Goal: Information Seeking & Learning: Compare options

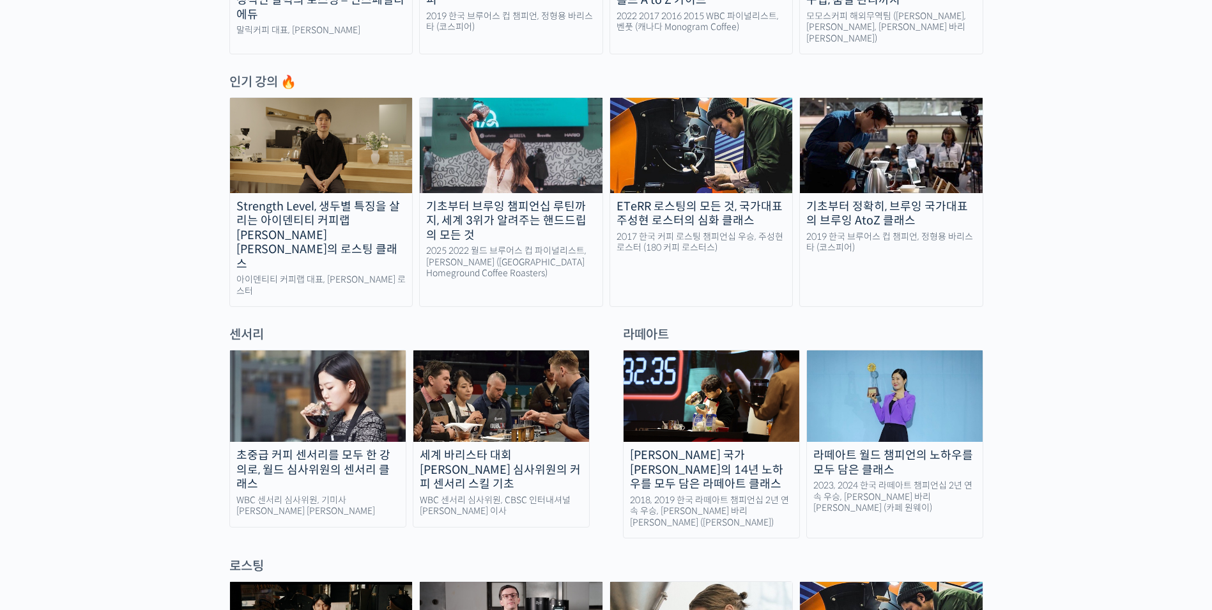
scroll to position [746, 0]
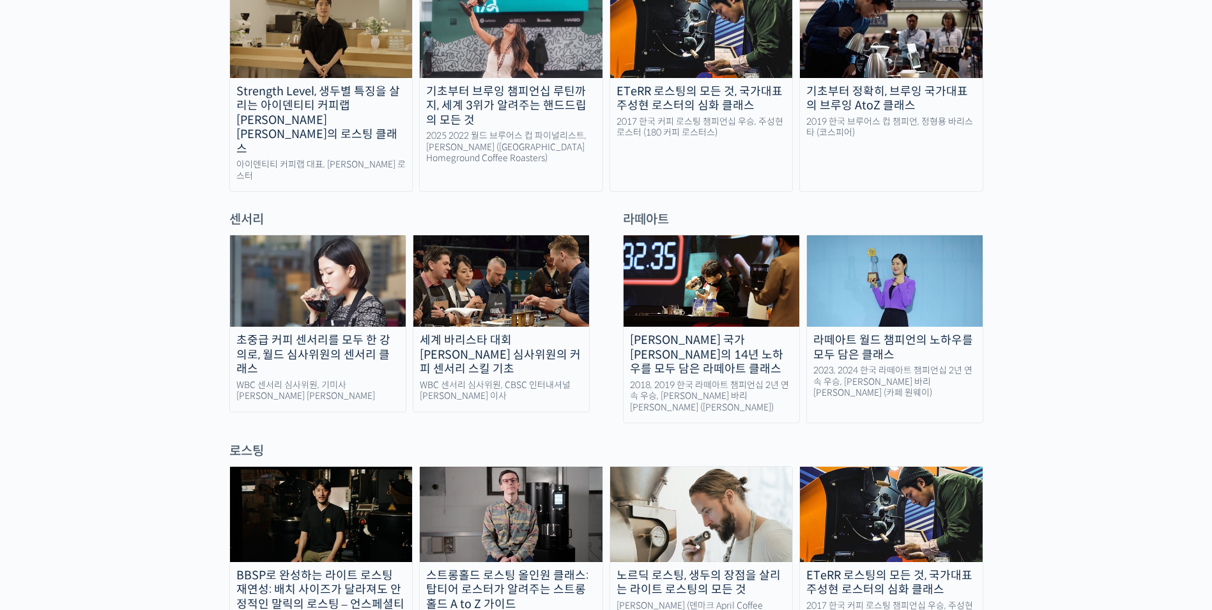
click at [358, 279] on img at bounding box center [318, 280] width 176 height 91
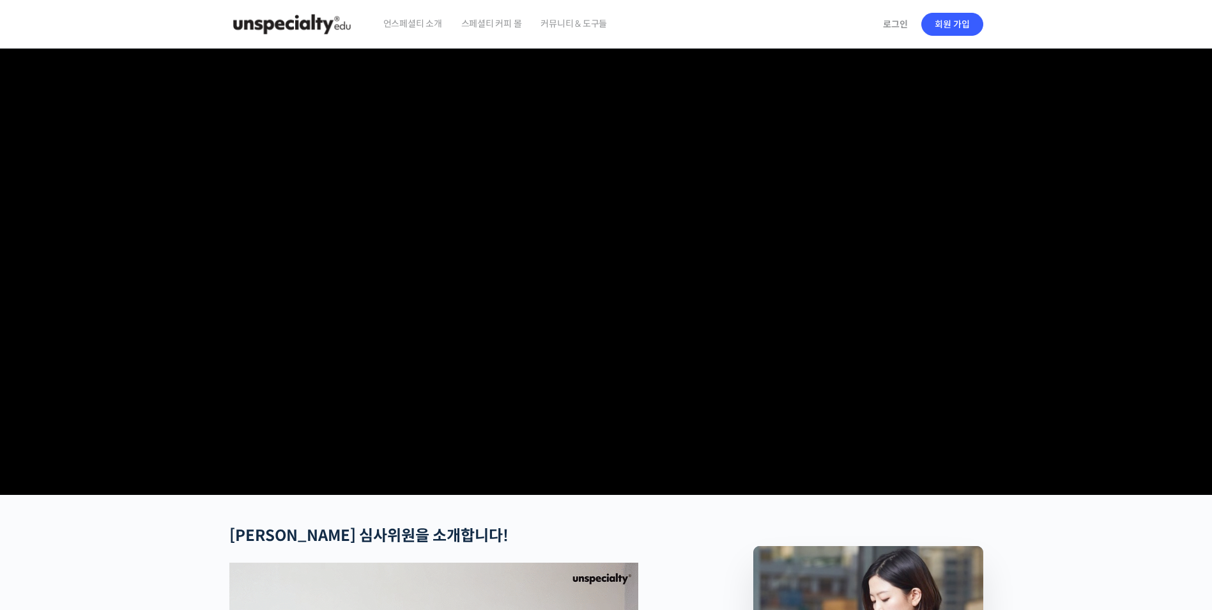
checkbox input "true"
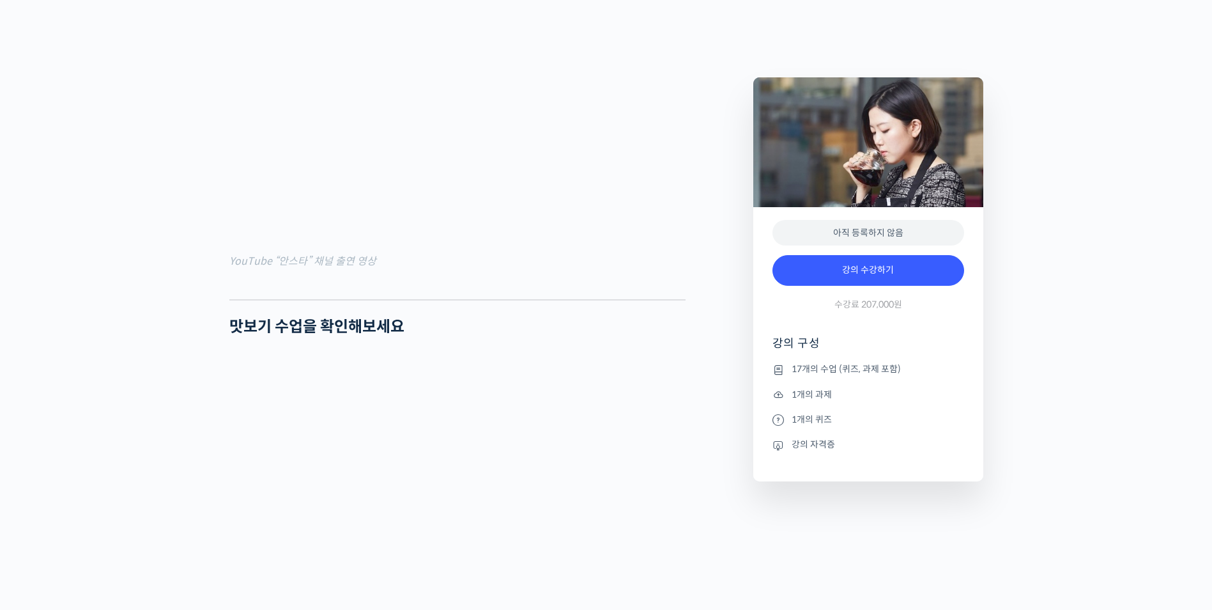
scroll to position [1171, 0]
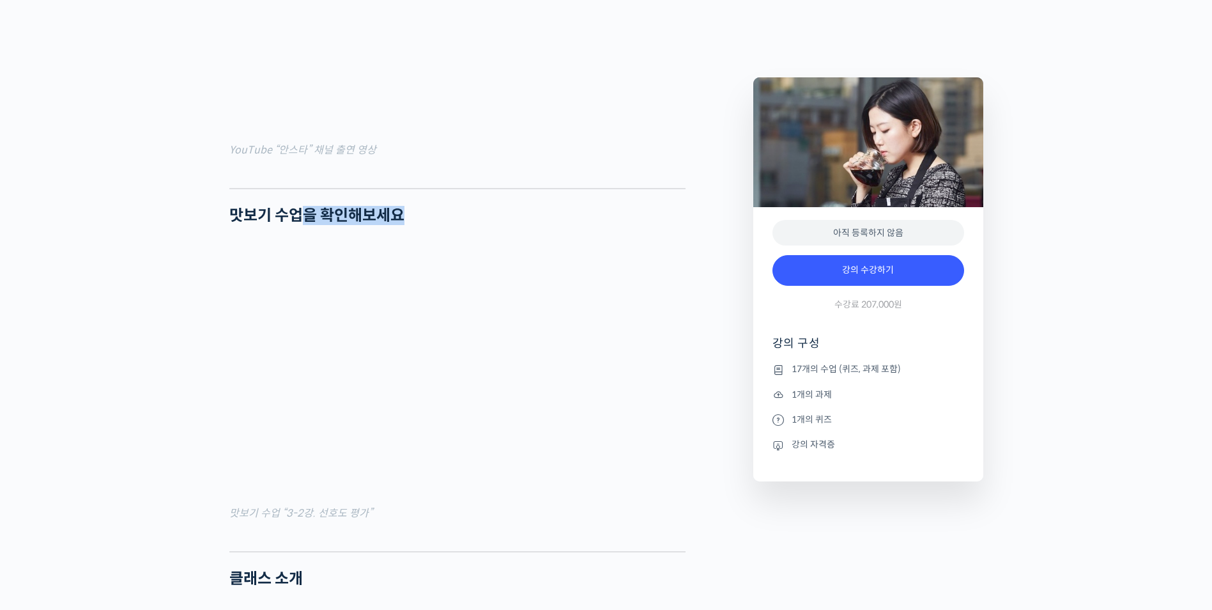
drag, startPoint x: 381, startPoint y: 261, endPoint x: 470, endPoint y: 261, distance: 88.8
click at [464, 225] on h2 "맛보기 수업을 확인해보세요" at bounding box center [457, 215] width 456 height 19
click at [470, 225] on h2 "맛보기 수업을 확인해보세요" at bounding box center [457, 215] width 456 height 19
drag, startPoint x: 444, startPoint y: 266, endPoint x: 261, endPoint y: 266, distance: 182.7
click at [265, 225] on h2 "맛보기 수업을 확인해보세요" at bounding box center [457, 215] width 456 height 19
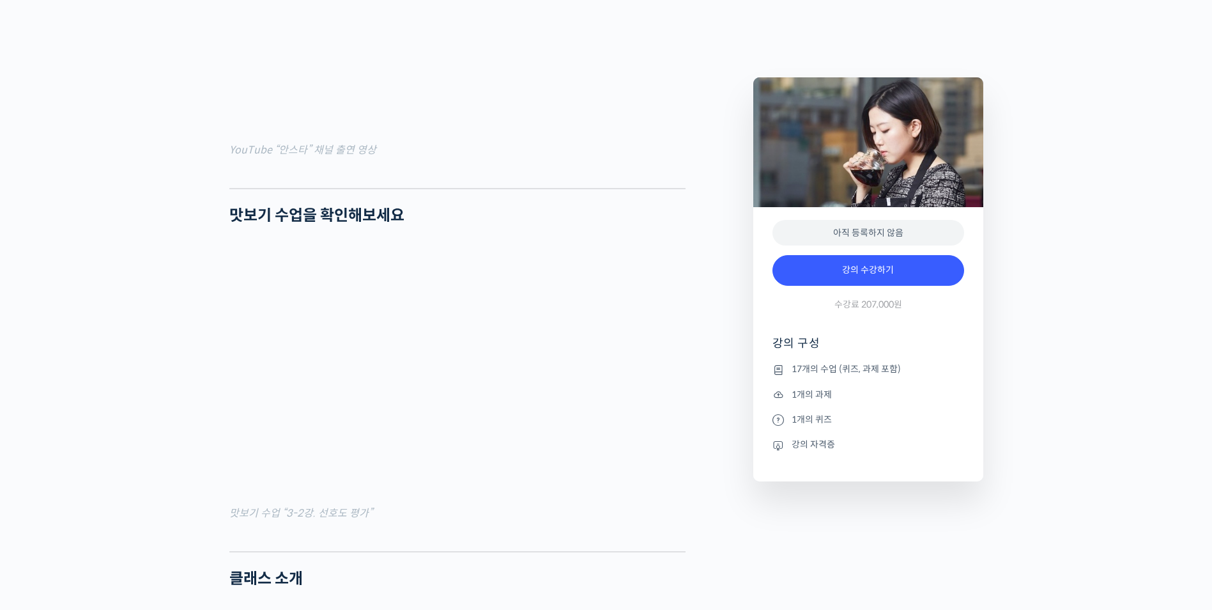
drag, startPoint x: 261, startPoint y: 266, endPoint x: 250, endPoint y: 266, distance: 10.9
click at [260, 225] on strong "맛보기 수업을 확인해보세요" at bounding box center [316, 215] width 175 height 19
drag, startPoint x: 227, startPoint y: 264, endPoint x: 566, endPoint y: 264, distance: 339.3
click at [566, 225] on h2 "맛보기 수업을 확인해보세요" at bounding box center [457, 215] width 456 height 19
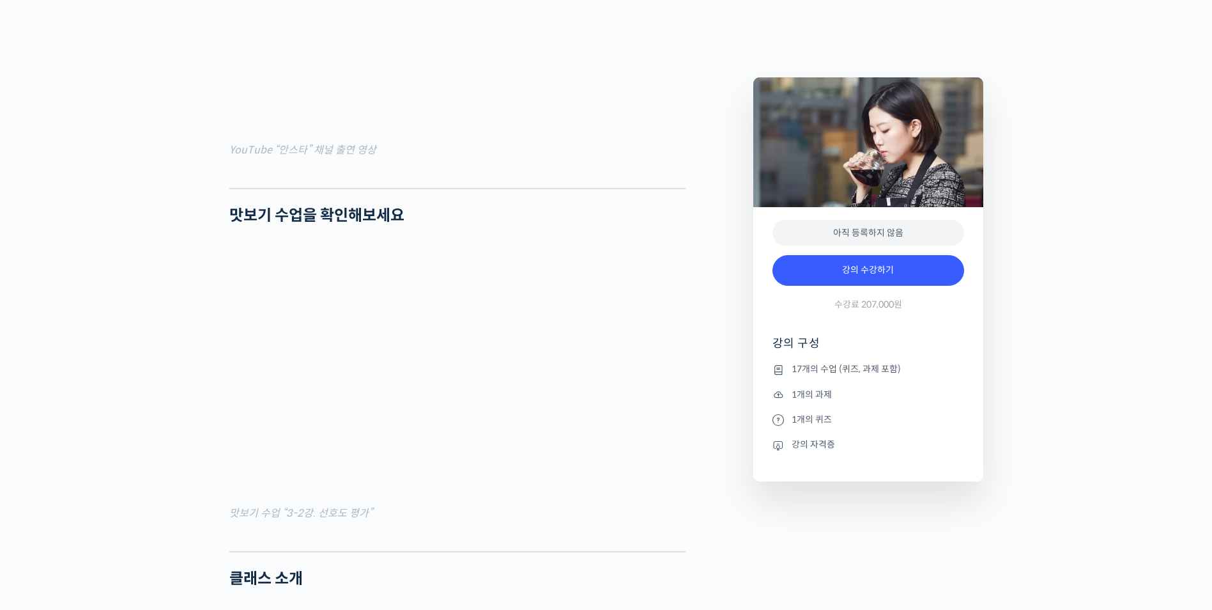
drag, startPoint x: 439, startPoint y: 263, endPoint x: 255, endPoint y: 263, distance: 184.0
click at [265, 225] on h2 "맛보기 수업을 확인해보세요" at bounding box center [457, 215] width 456 height 19
drag, startPoint x: 255, startPoint y: 263, endPoint x: 236, endPoint y: 272, distance: 21.2
click at [253, 225] on strong "맛보기 수업을 확인해보세요" at bounding box center [316, 215] width 175 height 19
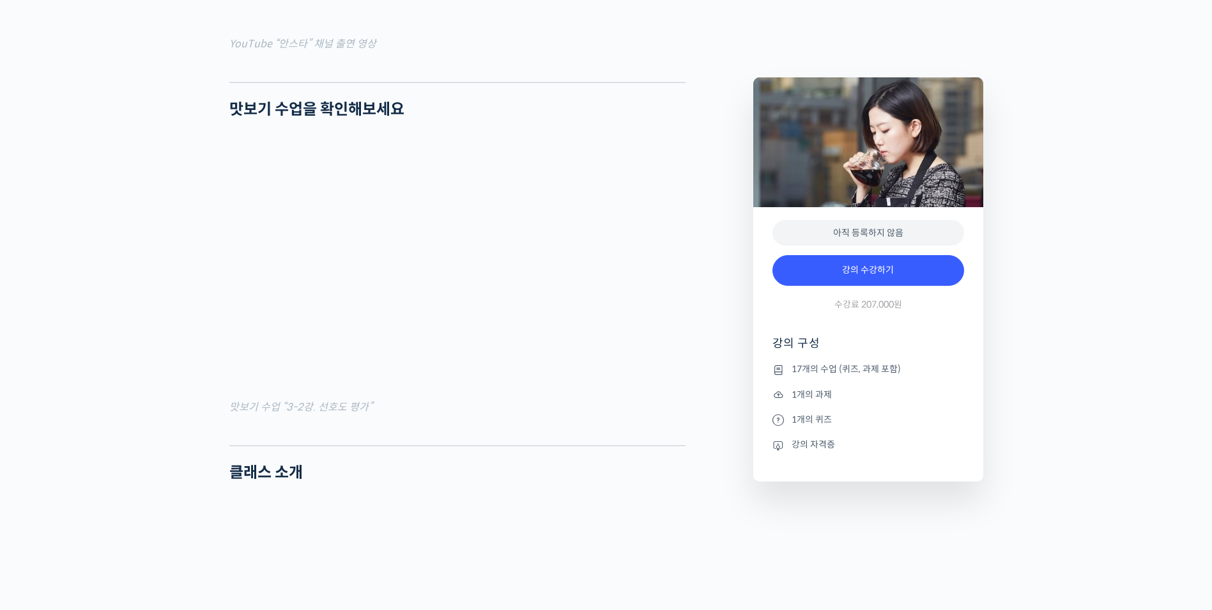
scroll to position [1385, 0]
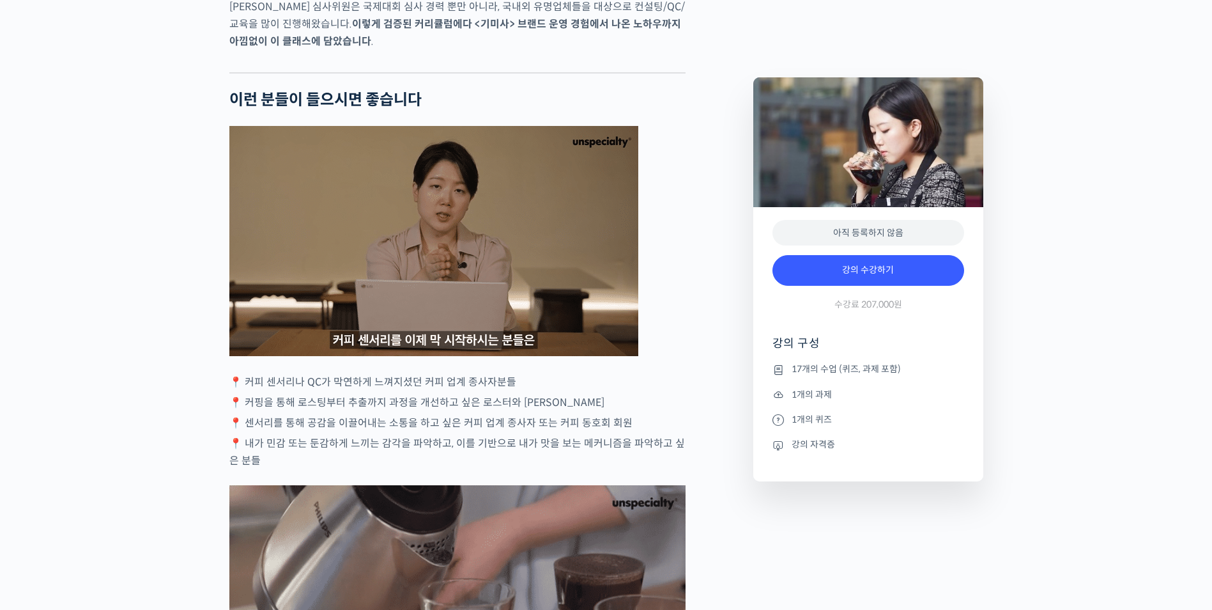
scroll to position [2236, 0]
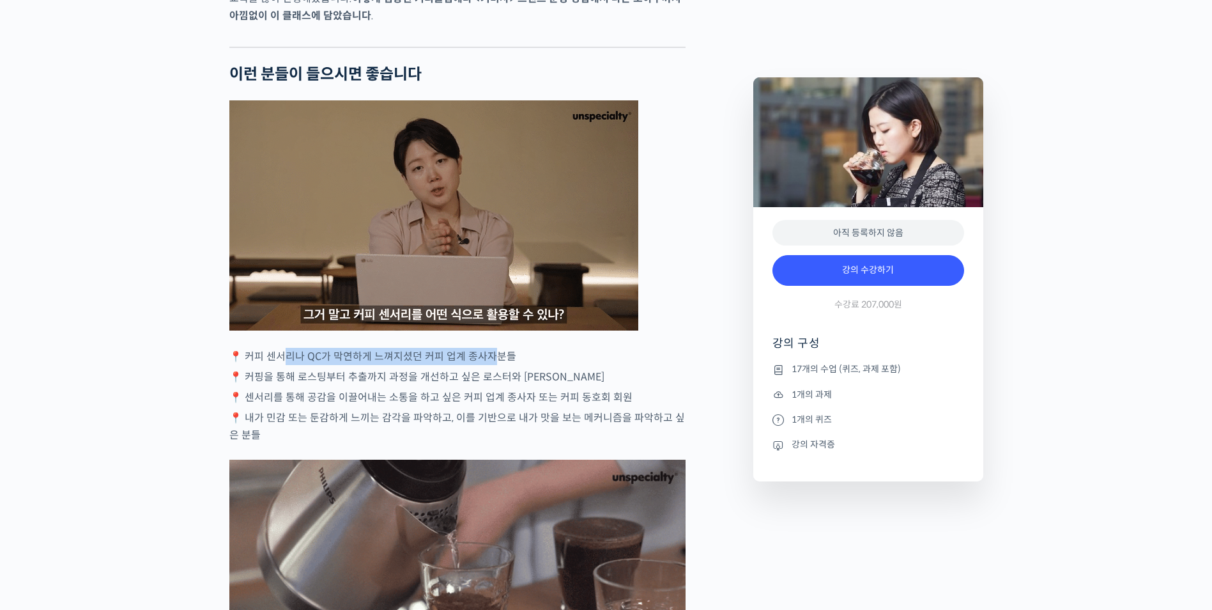
click at [541, 365] on p "📍 커피 센서리나 QC가 막연하게 느껴지셨던 커피 업계 종사자분들" at bounding box center [457, 356] width 456 height 17
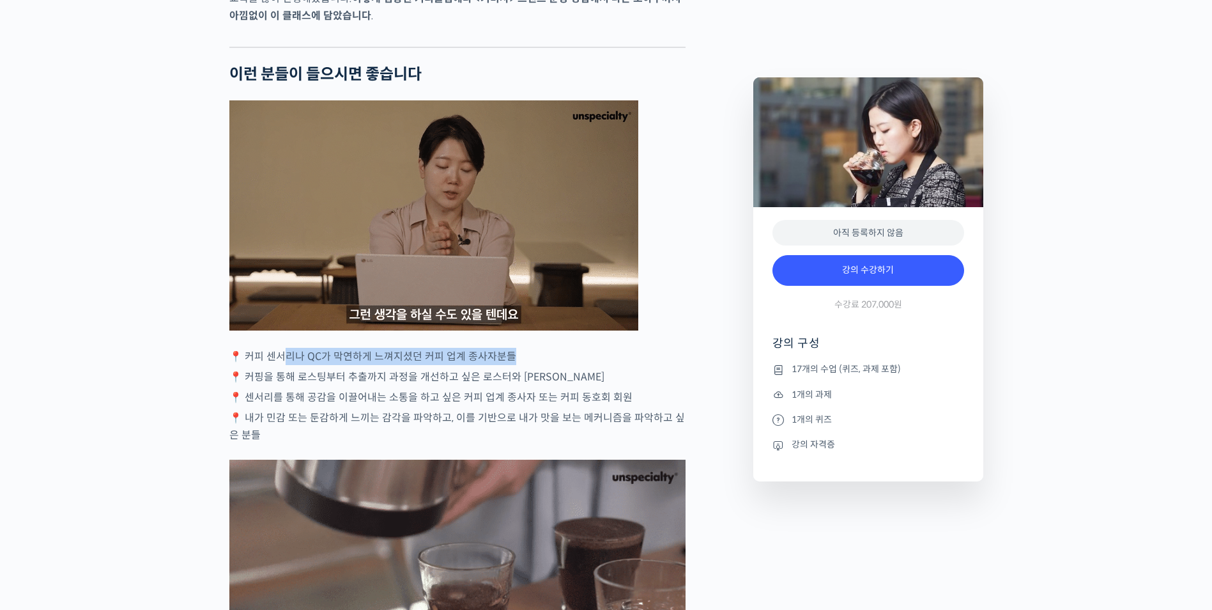
click at [544, 365] on p "📍 커피 센서리나 QC가 막연하게 느껴지셨던 커피 업계 종사자분들" at bounding box center [457, 356] width 456 height 17
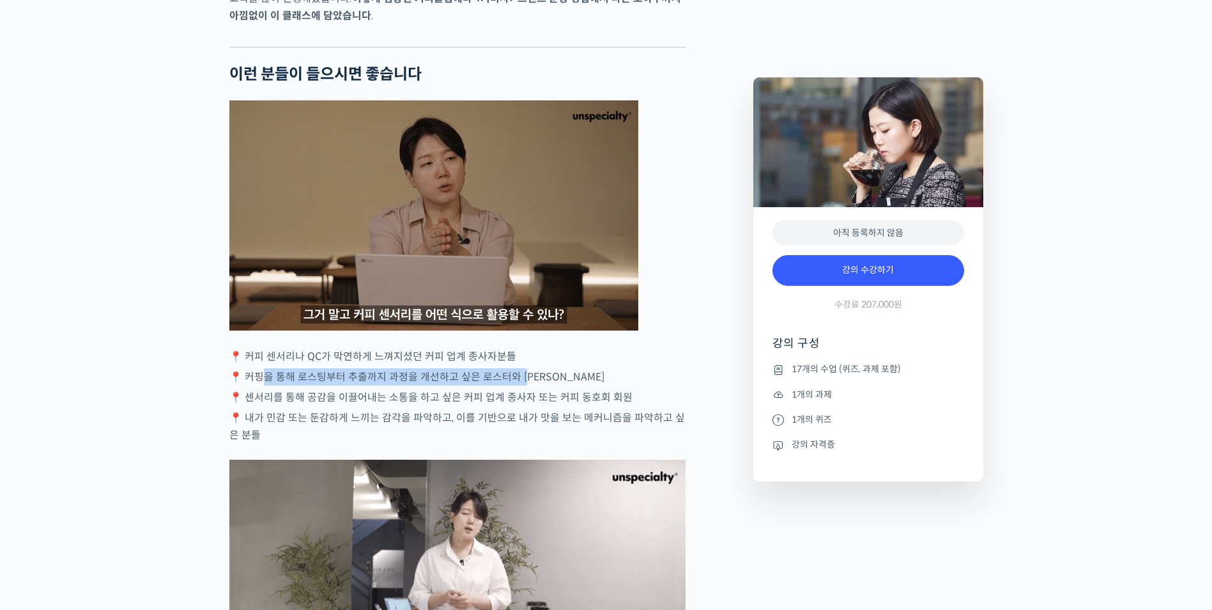
drag, startPoint x: 264, startPoint y: 420, endPoint x: 570, endPoint y: 420, distance: 306.0
click at [569, 385] on p "📍 커핑을 통해 로스팅부터 추출까지 과정을 개선하고 싶은 로스터와 바리스타" at bounding box center [457, 376] width 456 height 17
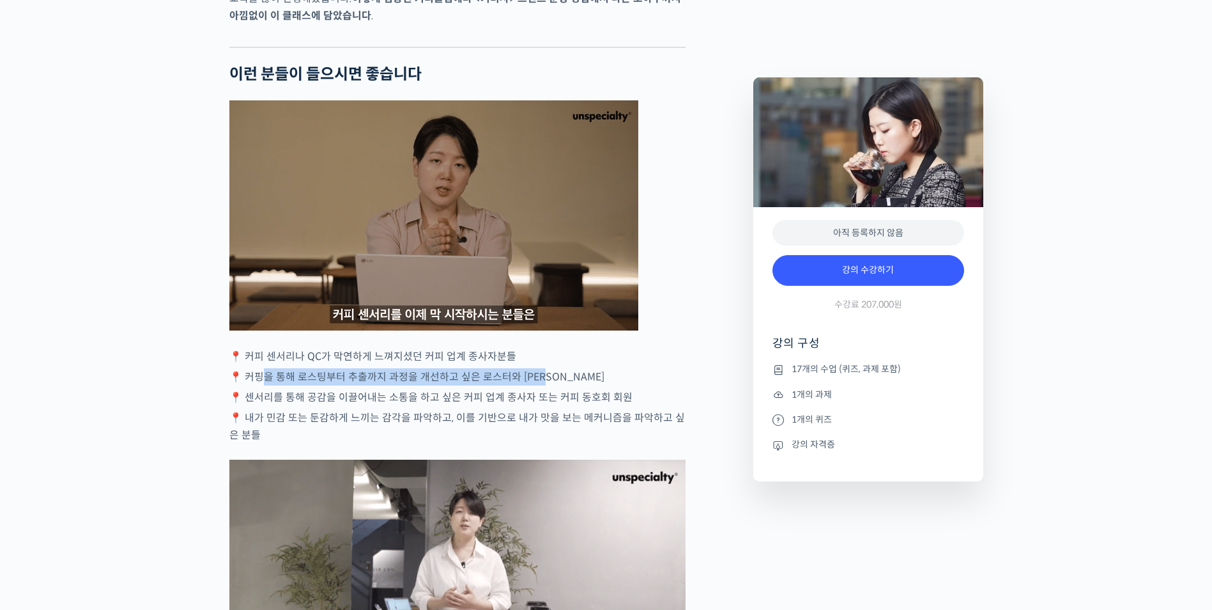
click at [570, 385] on p "📍 커핑을 통해 로스팅부터 추출까지 과정을 개선하고 싶은 로스터와 바리스타" at bounding box center [457, 376] width 456 height 17
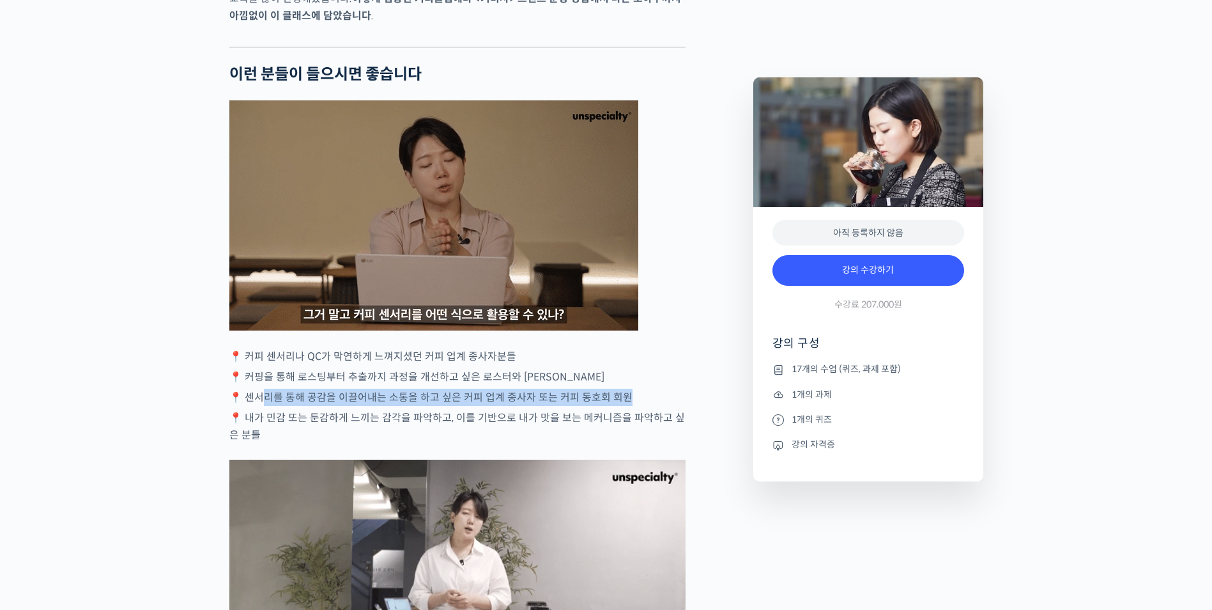
drag, startPoint x: 277, startPoint y: 441, endPoint x: 664, endPoint y: 441, distance: 386.5
click at [664, 406] on p "📍 센서리를 통해 공감을 이끌어내는 소통을 하고 싶은 커피 업계 종사자 또는 커피 동호회 회원" at bounding box center [457, 396] width 456 height 17
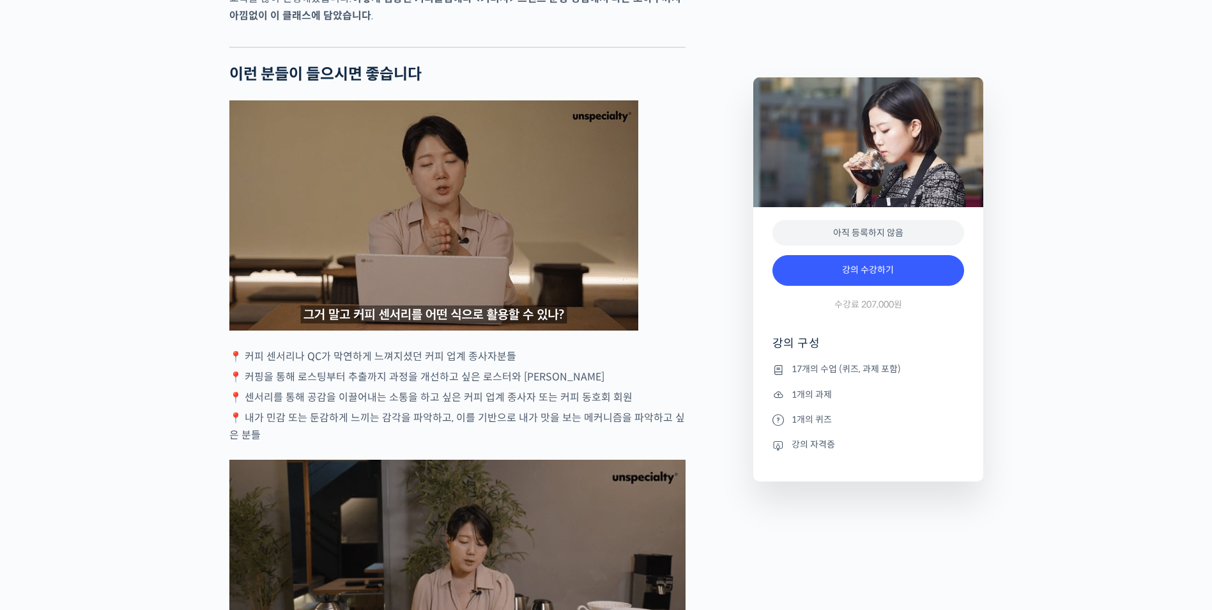
drag, startPoint x: 289, startPoint y: 465, endPoint x: 296, endPoint y: 477, distance: 13.5
click at [296, 443] on p "📍 내가 민감 또는 둔감하게 느끼는 감각을 파악하고, 이를 기반으로 내가 맛을 보는 메커니즘을 파악하고 싶은 분들" at bounding box center [457, 426] width 456 height 35
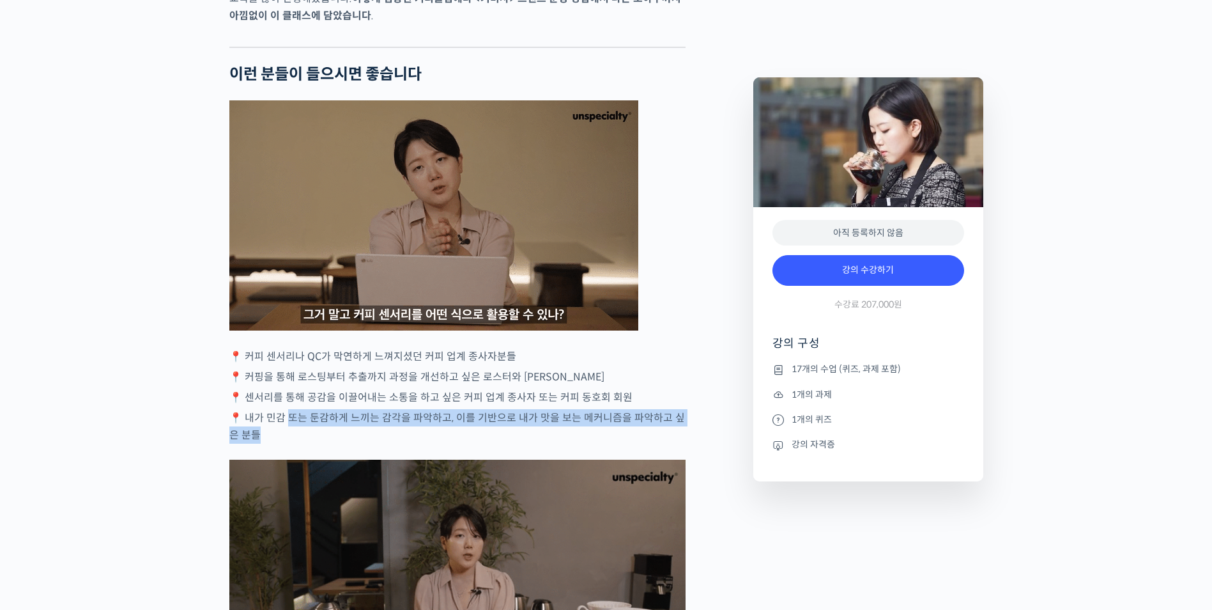
click at [296, 443] on p "📍 내가 민감 또는 둔감하게 느끼는 감각을 파악하고, 이를 기반으로 내가 맛을 보는 메커니즘을 파악하고 싶은 분들" at bounding box center [457, 426] width 456 height 35
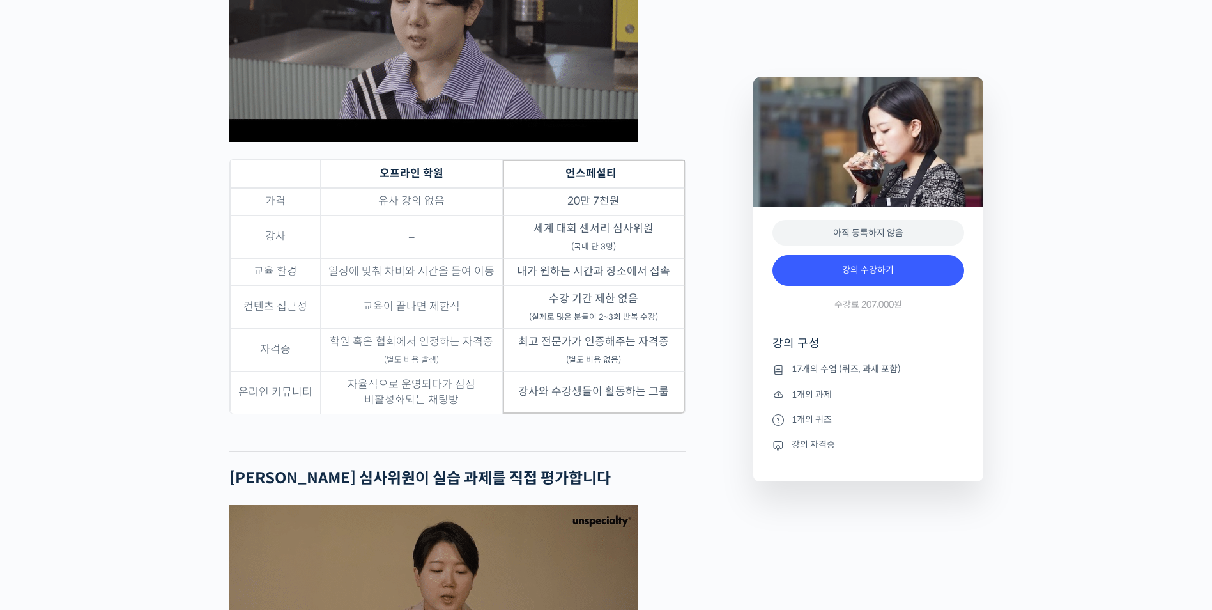
scroll to position [4153, 0]
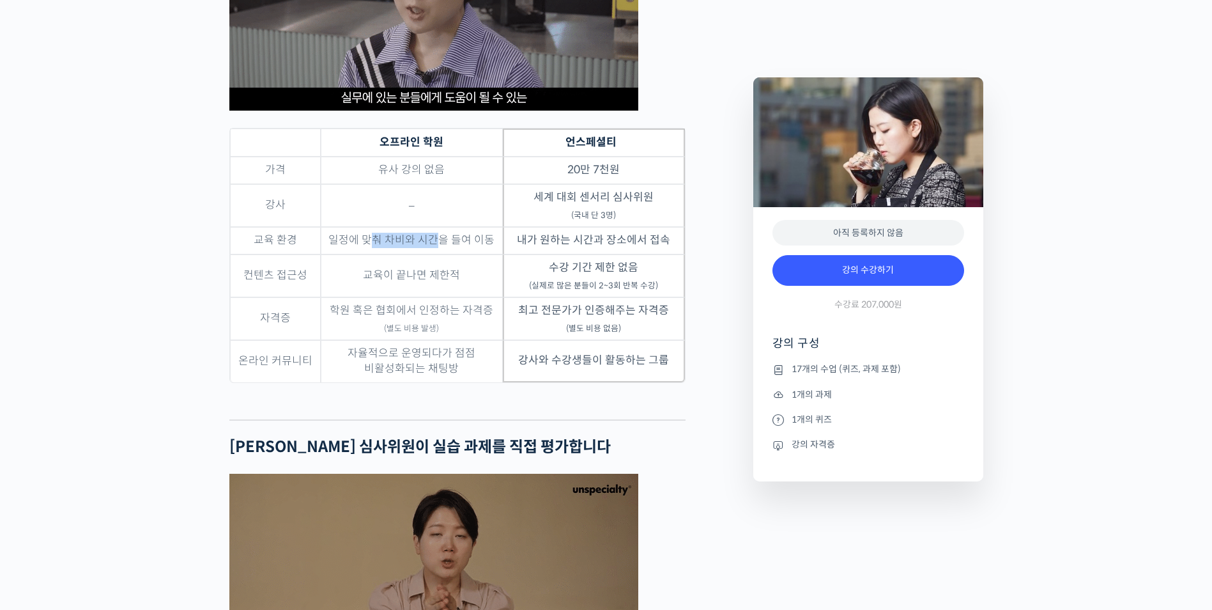
drag, startPoint x: 382, startPoint y: 288, endPoint x: 441, endPoint y: 288, distance: 58.8
click at [440, 254] on td "일정에 맞춰 차비와 시간을 들여 이동" at bounding box center [412, 240] width 182 height 27
drag, startPoint x: 441, startPoint y: 288, endPoint x: 449, endPoint y: 289, distance: 7.9
click at [441, 254] on td "일정에 맞춰 차비와 시간을 들여 이동" at bounding box center [412, 240] width 182 height 27
drag, startPoint x: 452, startPoint y: 289, endPoint x: 363, endPoint y: 291, distance: 89.5
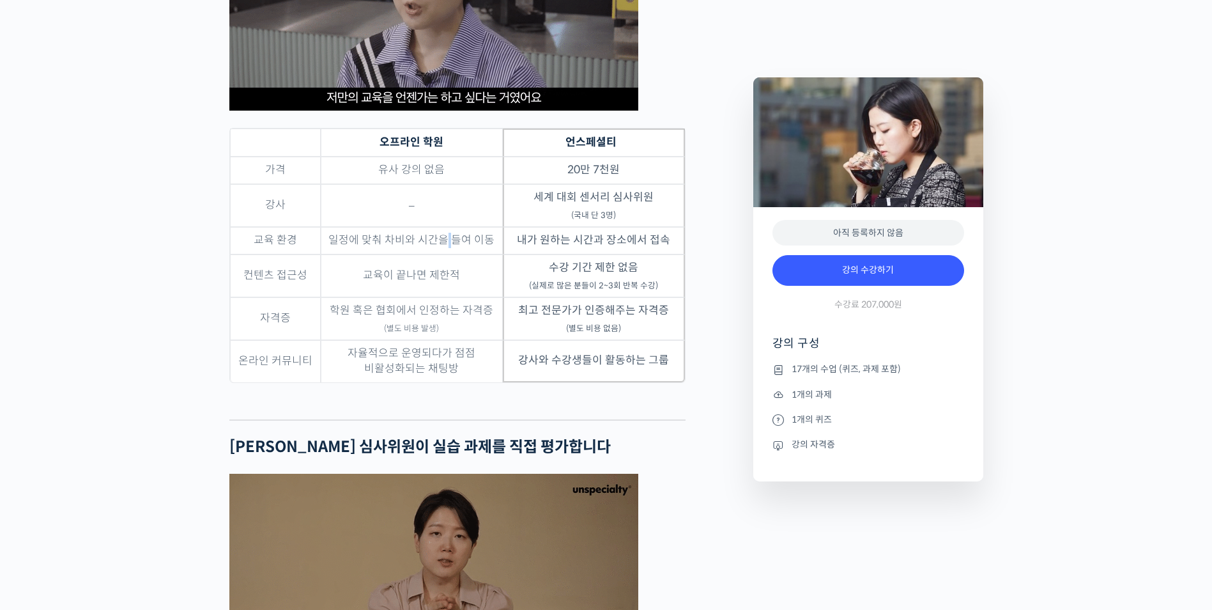
click at [378, 254] on td "일정에 맞춰 차비와 시간을 들여 이동" at bounding box center [412, 240] width 182 height 27
click at [363, 254] on td "일정에 맞춰 차비와 시간을 들여 이동" at bounding box center [412, 240] width 182 height 27
drag, startPoint x: 356, startPoint y: 291, endPoint x: 445, endPoint y: 290, distance: 89.5
click at [441, 254] on td "일정에 맞춰 차비와 시간을 들여 이동" at bounding box center [412, 240] width 182 height 27
click at [445, 254] on td "일정에 맞춰 차비와 시간을 들여 이동" at bounding box center [412, 240] width 182 height 27
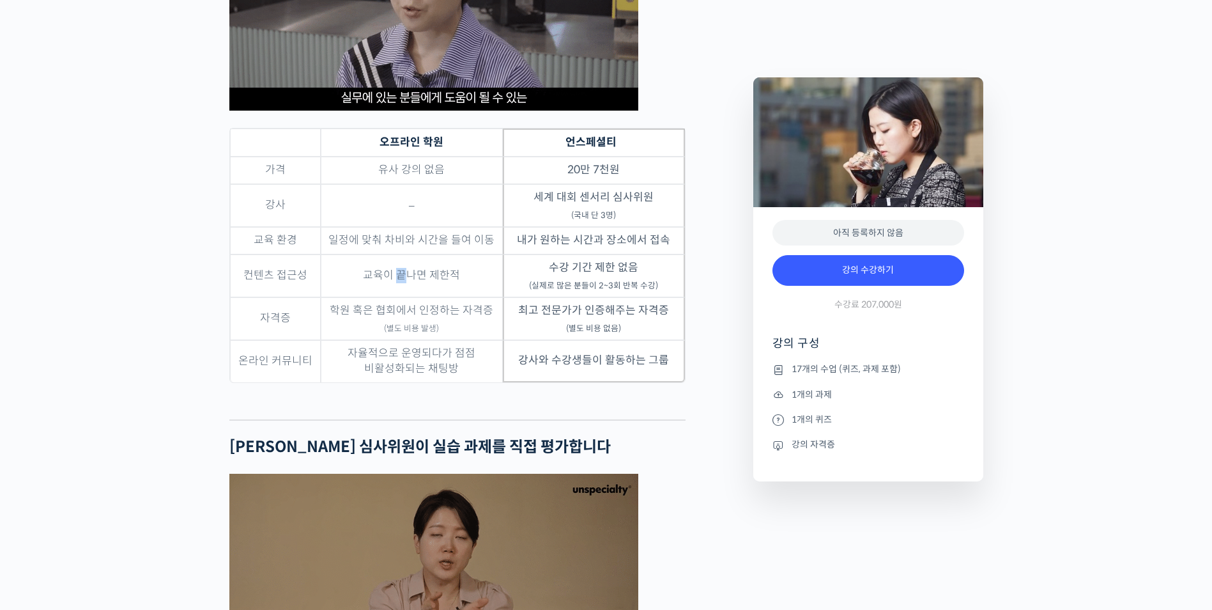
drag, startPoint x: 397, startPoint y: 328, endPoint x: 436, endPoint y: 326, distance: 39.1
click at [427, 297] on td "교육이 끝나면 제한적" at bounding box center [412, 275] width 182 height 43
click at [436, 297] on td "교육이 끝나면 제한적" at bounding box center [412, 275] width 182 height 43
drag, startPoint x: 439, startPoint y: 324, endPoint x: 395, endPoint y: 325, distance: 44.1
click at [406, 297] on td "교육이 끝나면 제한적" at bounding box center [412, 275] width 182 height 43
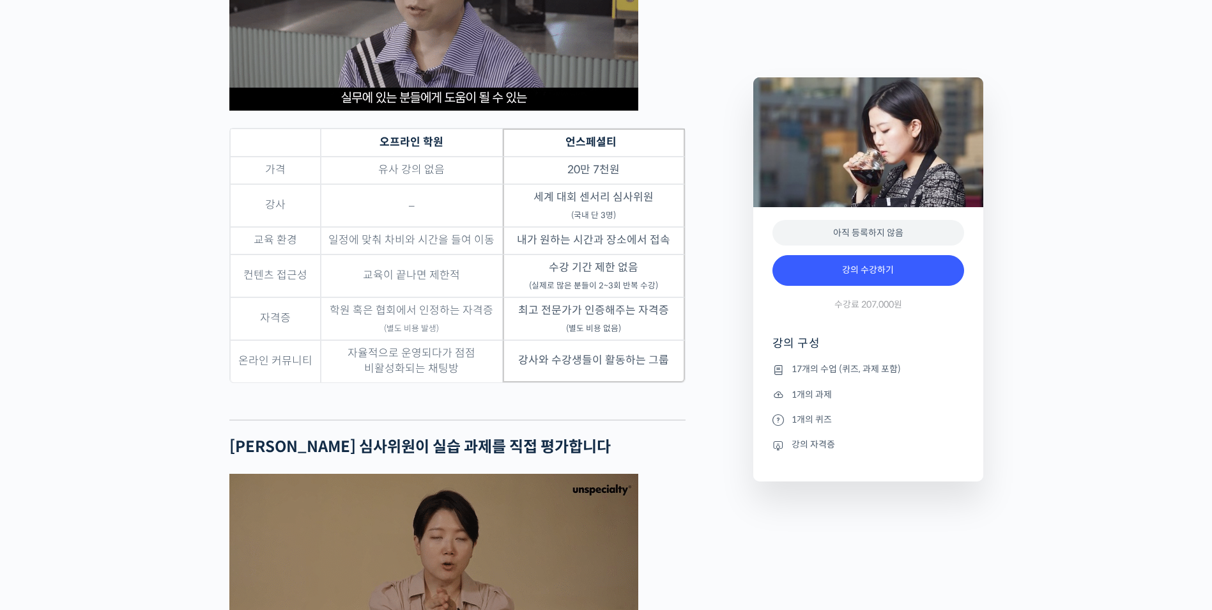
click at [390, 297] on td "교육이 끝나면 제한적" at bounding box center [412, 275] width 182 height 43
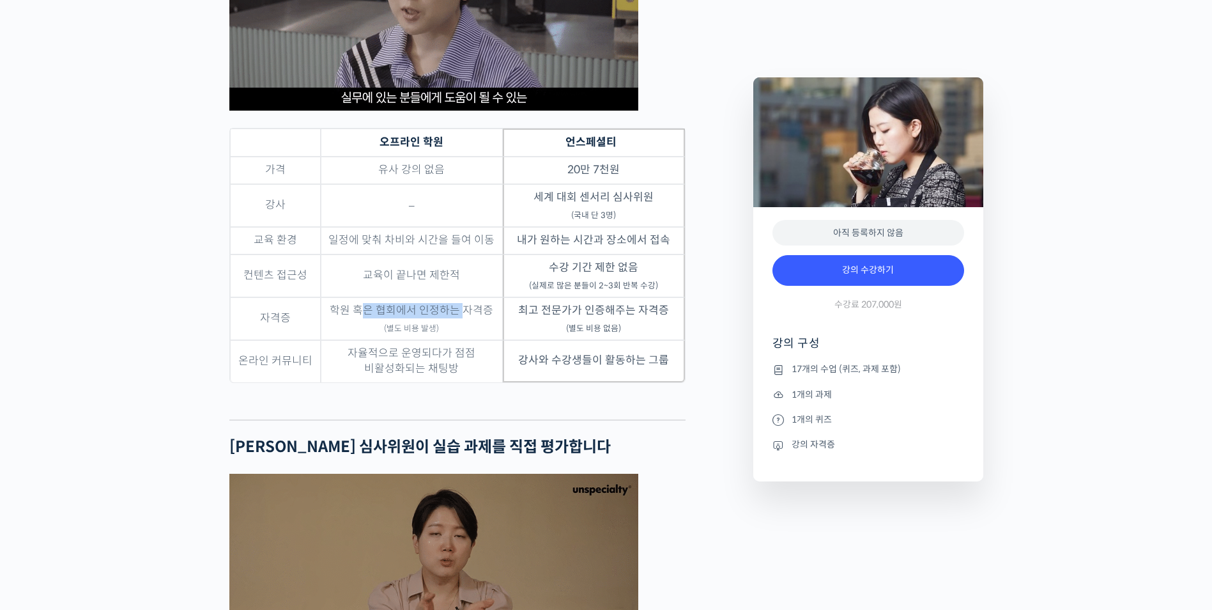
drag, startPoint x: 363, startPoint y: 359, endPoint x: 469, endPoint y: 358, distance: 106.1
click at [469, 340] on td "학원 혹은 협회에서 인정하는 자격증 (별도 비용 발생)" at bounding box center [412, 318] width 182 height 43
drag, startPoint x: 469, startPoint y: 358, endPoint x: 479, endPoint y: 357, distance: 10.3
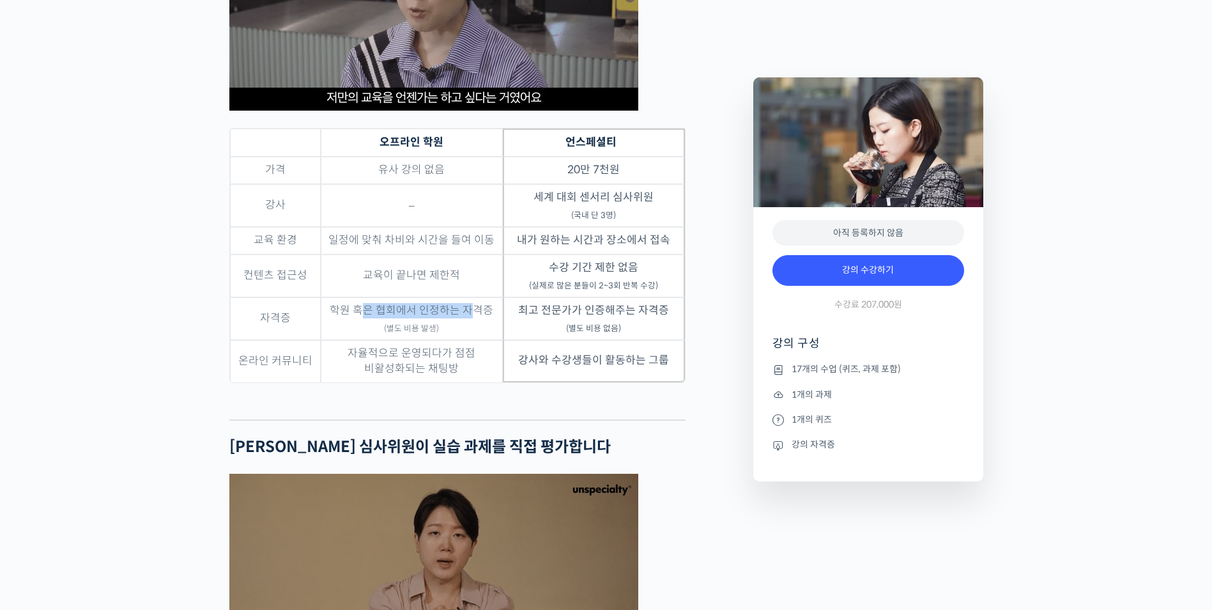
click at [469, 340] on td "학원 혹은 협회에서 인정하는 자격증 (별도 비용 발생)" at bounding box center [412, 318] width 182 height 43
drag, startPoint x: 479, startPoint y: 357, endPoint x: 379, endPoint y: 357, distance: 100.3
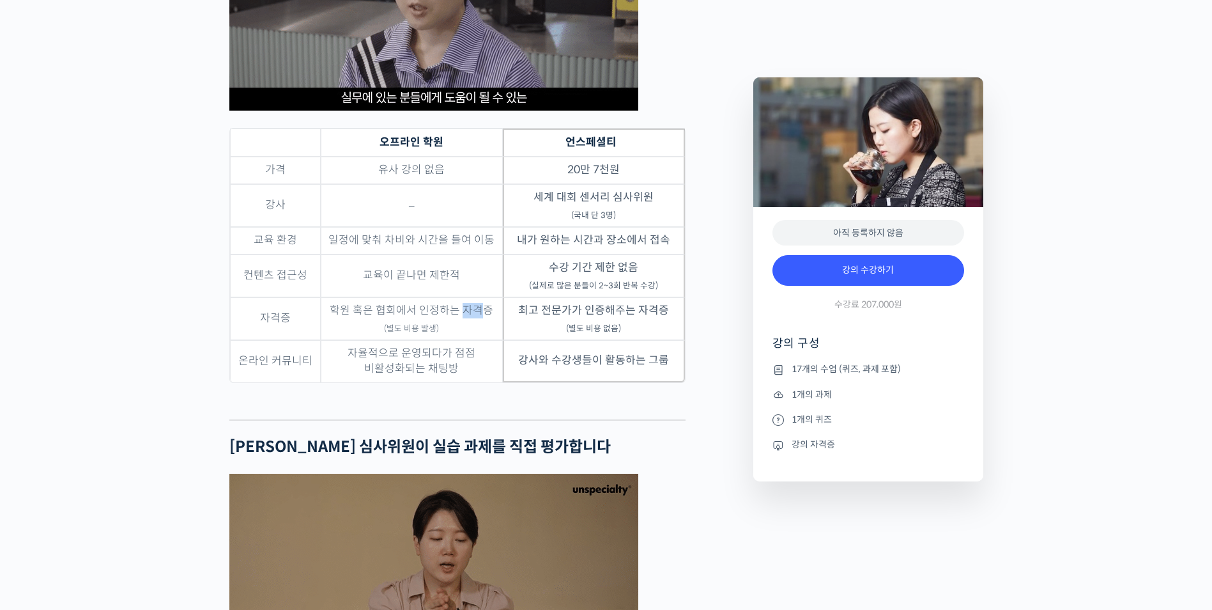
click at [395, 340] on td "학원 혹은 협회에서 인정하는 자격증 (별도 비용 발생)" at bounding box center [412, 318] width 182 height 43
click at [377, 340] on td "학원 혹은 협회에서 인정하는 자격증 (별도 비용 발생)" at bounding box center [412, 318] width 182 height 43
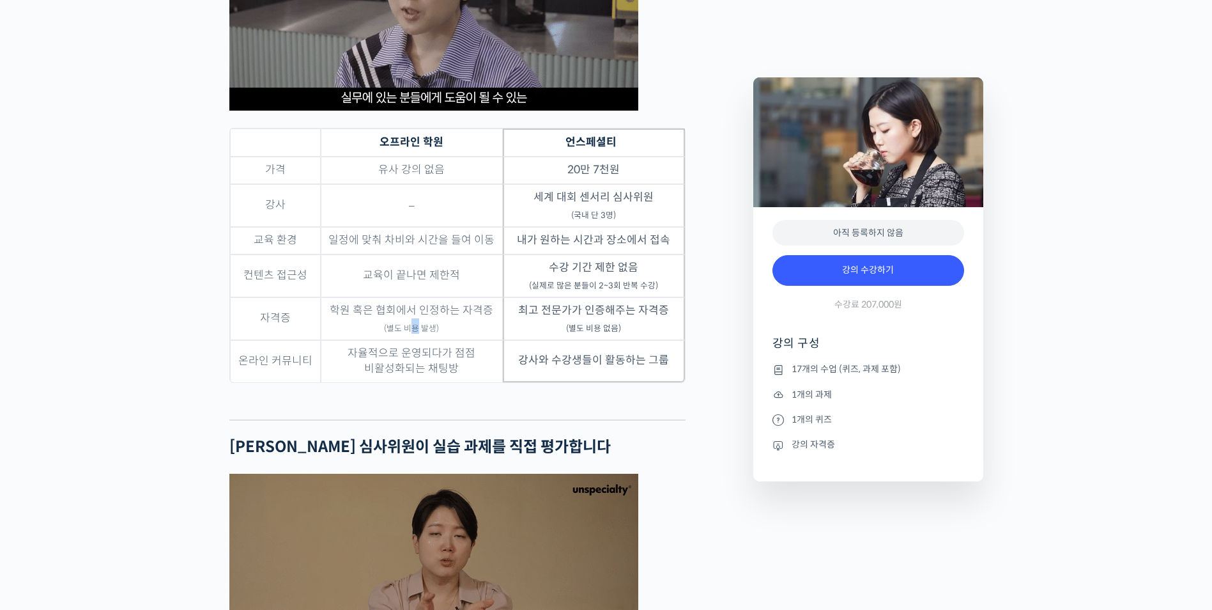
click at [429, 340] on td "학원 혹은 협회에서 인정하는 자격증 (별도 비용 발생)" at bounding box center [412, 318] width 182 height 43
drag, startPoint x: 378, startPoint y: 401, endPoint x: 440, endPoint y: 398, distance: 61.4
click at [438, 382] on td "자율적으로 운영되다가 점점 비활성화되는 채팅방" at bounding box center [412, 361] width 182 height 42
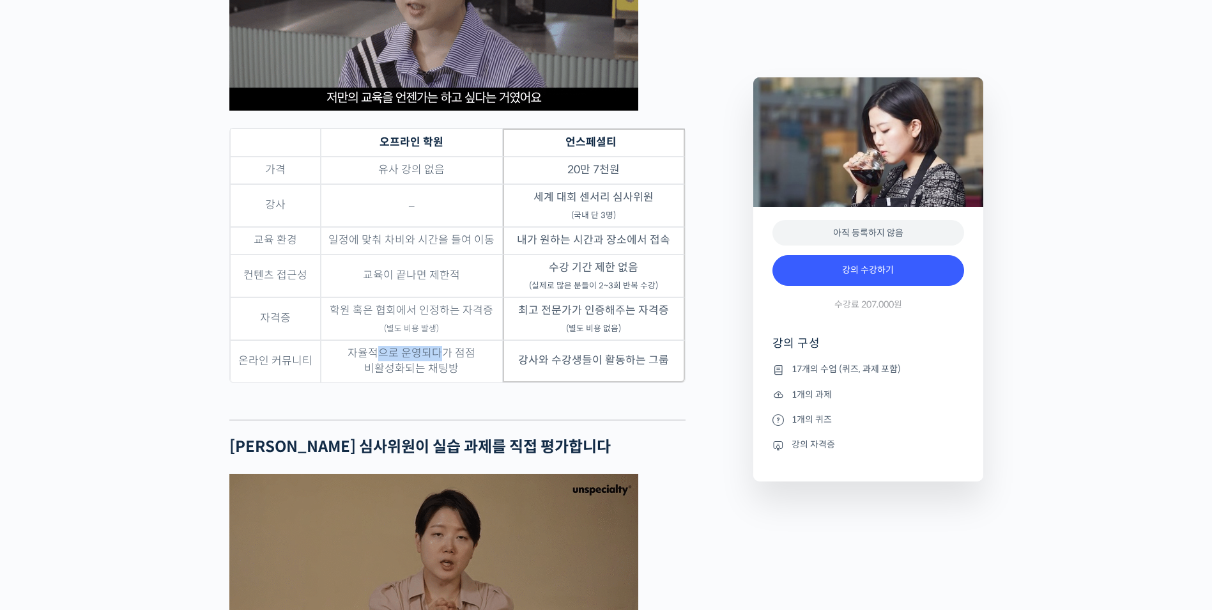
click at [440, 382] on td "자율적으로 운영되다가 점점 비활성화되는 채팅방" at bounding box center [412, 361] width 182 height 42
click at [386, 382] on td "자율적으로 운영되다가 점점 비활성화되는 채팅방" at bounding box center [412, 361] width 182 height 42
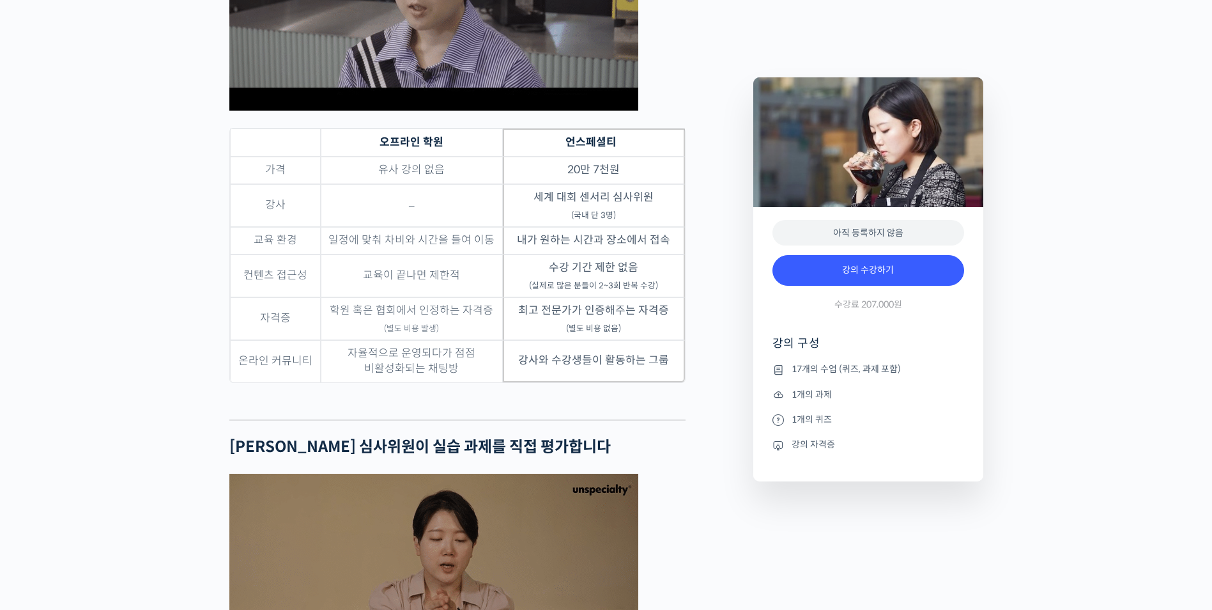
drag, startPoint x: 384, startPoint y: 395, endPoint x: 378, endPoint y: 415, distance: 20.6
click at [384, 382] on td "자율적으로 운영되다가 점점 비활성화되는 채팅방" at bounding box center [412, 361] width 182 height 42
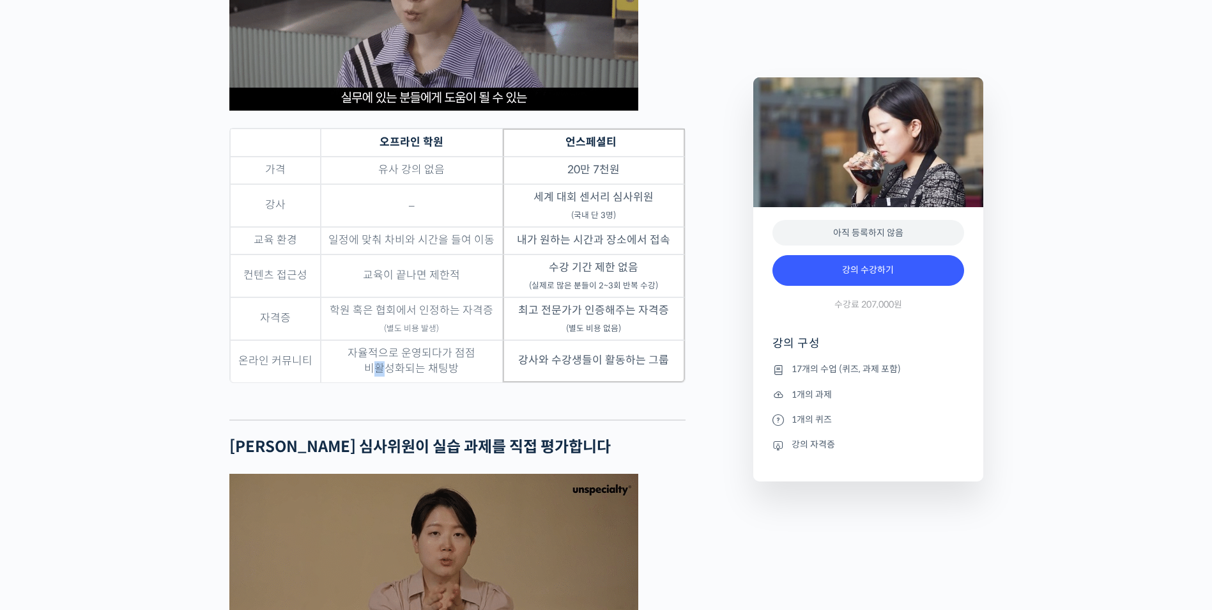
drag, startPoint x: 378, startPoint y: 415, endPoint x: 423, endPoint y: 415, distance: 44.7
click at [411, 382] on td "자율적으로 운영되다가 점점 비활성화되는 채팅방" at bounding box center [412, 361] width 182 height 42
click at [424, 382] on td "자율적으로 운영되다가 점점 비활성화되는 채팅방" at bounding box center [412, 361] width 182 height 42
drag, startPoint x: 574, startPoint y: 412, endPoint x: 620, endPoint y: 412, distance: 46.0
click at [613, 382] on td "강사와 수강생들이 활동하는 그룹" at bounding box center [594, 361] width 182 height 42
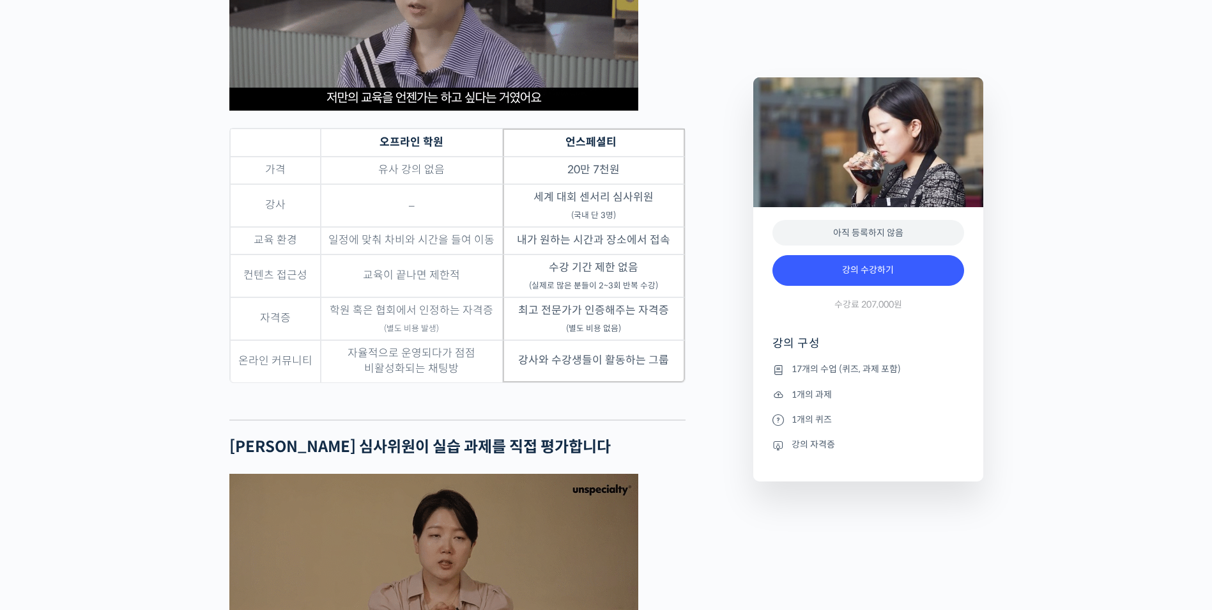
drag, startPoint x: 620, startPoint y: 412, endPoint x: 606, endPoint y: 386, distance: 30.0
click at [622, 382] on td "강사와 수강생들이 활동하는 그룹" at bounding box center [594, 361] width 182 height 42
click at [598, 340] on td "최고 전문가가 인증해주는 자격증 (별도 비용 없음)" at bounding box center [594, 318] width 182 height 43
drag, startPoint x: 581, startPoint y: 358, endPoint x: 567, endPoint y: 359, distance: 14.1
click at [567, 340] on td "최고 전문가가 인증해주는 자격증 (별도 비용 없음)" at bounding box center [594, 318] width 182 height 43
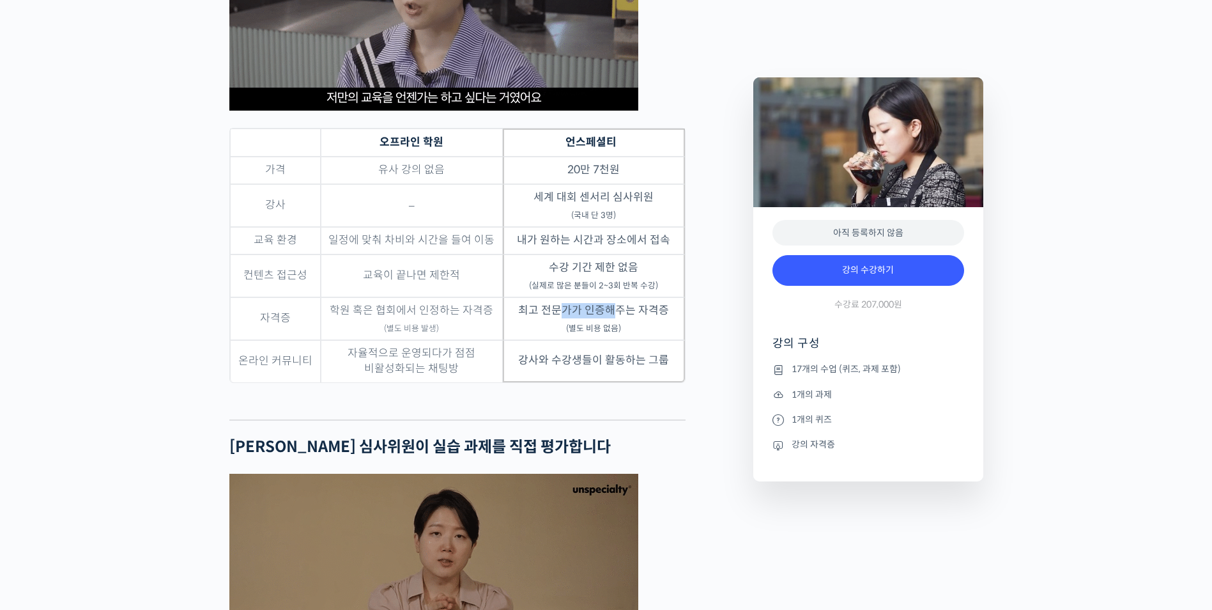
click at [567, 340] on td "최고 전문가가 인증해주는 자격증 (별도 비용 없음)" at bounding box center [594, 318] width 182 height 43
drag, startPoint x: 599, startPoint y: 334, endPoint x: 615, endPoint y: 334, distance: 15.3
click at [608, 291] on sub "(실제로 많은 분들이 2~3회 반복 수강)" at bounding box center [593, 285] width 129 height 10
drag, startPoint x: 615, startPoint y: 334, endPoint x: 572, endPoint y: 317, distance: 46.2
click at [575, 297] on td "수강 기간 제한 없음 (실제로 많은 분들이 2~3회 반복 수강)" at bounding box center [594, 275] width 182 height 43
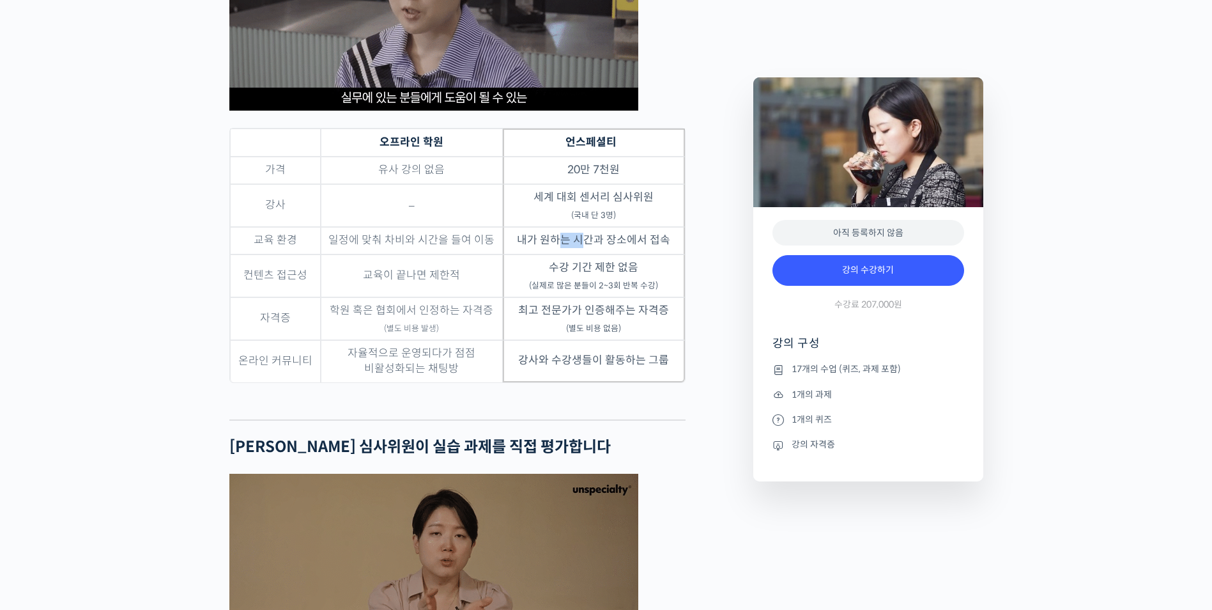
drag, startPoint x: 572, startPoint y: 317, endPoint x: 615, endPoint y: 288, distance: 51.9
click at [613, 254] on td "내가 원하는 시간과 장소에서 접속" at bounding box center [594, 240] width 182 height 27
drag, startPoint x: 615, startPoint y: 288, endPoint x: 584, endPoint y: 260, distance: 41.2
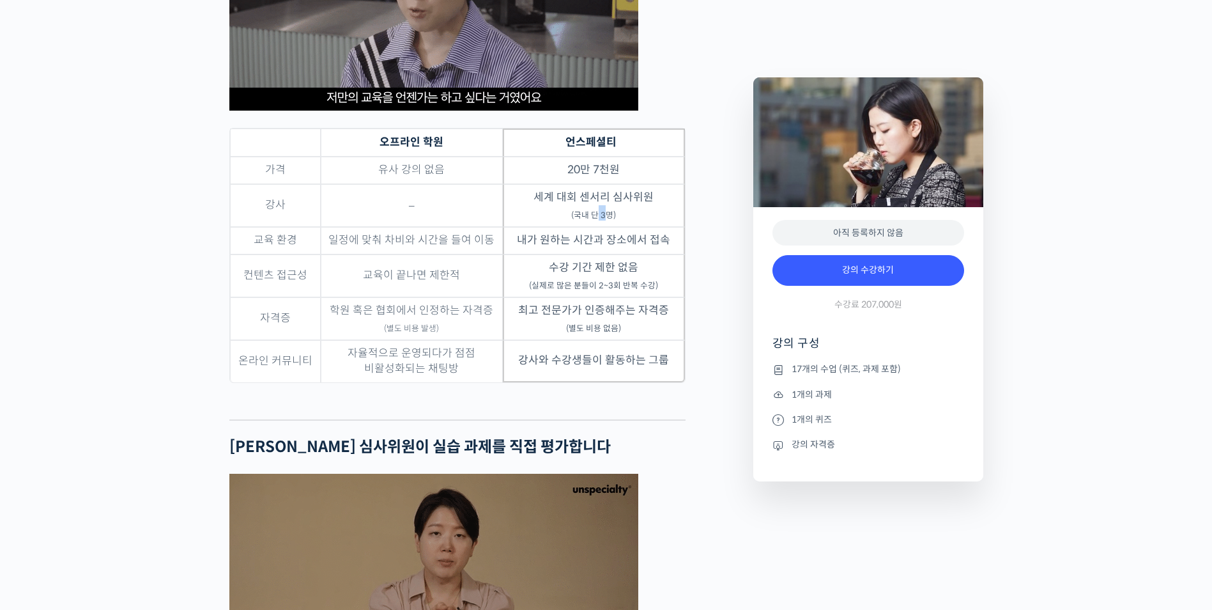
click at [583, 220] on sub "(국내 단 3명)" at bounding box center [593, 215] width 45 height 10
drag, startPoint x: 584, startPoint y: 260, endPoint x: 580, endPoint y: 225, distance: 35.3
click at [581, 184] on td "20만 7천원" at bounding box center [594, 170] width 182 height 27
drag, startPoint x: 607, startPoint y: 220, endPoint x: 572, endPoint y: 219, distance: 34.5
click at [574, 184] on td "20만 7천원" at bounding box center [594, 170] width 182 height 27
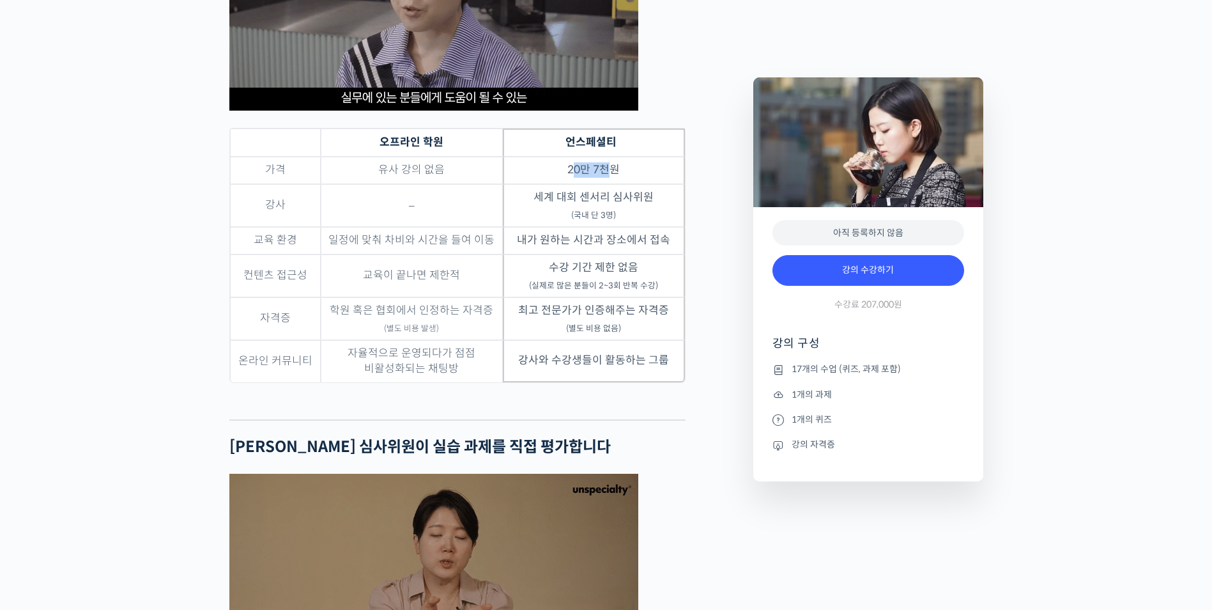
click at [572, 184] on td "20만 7천원" at bounding box center [594, 170] width 182 height 27
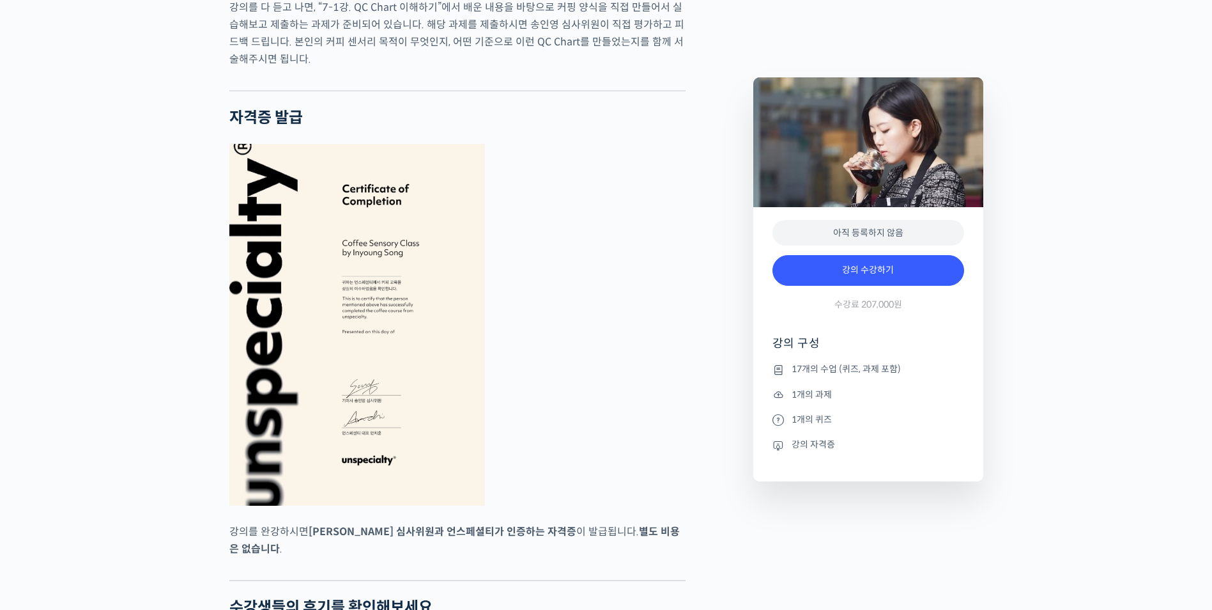
scroll to position [5005, 0]
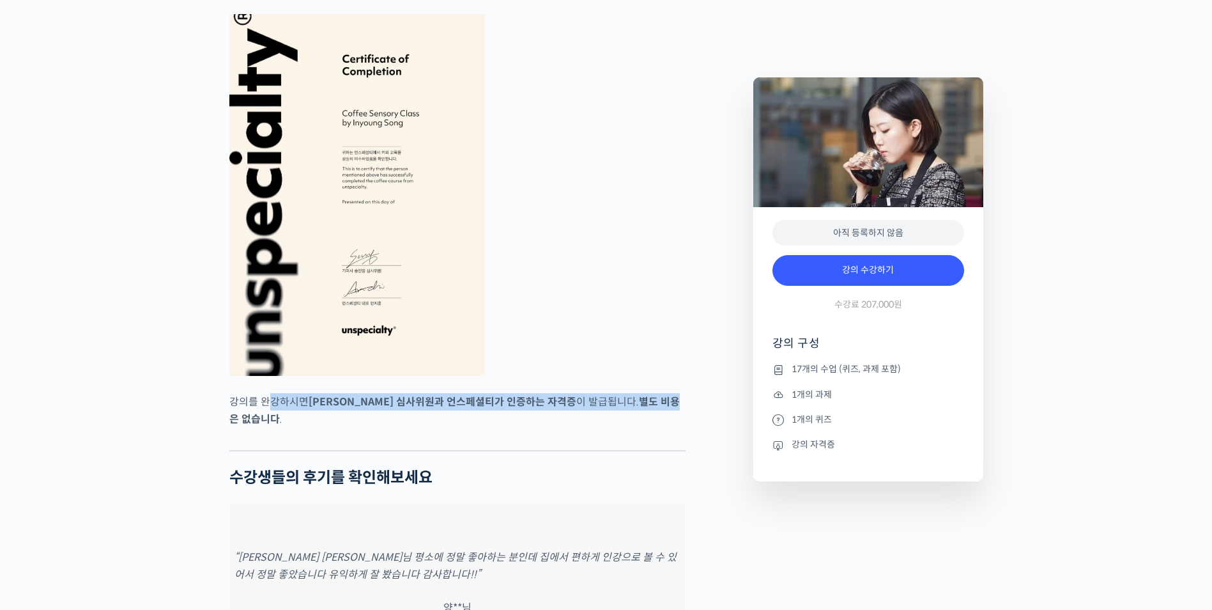
drag, startPoint x: 399, startPoint y: 450, endPoint x: 621, endPoint y: 454, distance: 221.7
click at [619, 427] on p "강의를 완강하시면 송인영 심사위원과 언스페셜티가 인증하는 자격증 이 발급됩니다. 별도 비용은 없습니다 ." at bounding box center [457, 410] width 456 height 35
click at [621, 426] on strong "별도 비용은 없습니다" at bounding box center [454, 410] width 450 height 31
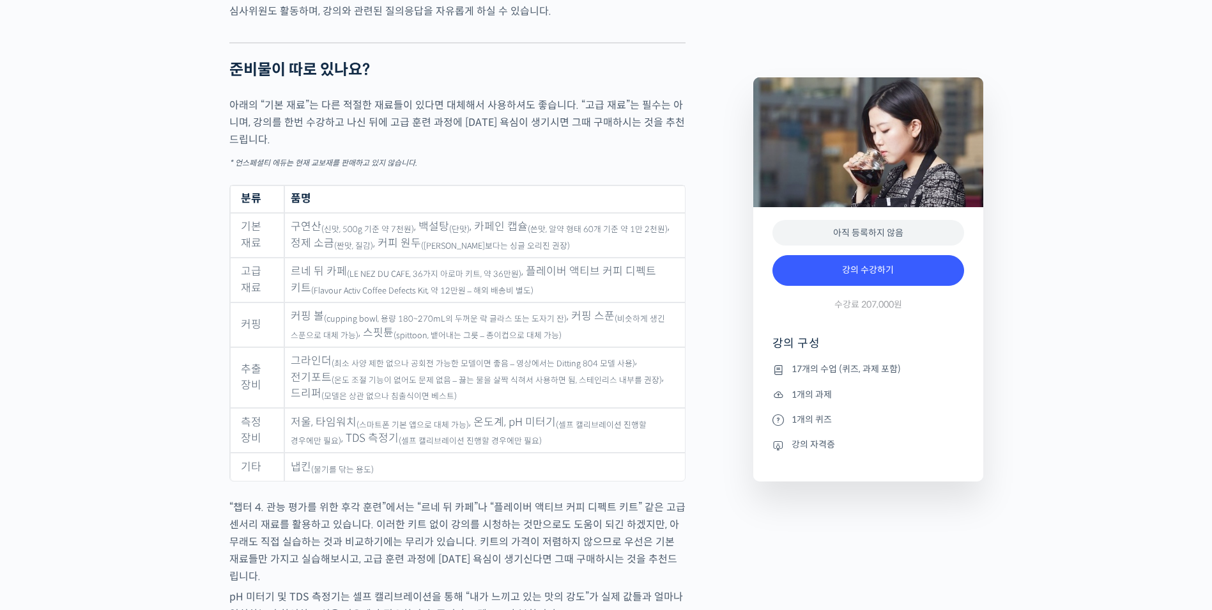
scroll to position [6283, 0]
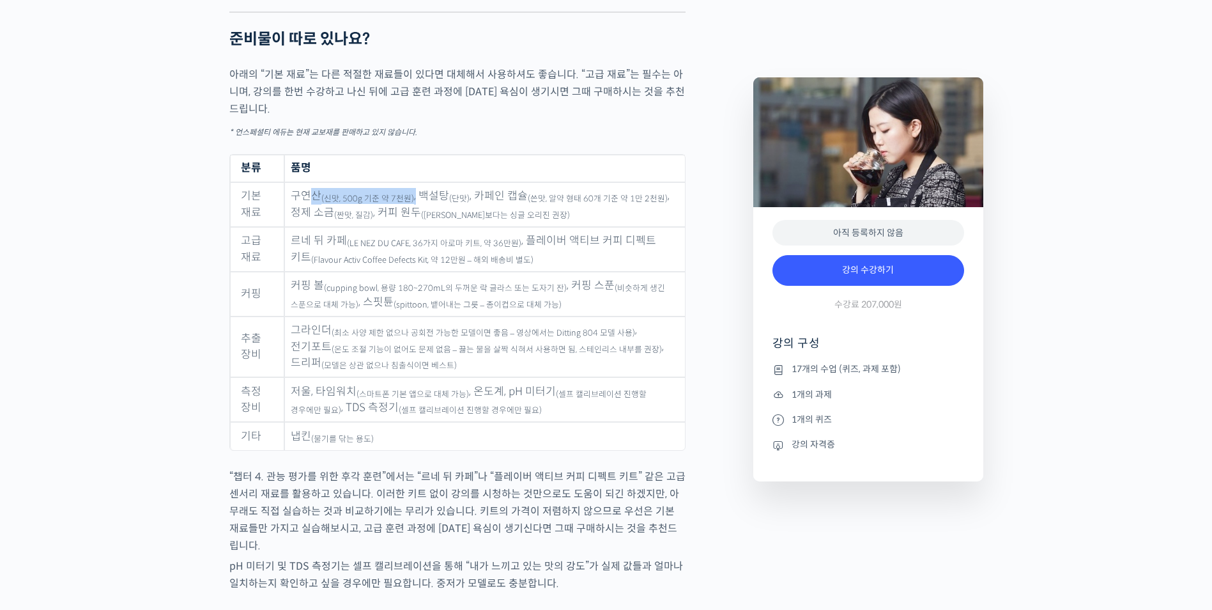
click at [421, 211] on td "구연산 (신맛, 500g 기준 약 7천원) , 백설탕 (단맛) , 카페인 캡슐 (쓴맛, 알약 형태 60개 기준 약 1만 2천원) , 정제 소금…" at bounding box center [484, 204] width 400 height 45
drag, startPoint x: 431, startPoint y: 211, endPoint x: 457, endPoint y: 211, distance: 26.2
click at [457, 211] on td "구연산 (신맛, 500g 기준 약 7천원) , 백설탕 (단맛) , 카페인 캡슐 (쓴맛, 알약 형태 60개 기준 약 1만 2천원) , 정제 소금…" at bounding box center [484, 204] width 400 height 45
drag, startPoint x: 457, startPoint y: 211, endPoint x: 470, endPoint y: 213, distance: 12.9
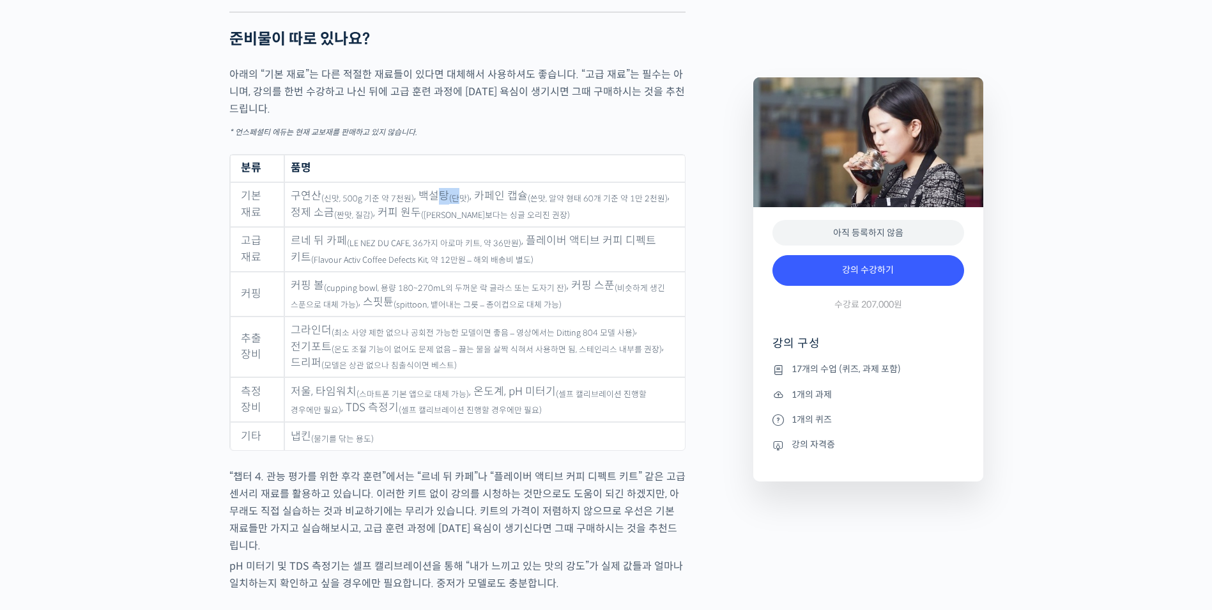
click at [457, 204] on sub "(단맛)" at bounding box center [459, 199] width 20 height 10
drag, startPoint x: 486, startPoint y: 212, endPoint x: 607, endPoint y: 212, distance: 121.4
click at [599, 212] on td "구연산 (신맛, 500g 기준 약 7천원) , 백설탕 (단맛) , 카페인 캡슐 (쓴맛, 알약 형태 60개 기준 약 1만 2천원) , 정제 소금…" at bounding box center [484, 204] width 400 height 45
drag, startPoint x: 607, startPoint y: 212, endPoint x: 623, endPoint y: 207, distance: 16.8
click at [607, 204] on sub "(쓴맛, 알약 형태 60개 기준 약 1만 2천원)" at bounding box center [598, 199] width 140 height 10
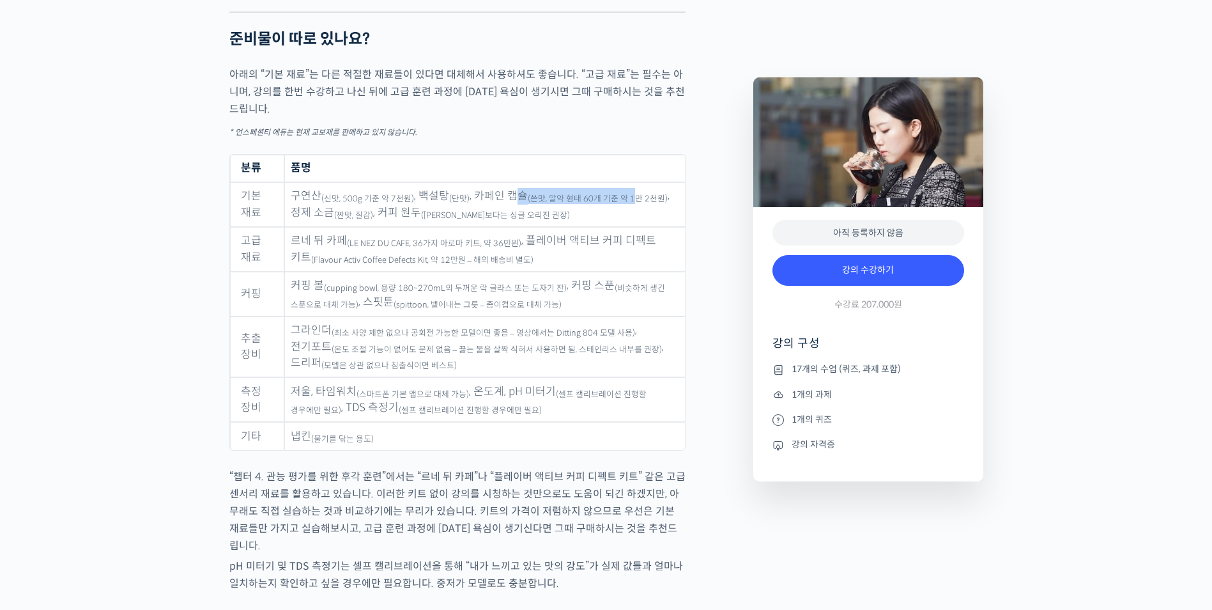
drag, startPoint x: 624, startPoint y: 207, endPoint x: 512, endPoint y: 207, distance: 112.5
click at [512, 207] on td "구연산 (신맛, 500g 기준 약 7천원) , 백설탕 (단맛) , 카페인 캡슐 (쓴맛, 알약 형태 60개 기준 약 1만 2천원) , 정제 소금…" at bounding box center [484, 204] width 400 height 45
click at [510, 207] on td "구연산 (신맛, 500g 기준 약 7천원) , 백설탕 (단맛) , 카페인 캡슐 (쓴맛, 알약 형태 60개 기준 약 1만 2천원) , 정제 소금…" at bounding box center [484, 204] width 400 height 45
drag, startPoint x: 313, startPoint y: 230, endPoint x: 348, endPoint y: 226, distance: 35.4
click at [348, 226] on td "구연산 (신맛, 500g 기준 약 7천원) , 백설탕 (단맛) , 카페인 캡슐 (쓴맛, 알약 형태 60개 기준 약 1만 2천원) , 정제 소금…" at bounding box center [484, 204] width 400 height 45
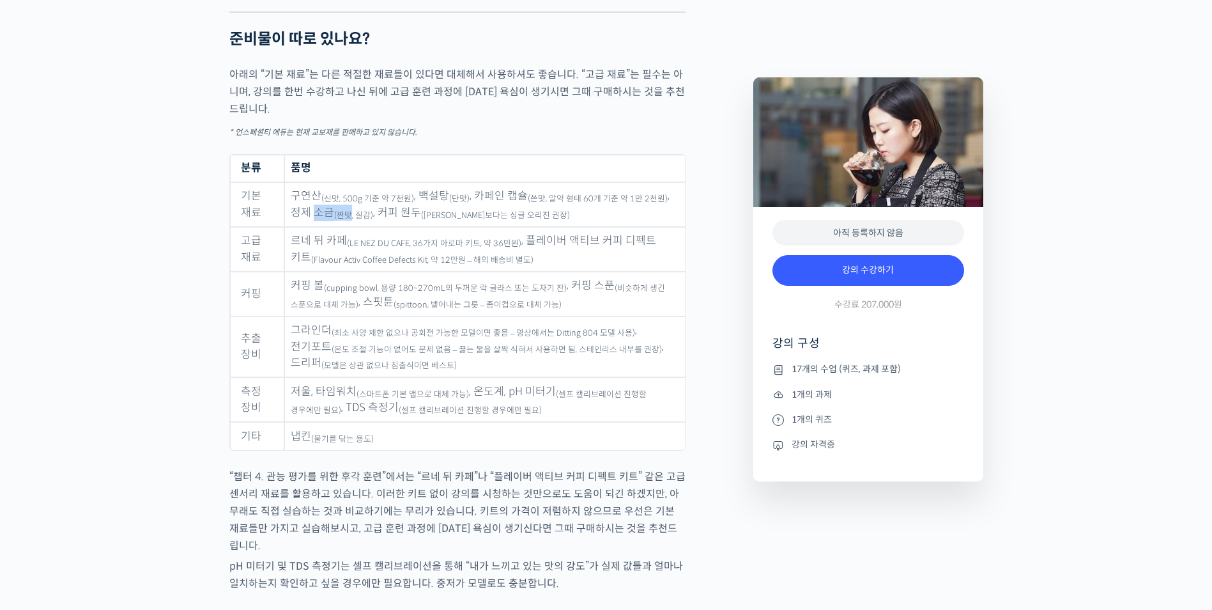
click at [348, 220] on sub "(짠맛, 질감)" at bounding box center [353, 215] width 39 height 10
click at [472, 227] on td "구연산 (신맛, 500g 기준 약 7천원) , 백설탕 (단맛) , 카페인 캡슐 (쓴맛, 알약 형태 60개 기준 약 1만 2천원) , 정제 소금…" at bounding box center [484, 204] width 400 height 45
click at [472, 220] on sub "(블렌드보다는 싱글 오리진 권장)" at bounding box center [495, 215] width 149 height 10
drag, startPoint x: 331, startPoint y: 273, endPoint x: 470, endPoint y: 270, distance: 138.7
click at [470, 265] on sub "(Flavour Activ Coffee Defects Kit, 약 12만원 – 해외 배송비 별도)" at bounding box center [422, 260] width 222 height 10
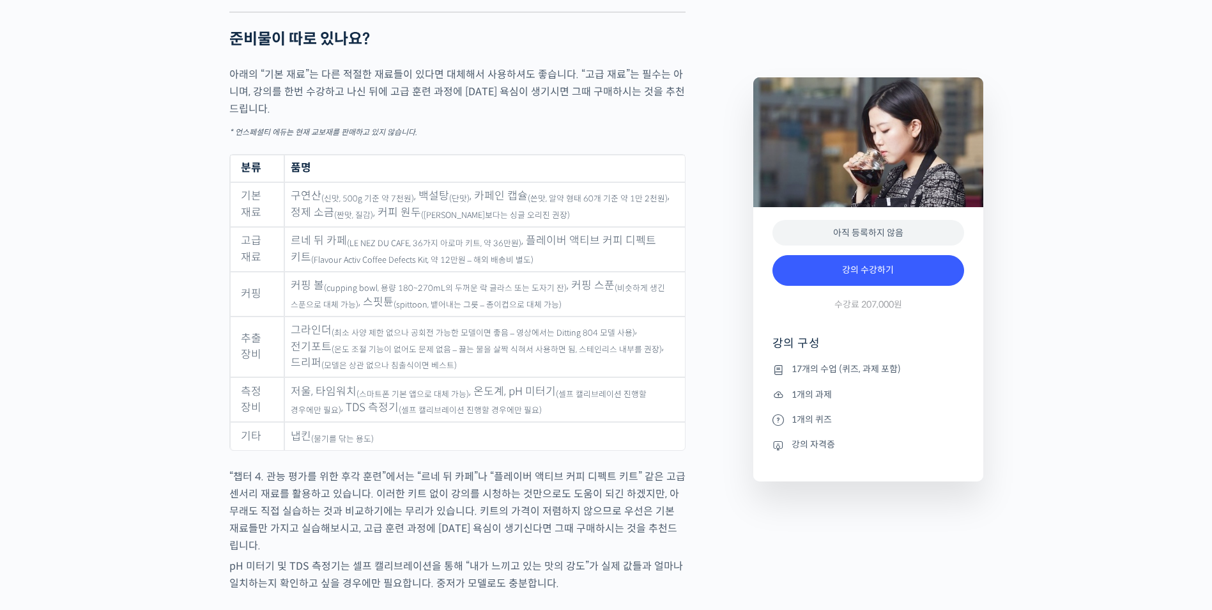
click at [472, 265] on sub "(Flavour Activ Coffee Defects Kit, 약 12만원 – 해외 배송비 별도)" at bounding box center [422, 260] width 222 height 10
drag, startPoint x: 485, startPoint y: 269, endPoint x: 364, endPoint y: 271, distance: 120.8
click at [387, 265] on sub "(Flavour Activ Coffee Defects Kit, 약 12만원 – 해외 배송비 별도)" at bounding box center [422, 260] width 222 height 10
click at [364, 265] on sub "(Flavour Activ Coffee Defects Kit, 약 12만원 – 해외 배송비 별도)" at bounding box center [422, 260] width 222 height 10
drag
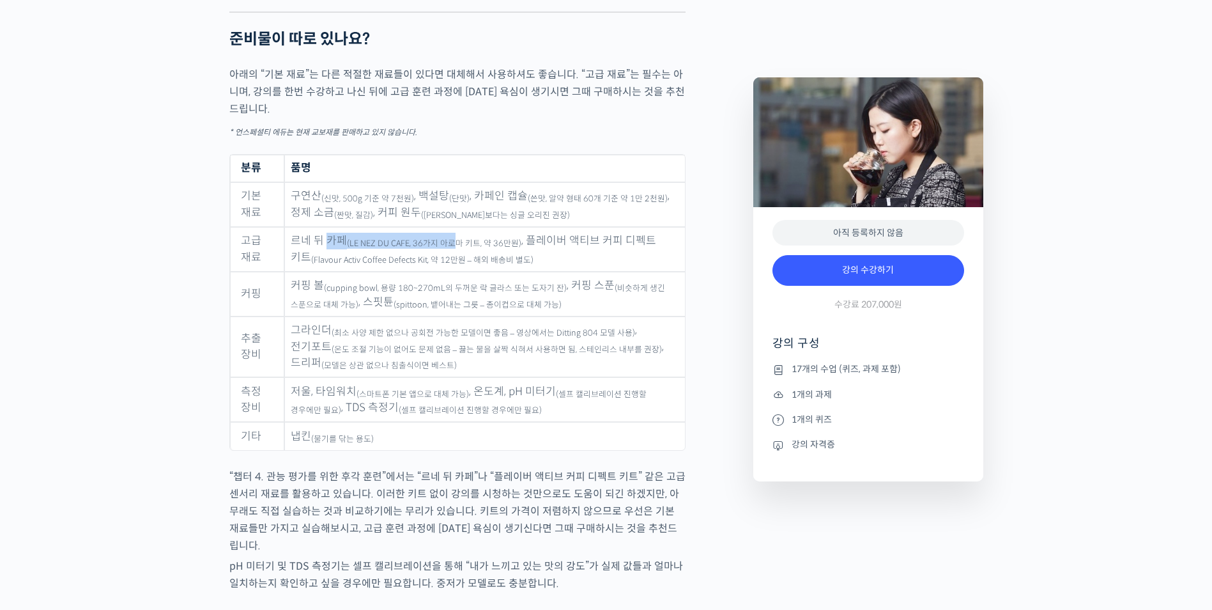
click at [473, 255] on td "르네 뒤 카페 (LE NEZ DU CAFE, 36가지 아로마 키트, 약 36만원) , 플레이버 액티브 커피 디펙트 키트 (Flavour Act…" at bounding box center [484, 249] width 400 height 45
click at [473, 249] on sub "(LE NEZ DU CAFE, 36가지 아로마 키트, 약 36만원)" at bounding box center [434, 243] width 174 height 10
click at [656, 254] on td "르네 뒤 카페 (LE NEZ DU CAFE, 36가지 아로마 키트, 약 36만원) , 플레이버 액티브 커피 디펙트 키트 (Flavour Act…" at bounding box center [484, 249] width 400 height 45
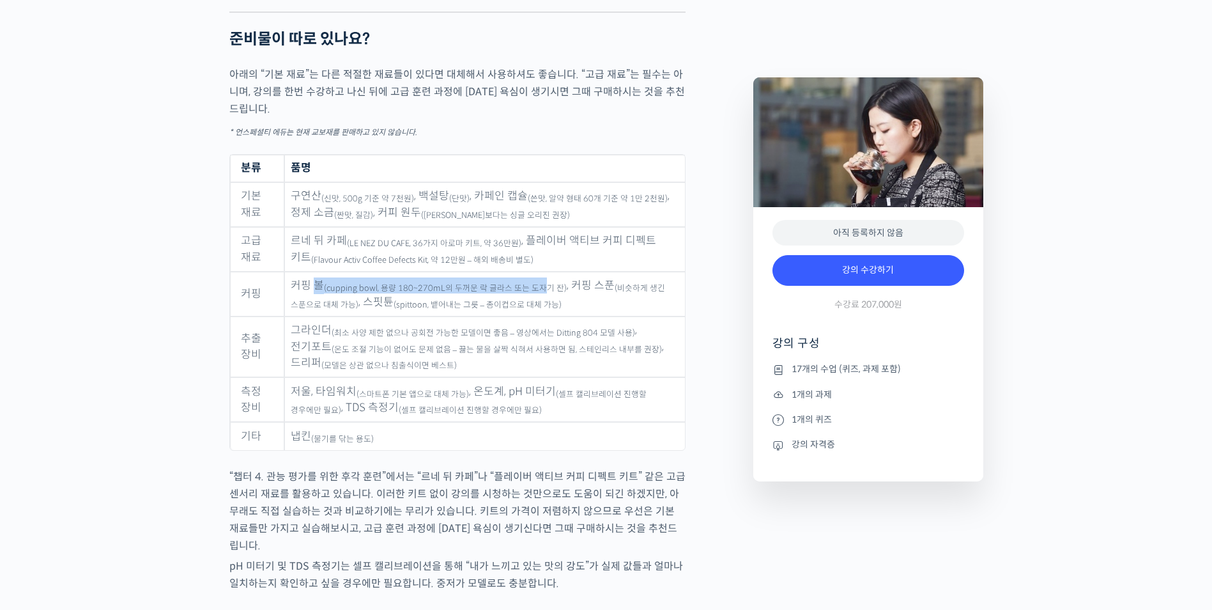
click at [540, 302] on td "커핑 볼 (cupping bowl, 용량 180~270mL의 두꺼운 락 글라스 또는 도자기 잔) , 커핑 스푼 (비슷하게 생긴 스푼으로 대체 …" at bounding box center [484, 294] width 400 height 45
click at [540, 293] on sub "(cupping bowl, 용량 180~270mL의 두꺼운 락 글라스 또는 도자기 잔)" at bounding box center [445, 288] width 243 height 10
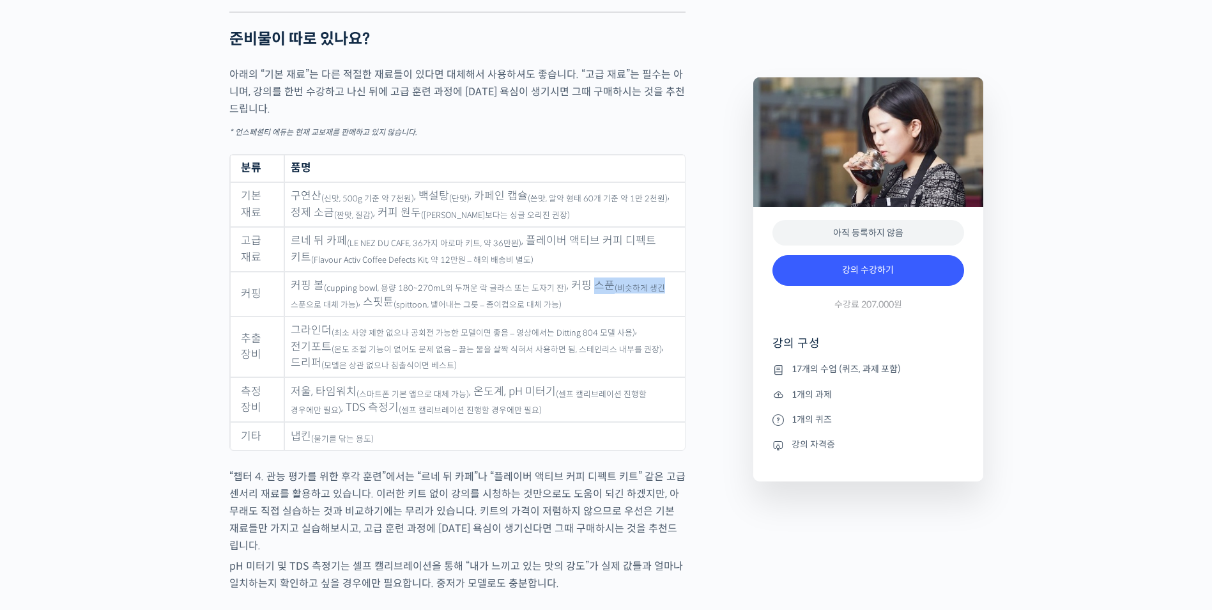
click at [669, 298] on td "커핑 볼 (cupping bowl, 용량 180~270mL의 두꺼운 락 글라스 또는 도자기 잔) , 커핑 스푼 (비슷하게 생긴 스푼으로 대체 …" at bounding box center [484, 294] width 400 height 45
click at [670, 298] on td "커핑 볼 (cupping bowl, 용량 180~270mL의 두꺼운 락 글라스 또는 도자기 잔) , 커핑 스푼 (비슷하게 생긴 스푼으로 대체 …" at bounding box center [484, 294] width 400 height 45
click at [369, 314] on td "커핑 볼 (cupping bowl, 용량 180~270mL의 두꺼운 락 글라스 또는 도자기 잔) , 커핑 스푼 (비슷하게 생긴 스푼으로 대체 …" at bounding box center [484, 294] width 400 height 45
click at [379, 338] on sub "(최소 사양 제한 없으나 공회전 가능한 모델이면 좋음 – 영상에서는 Ditting 804 모델 사용)" at bounding box center [483, 333] width 303 height 10
click at [530, 313] on td "커핑 볼 (cupping bowl, 용량 180~270mL의 두꺼운 락 글라스 또는 도자기 잔) , 커핑 스푼 (비슷하게 생긴 스푼으로 대체 …" at bounding box center [484, 294] width 400 height 45
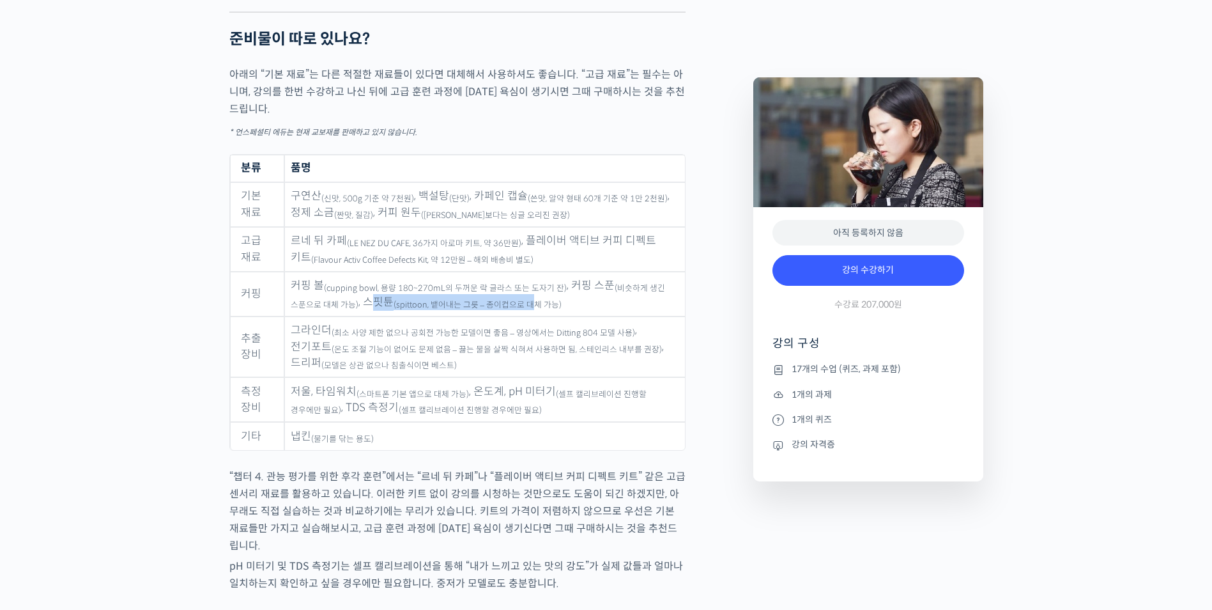
click at [530, 310] on sub "(spittoon, 뱉어내는 그릇 – 종이컵으로 대체 가능)" at bounding box center [478, 305] width 168 height 10
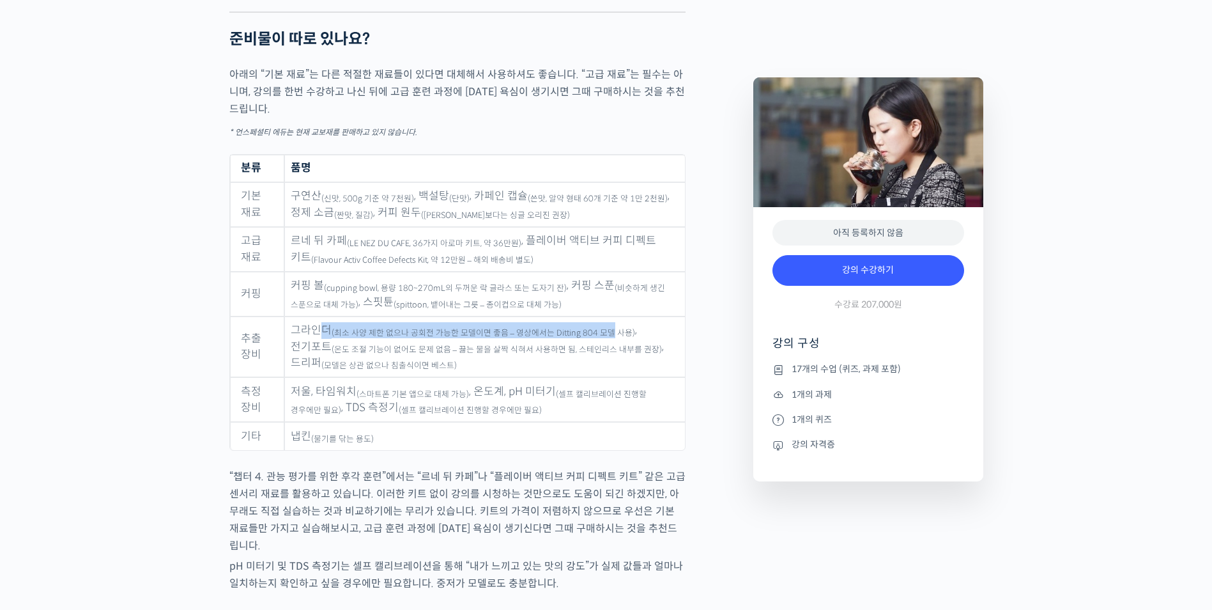
click at [605, 339] on td "그라인더 (최소 사양 제한 없으나 공회전 가능한 모델이면 좋음 – 영상에서는 Ditting 804 모델 사용) , 전기포트 (온도 조절 기능이…" at bounding box center [484, 346] width 400 height 61
click at [598, 389] on td "저울, 타임워치 (스마트폰 기본 앱으로 대체 가능) , 온도계, pH 미터기 (셀프 캘리브레이션 진행할 경우에만 필요) , TDS 측정기 (셀…" at bounding box center [484, 399] width 400 height 45
click at [391, 371] on sub "(모델은 상관 없으나 침출식이면 베스트)" at bounding box center [388, 365] width 135 height 10
click at [394, 371] on sub "(모델은 상관 없으나 침출식이면 베스트)" at bounding box center [388, 365] width 135 height 10
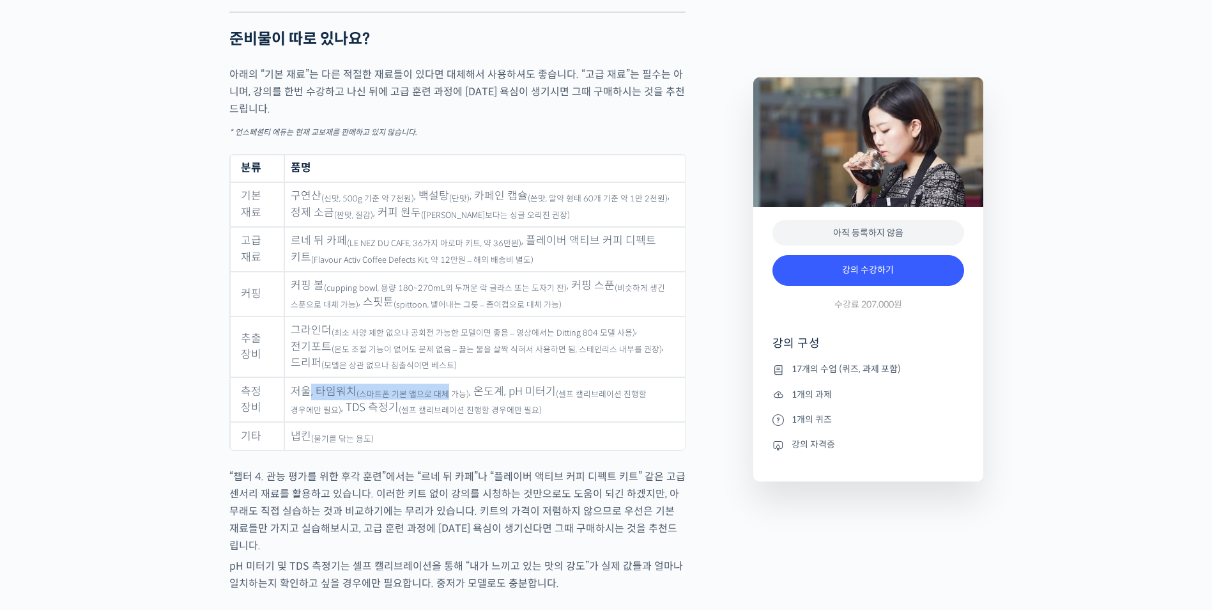
drag, startPoint x: 307, startPoint y: 405, endPoint x: 442, endPoint y: 405, distance: 134.8
click at [442, 405] on td "저울, 타임워치 (스마트폰 기본 앱으로 대체 가능) , 온도계, pH 미터기 (셀프 캘리브레이션 진행할 경우에만 필요) , TDS 측정기 (셀…" at bounding box center [484, 399] width 400 height 45
click at [442, 399] on sub "(스마트폰 기본 앱으로 대체 가능)" at bounding box center [413, 394] width 112 height 10
click at [496, 422] on td "저울, 타임워치 (스마트폰 기본 앱으로 대체 가능) , 온도계, pH 미터기 (셀프 캘리브레이션 진행할 경우에만 필요) , TDS 측정기 (셀…" at bounding box center [484, 399] width 400 height 45
click at [496, 415] on sub "(셀프 캘리브레이션 진행할 경우에만 필요)" at bounding box center [470, 410] width 143 height 10
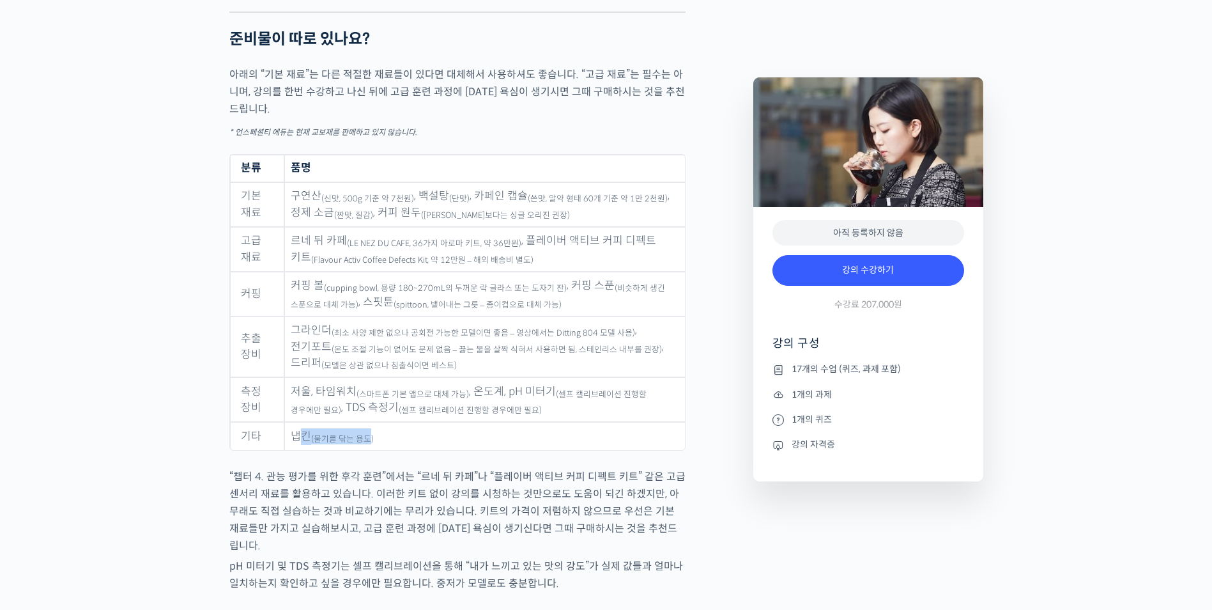
drag, startPoint x: 305, startPoint y: 452, endPoint x: 368, endPoint y: 449, distance: 63.4
click at [366, 449] on td "냅킨 (물기를 닦는 용도)" at bounding box center [484, 436] width 400 height 28
click at [368, 444] on sub "(물기를 닦는 용도)" at bounding box center [342, 439] width 63 height 10
drag, startPoint x: 409, startPoint y: 418, endPoint x: 505, endPoint y: 418, distance: 96.5
click at [505, 418] on td "저울, 타임워치 (스마트폰 기본 앱으로 대체 가능) , 온도계, pH 미터기 (셀프 캘리브레이션 진행할 경우에만 필요) , TDS 측정기 (셀…" at bounding box center [484, 399] width 400 height 45
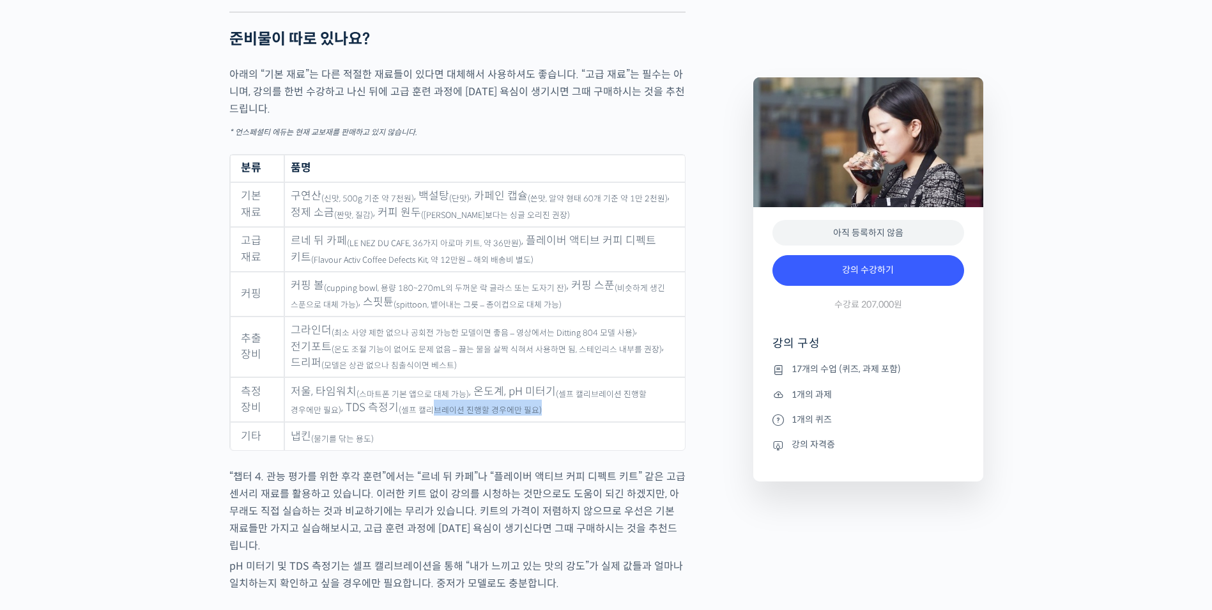
click at [505, 418] on td "저울, 타임워치 (스마트폰 기본 앱으로 대체 가능) , 온도계, pH 미터기 (셀프 캘리브레이션 진행할 경우에만 필요) , TDS 측정기 (셀…" at bounding box center [484, 399] width 400 height 45
drag, startPoint x: 296, startPoint y: 447, endPoint x: 351, endPoint y: 447, distance: 55.0
click at [341, 447] on td "냅킨 (물기를 닦는 용도)" at bounding box center [484, 436] width 400 height 28
drag, startPoint x: 353, startPoint y: 447, endPoint x: 372, endPoint y: 447, distance: 18.5
click at [355, 444] on sub "(물기를 닦는 용도)" at bounding box center [342, 439] width 63 height 10
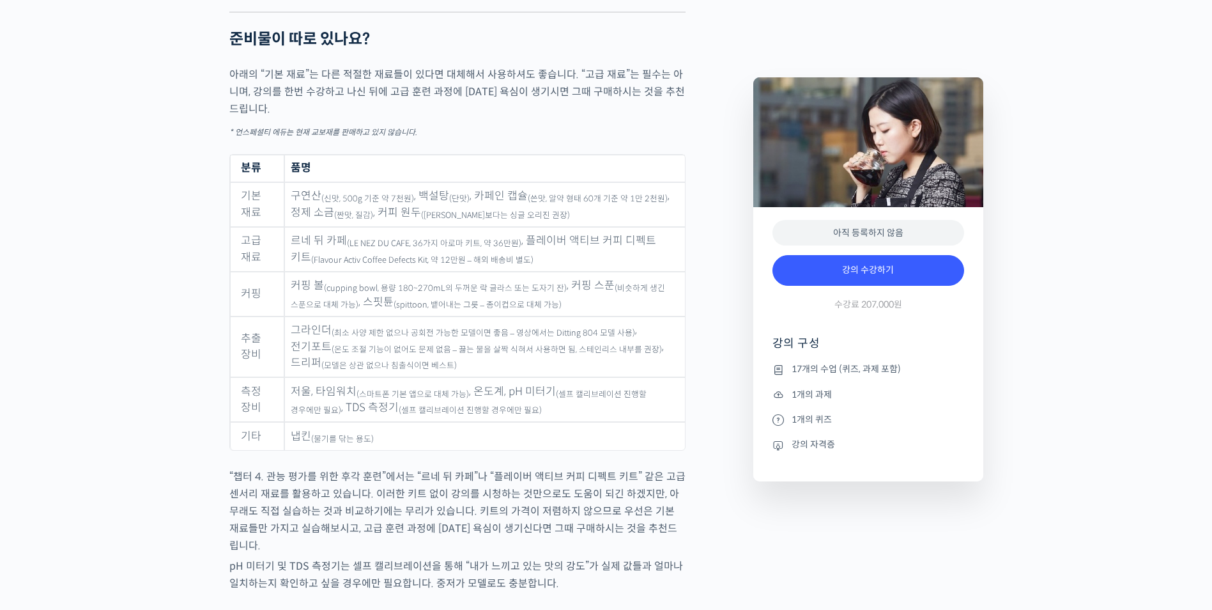
click at [438, 447] on td "냅킨 (물기를 닦는 용도)" at bounding box center [484, 436] width 400 height 28
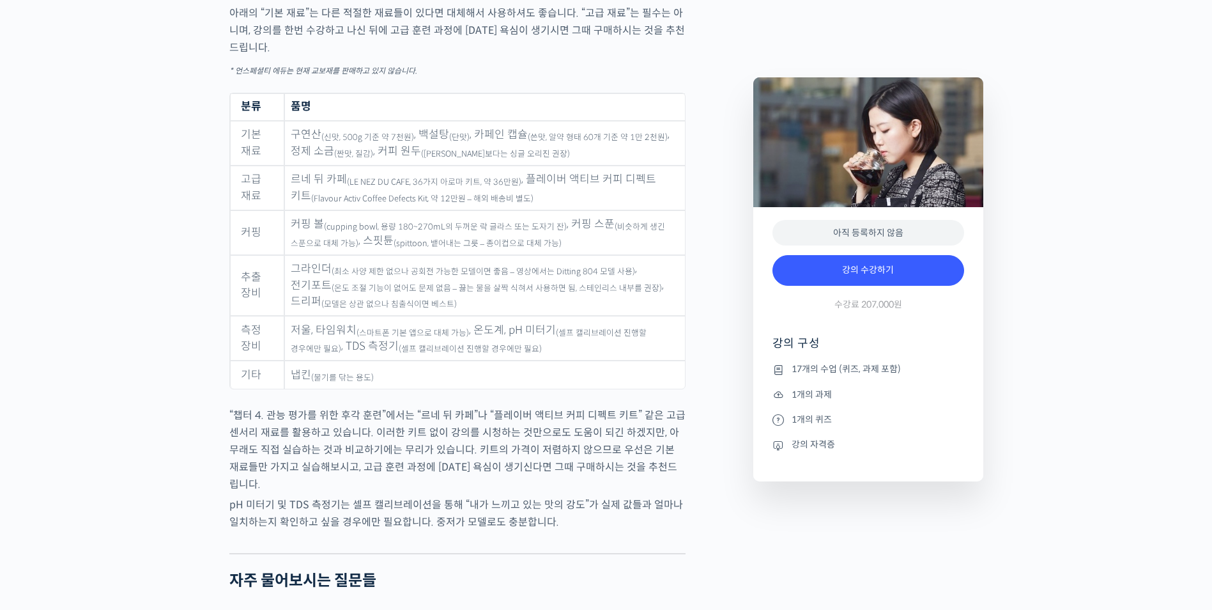
scroll to position [6389, 0]
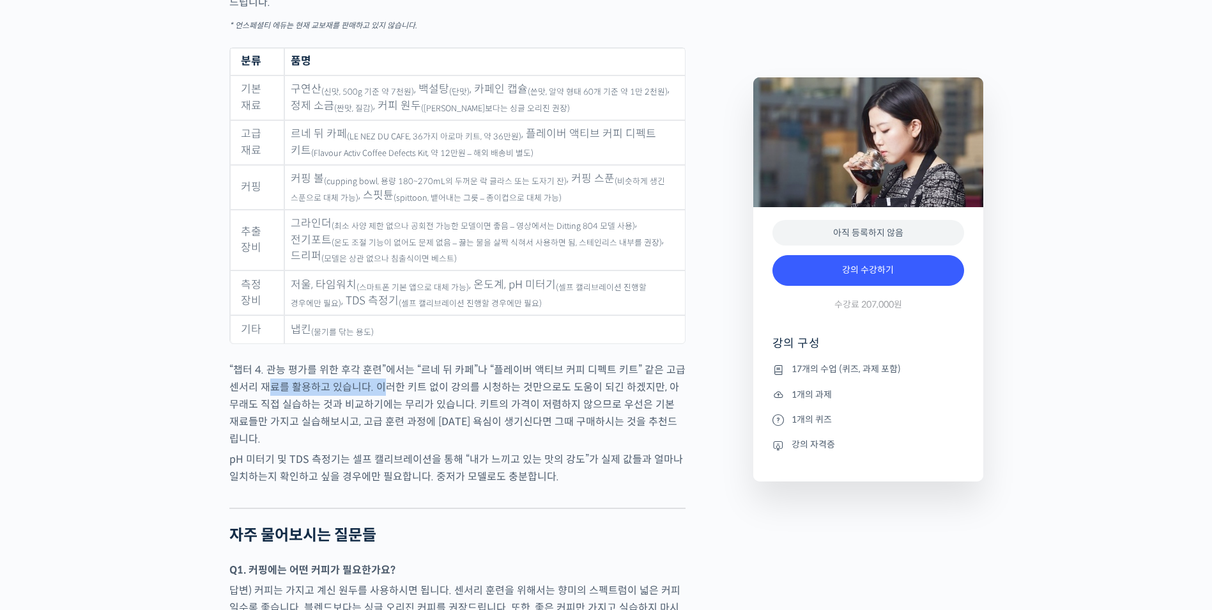
click at [378, 403] on p "“챕터 4. 관능 평가를 위한 후각 훈련”에서는 “르네 뒤 카페”나 “플레이버 액티브 커피 디펙트 키트” 같은 고급 센서리 재료를 활용하고 있…" at bounding box center [457, 404] width 456 height 86
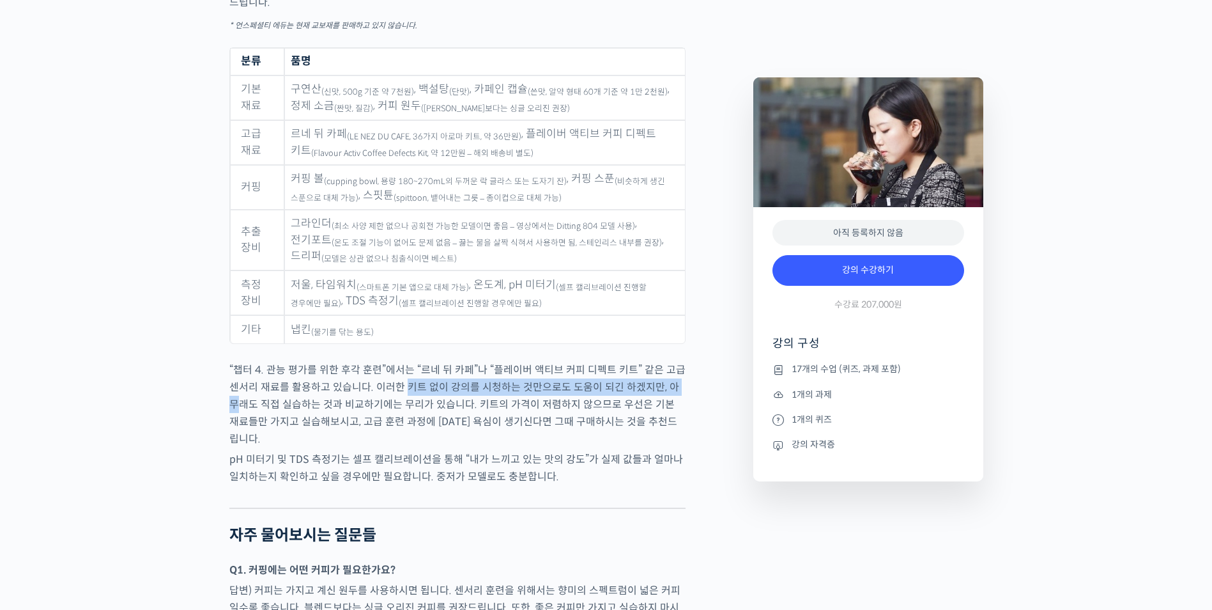
drag, startPoint x: 519, startPoint y: 401, endPoint x: 686, endPoint y: 401, distance: 166.8
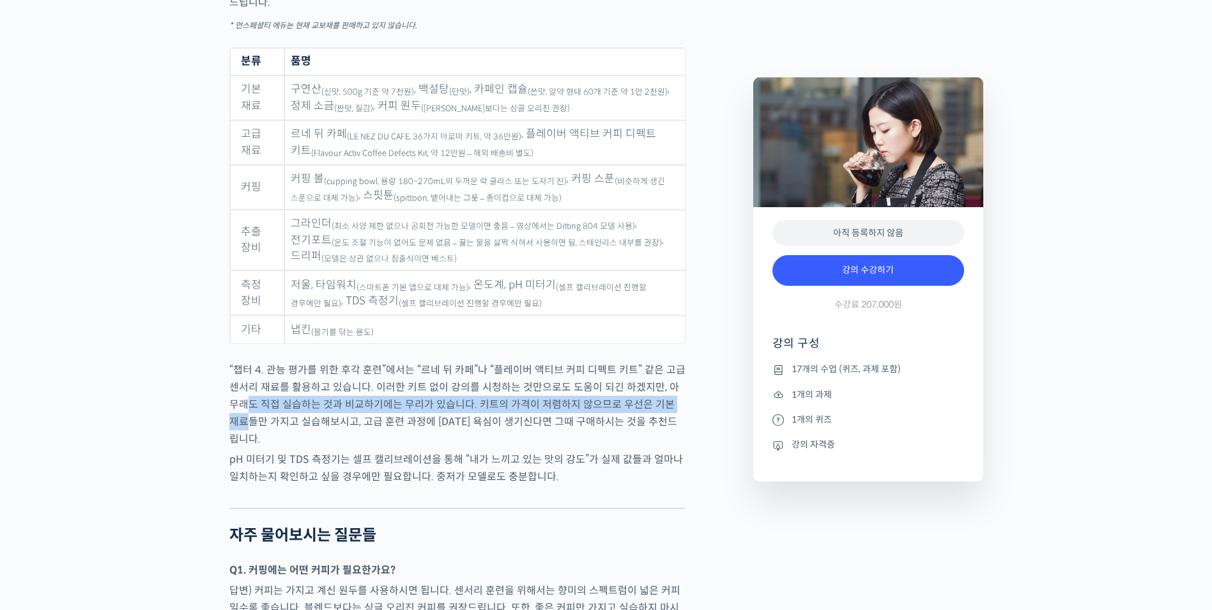
drag, startPoint x: 377, startPoint y: 416, endPoint x: 678, endPoint y: 422, distance: 301.0
click at [678, 422] on p "“챕터 4. 관능 평가를 위한 후각 훈련”에서는 “르네 뒤 카페”나 “플레이버 액티브 커피 디펙트 키트” 같은 고급 센서리 재료를 활용하고 있…" at bounding box center [457, 404] width 456 height 86
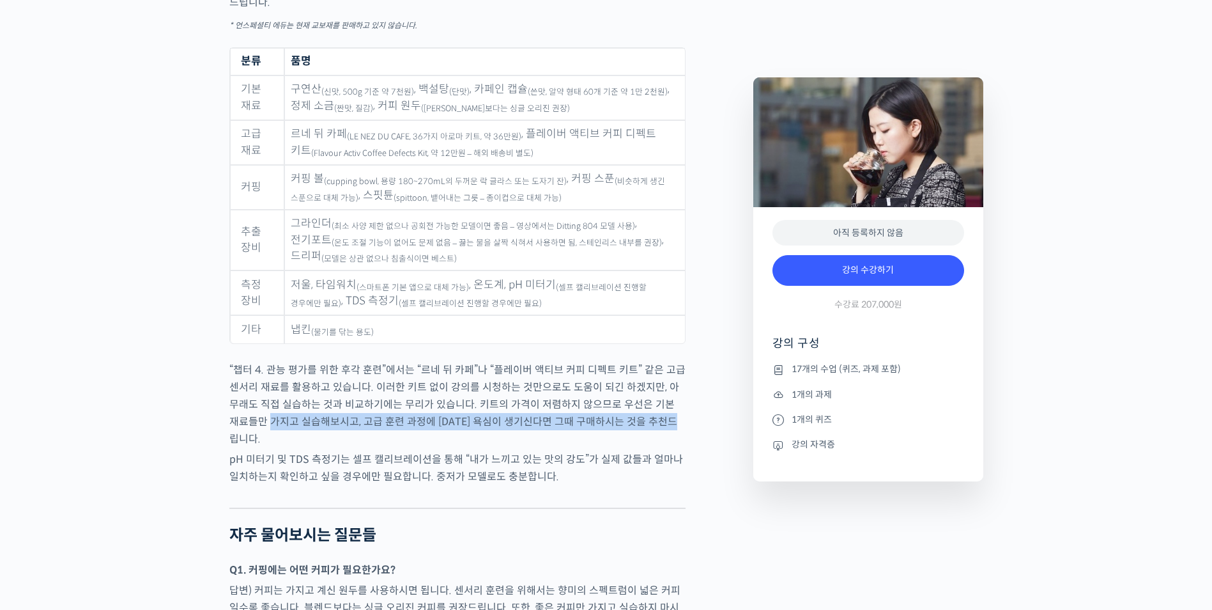
drag, startPoint x: 245, startPoint y: 433, endPoint x: 673, endPoint y: 427, distance: 428.1
click at [673, 427] on p "“챕터 4. 관능 평가를 위한 후각 훈련”에서는 “르네 뒤 카페”나 “플레이버 액티브 커피 디펙트 키트” 같은 고급 센서리 재료를 활용하고 있…" at bounding box center [457, 404] width 456 height 86
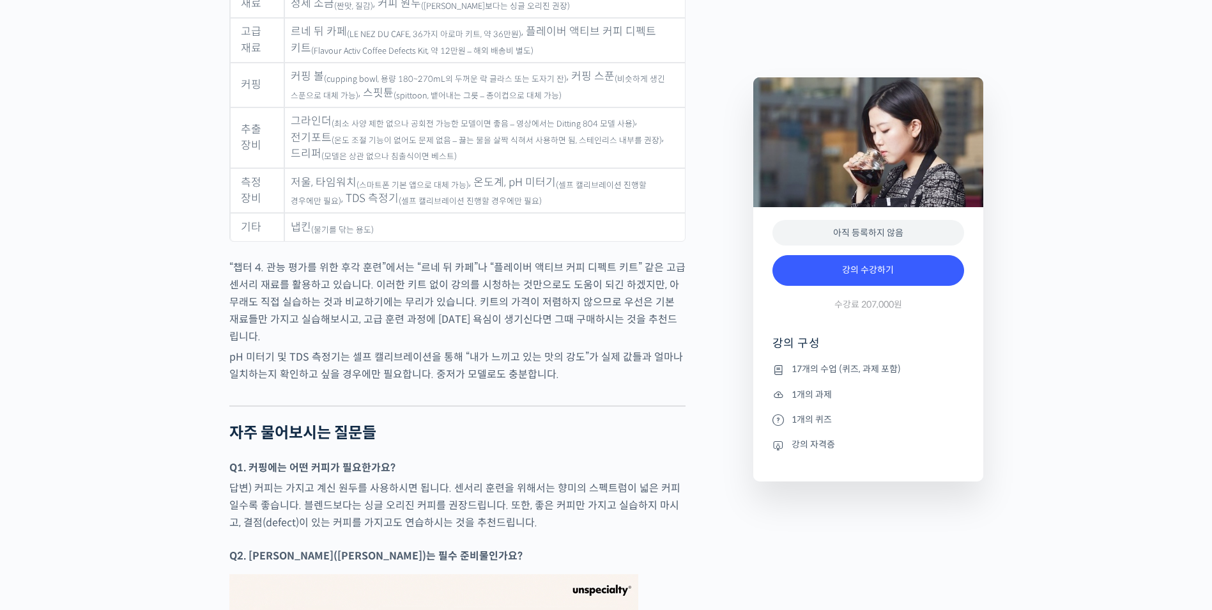
scroll to position [6602, 0]
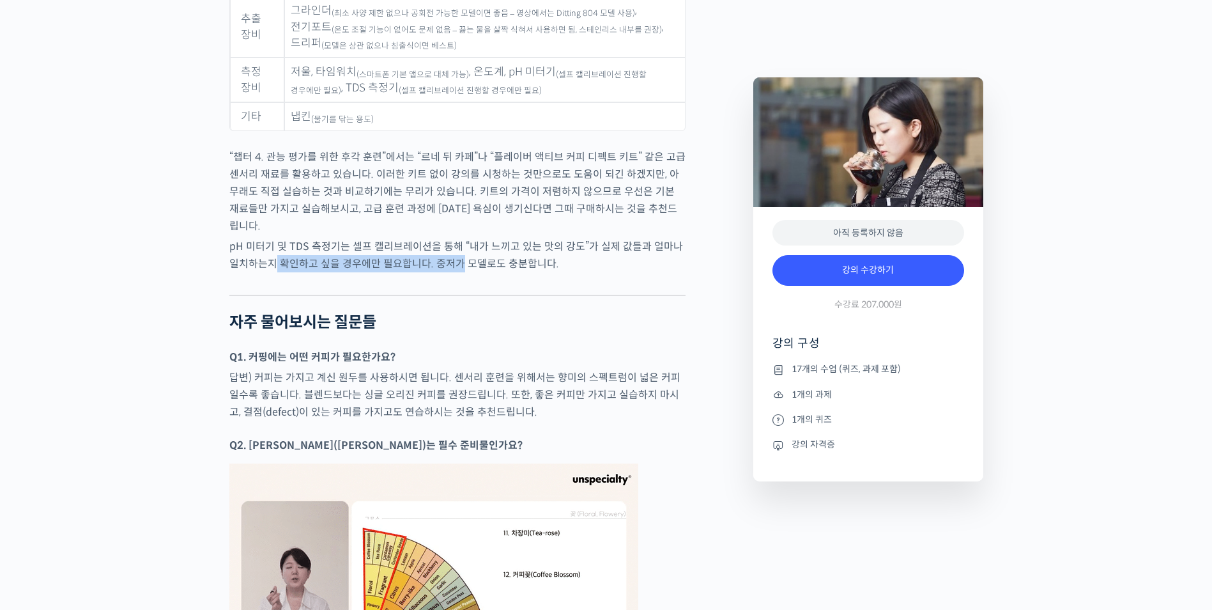
drag, startPoint x: 263, startPoint y: 255, endPoint x: 538, endPoint y: 251, distance: 275.4
click at [538, 251] on p "pH 미터기 및 TDS 측정기는 셀프 캘리브레이션을 통해 “내가 느끼고 있는 맛의 강도”가 실제 값들과 얼마나 일치하는지 확인하고 싶을 경우에…" at bounding box center [457, 255] width 456 height 35
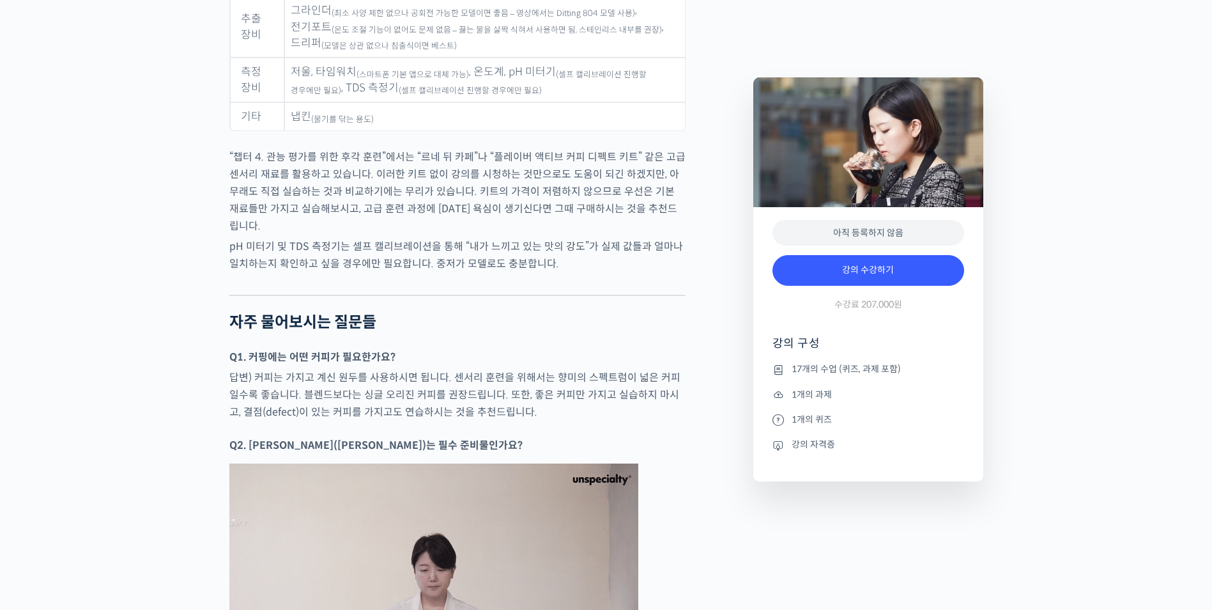
scroll to position [6815, 0]
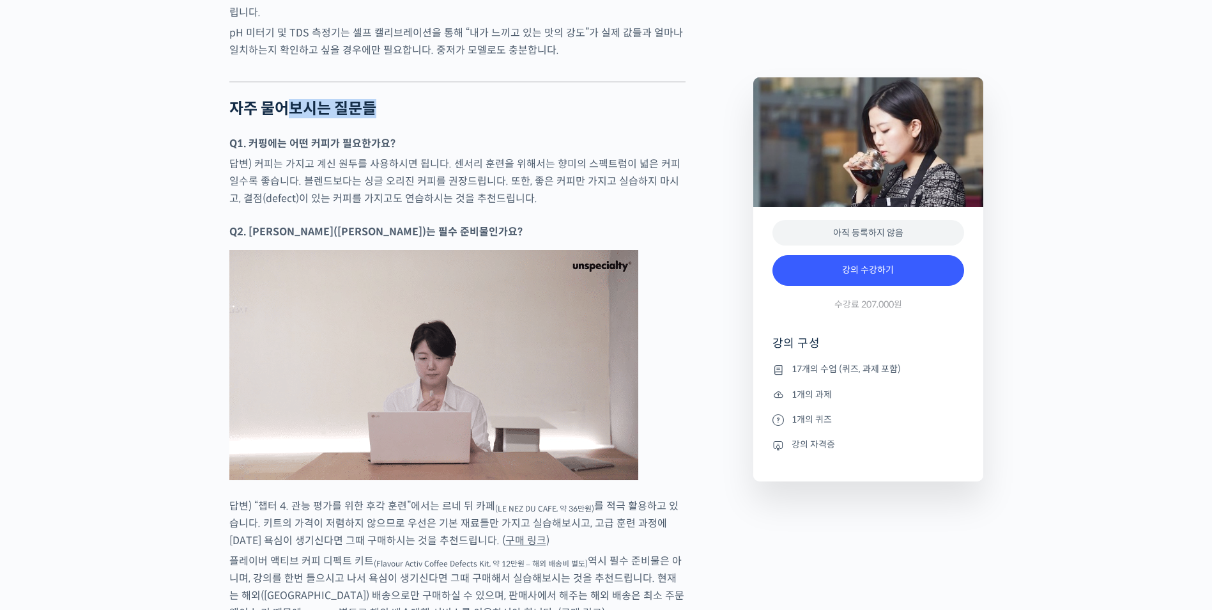
drag, startPoint x: 394, startPoint y: 106, endPoint x: 472, endPoint y: 106, distance: 77.9
click at [459, 106] on h2 "자주 물어보시는 질문들" at bounding box center [457, 109] width 456 height 19
drag, startPoint x: 472, startPoint y: 106, endPoint x: 406, endPoint y: 125, distance: 67.9
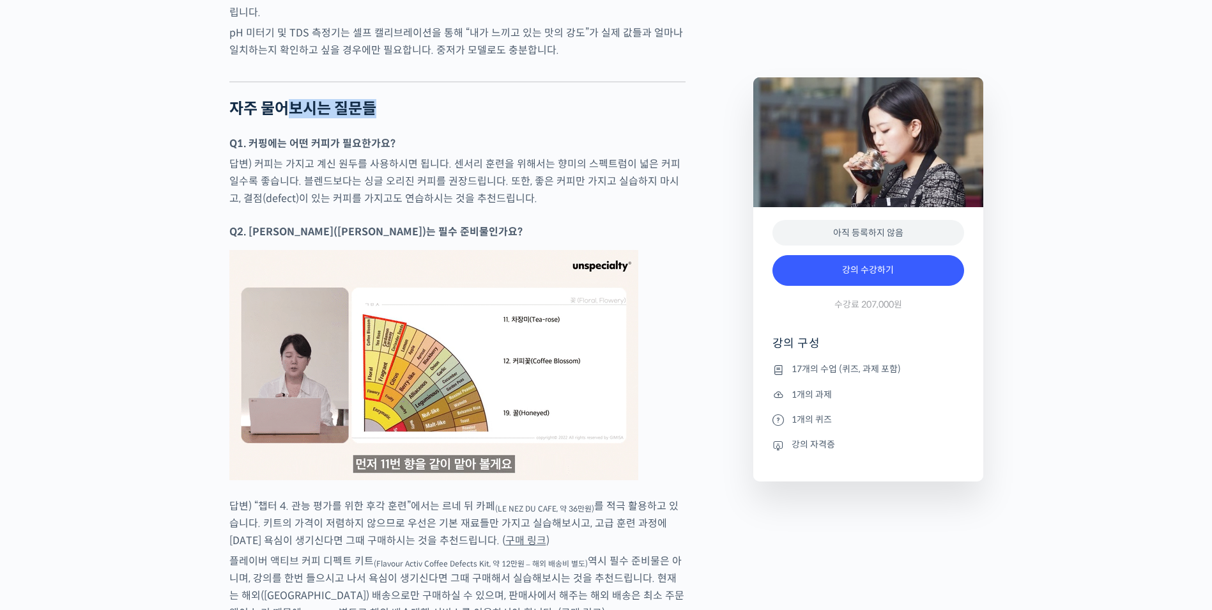
click at [475, 106] on h2 "자주 물어보시는 질문들" at bounding box center [457, 109] width 456 height 19
drag, startPoint x: 413, startPoint y: 139, endPoint x: 470, endPoint y: 139, distance: 56.9
click at [445, 139] on p "Q1. 커핑에는 어떤 커피가 필요한가요?" at bounding box center [457, 143] width 456 height 17
click at [472, 139] on p "Q1. 커핑에는 어떤 커피가 필요한가요?" at bounding box center [457, 143] width 456 height 17
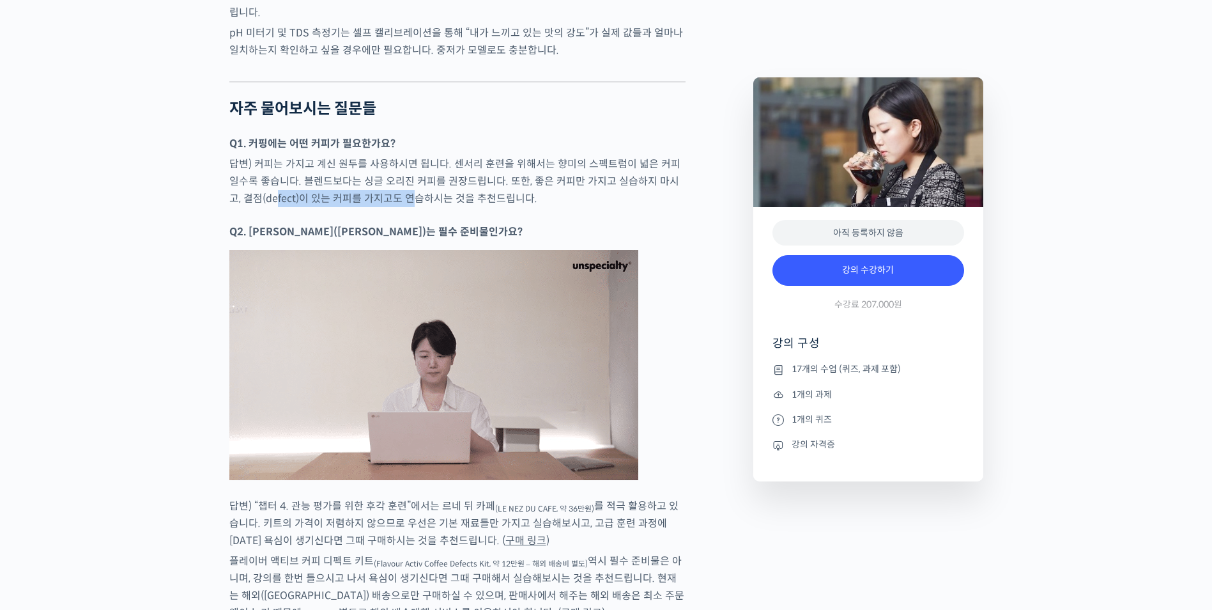
drag, startPoint x: 254, startPoint y: 197, endPoint x: 470, endPoint y: 195, distance: 216.0
click at [456, 195] on p "답변) 커피는 가지고 계신 원두를 사용하시면 됩니다. 센서리 훈련을 위해서는 향미의 스펙트럼이 넓은 커피일수록 좋습니다. 블렌드보다는 싱글 오…" at bounding box center [457, 181] width 456 height 52
click at [472, 195] on p "답변) 커피는 가지고 계신 원두를 사용하시면 됩니다. 센서리 훈련을 위해서는 향미의 스펙트럼이 넓은 커피일수록 좋습니다. 블렌드보다는 싱글 오…" at bounding box center [457, 181] width 456 height 52
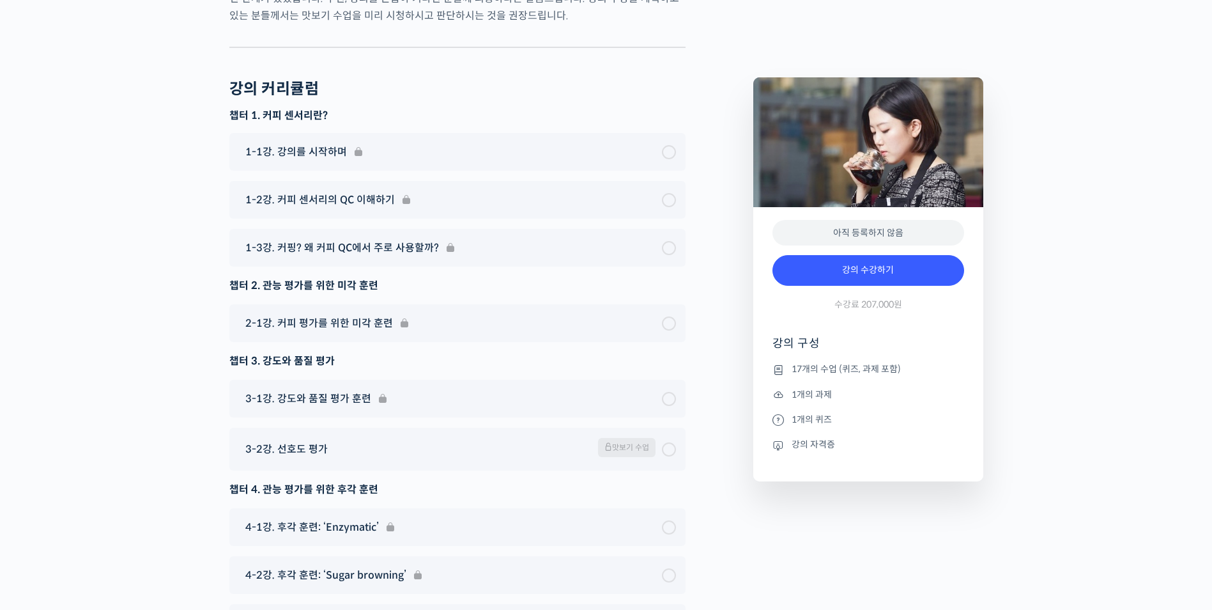
scroll to position [8199, 0]
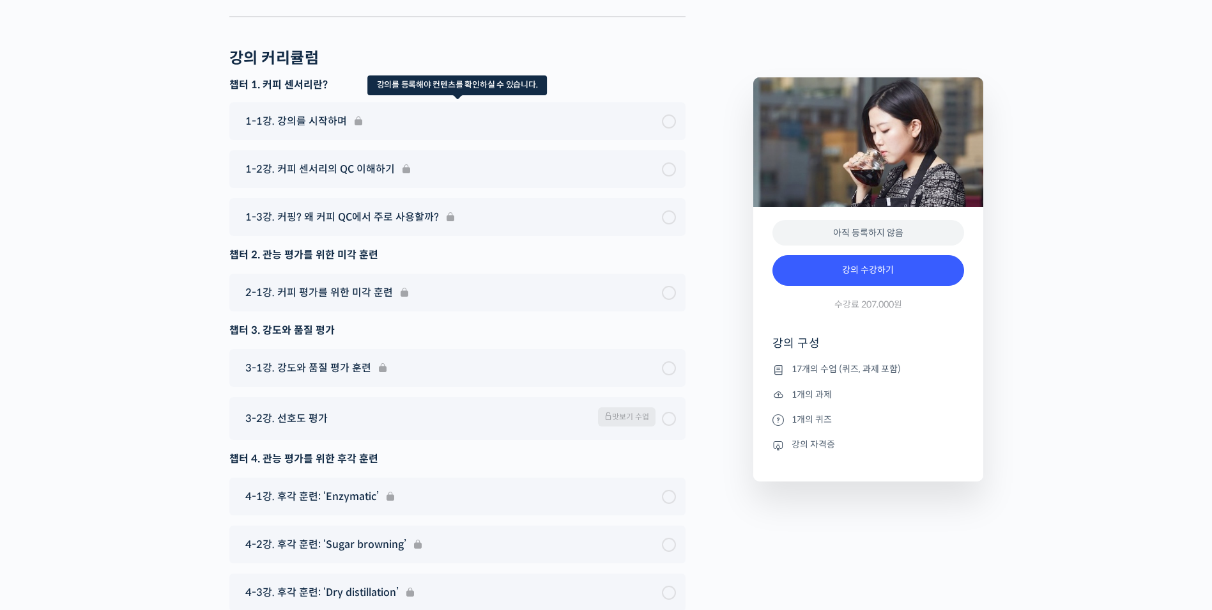
click at [484, 112] on div "1-1강. 강의를 시작하며" at bounding box center [457, 121] width 456 height 38
click at [673, 118] on div "1-1강. 강의를 시작하며" at bounding box center [457, 121] width 456 height 38
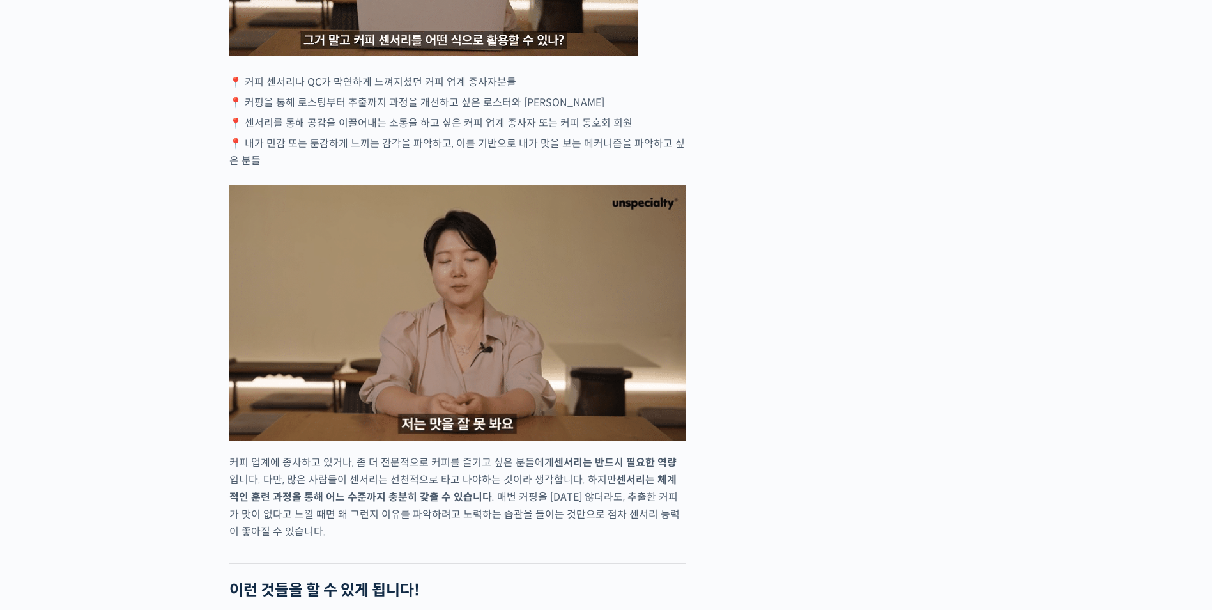
scroll to position [0, 0]
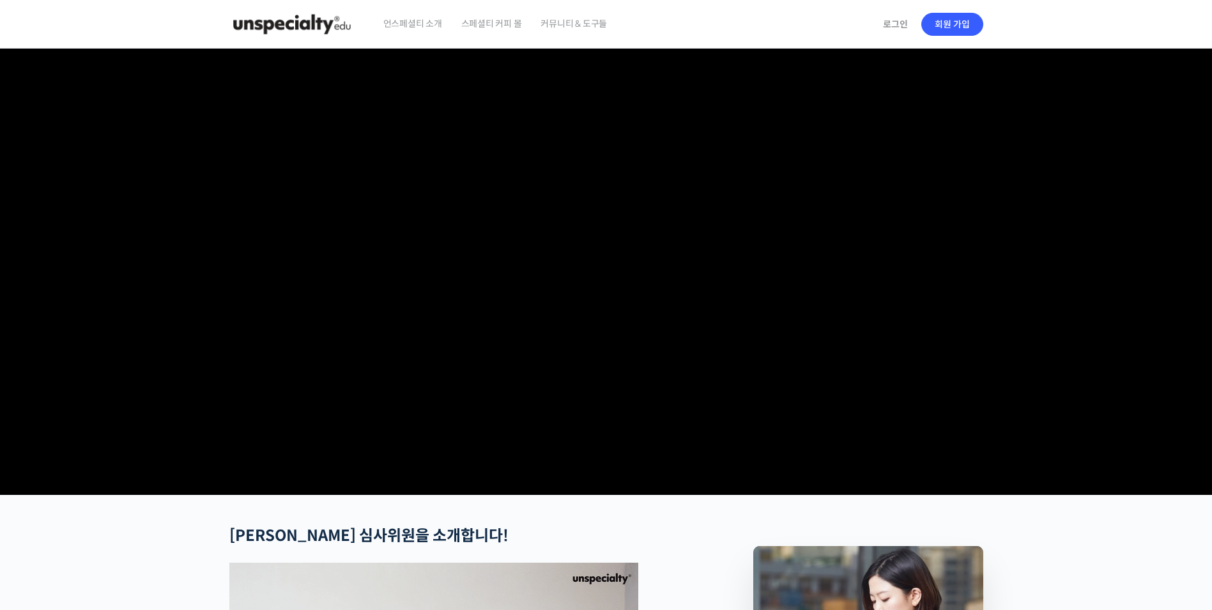
click at [286, 25] on img at bounding box center [291, 24] width 125 height 38
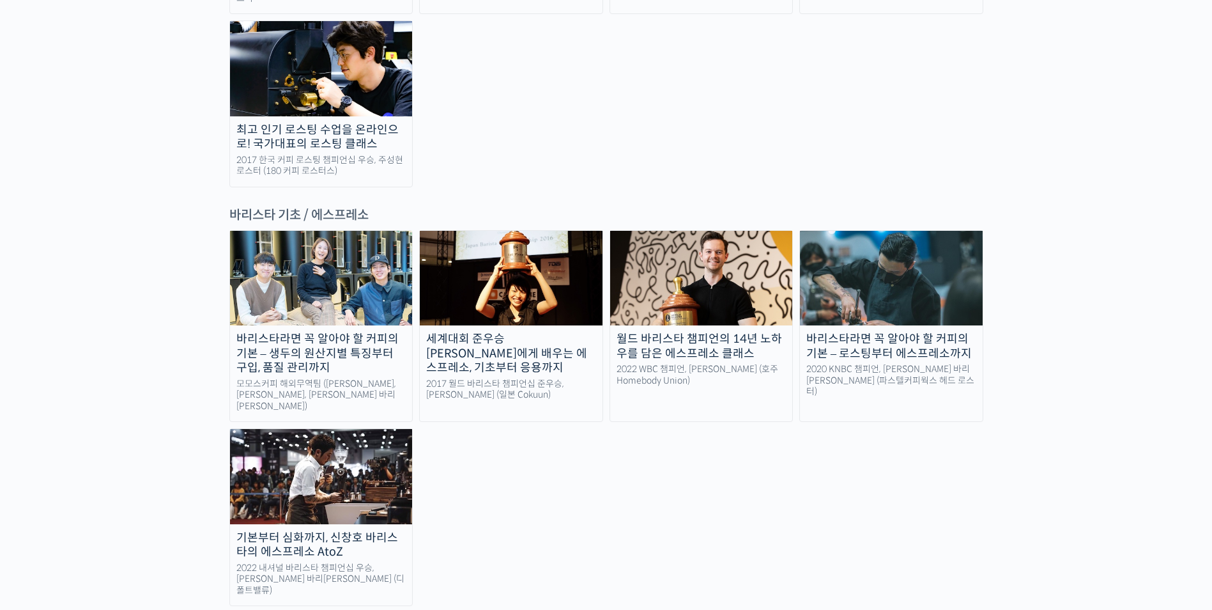
scroll to position [1917, 0]
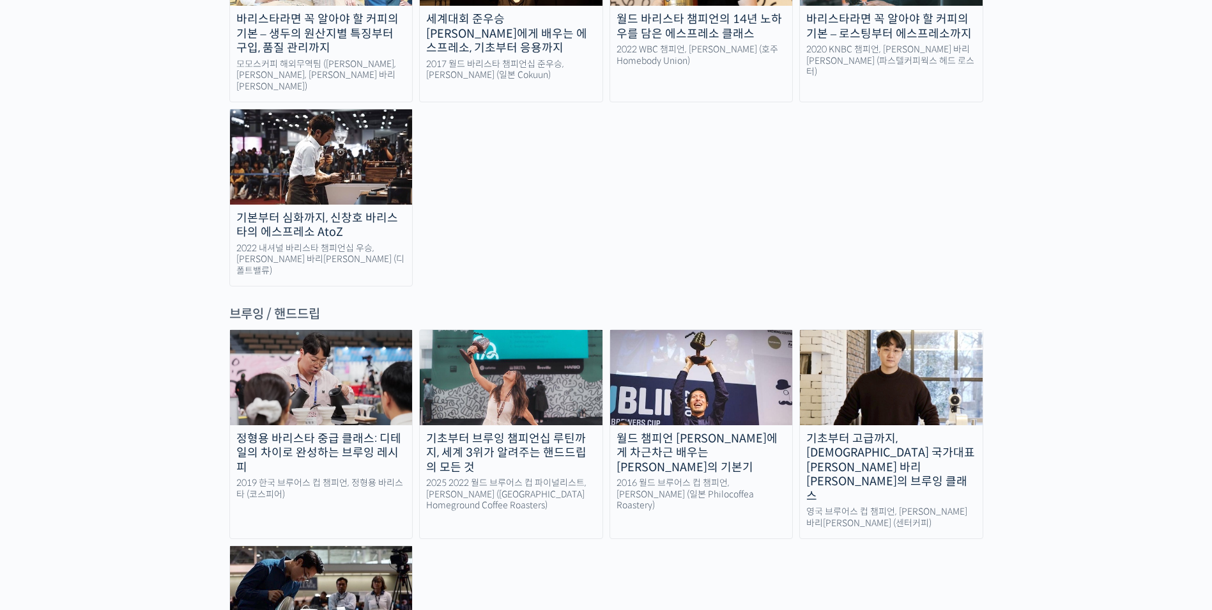
click at [689, 459] on div "정형용 바리스타 중급 클래스: 디테일의 차이로 완성하는 브루잉 레시피 2019 한국 브루어스 컵 챔피언, 정형용 바리스타 (코스피어) 기초부터…" at bounding box center [606, 520] width 754 height 382
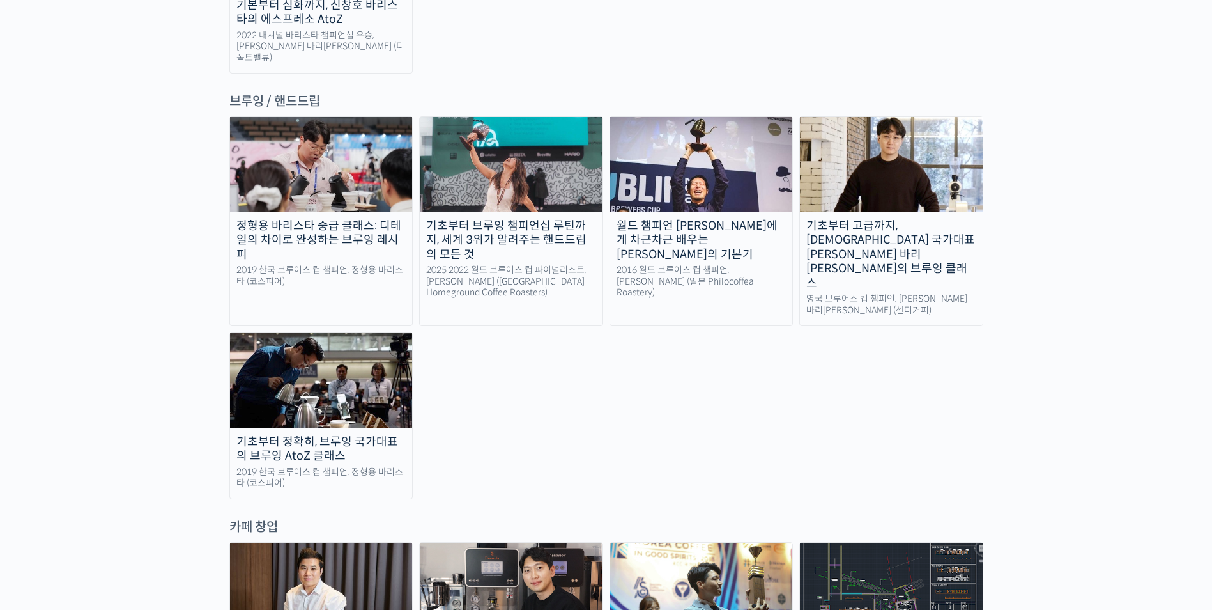
scroll to position [1810, 0]
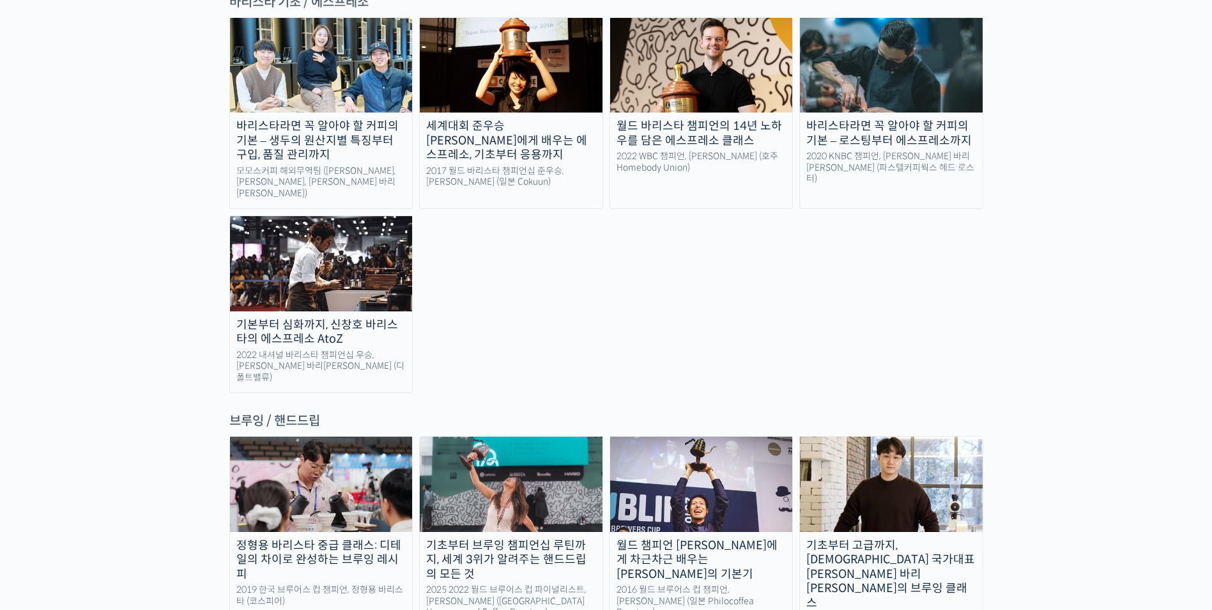
click at [722, 436] on img at bounding box center [701, 483] width 183 height 95
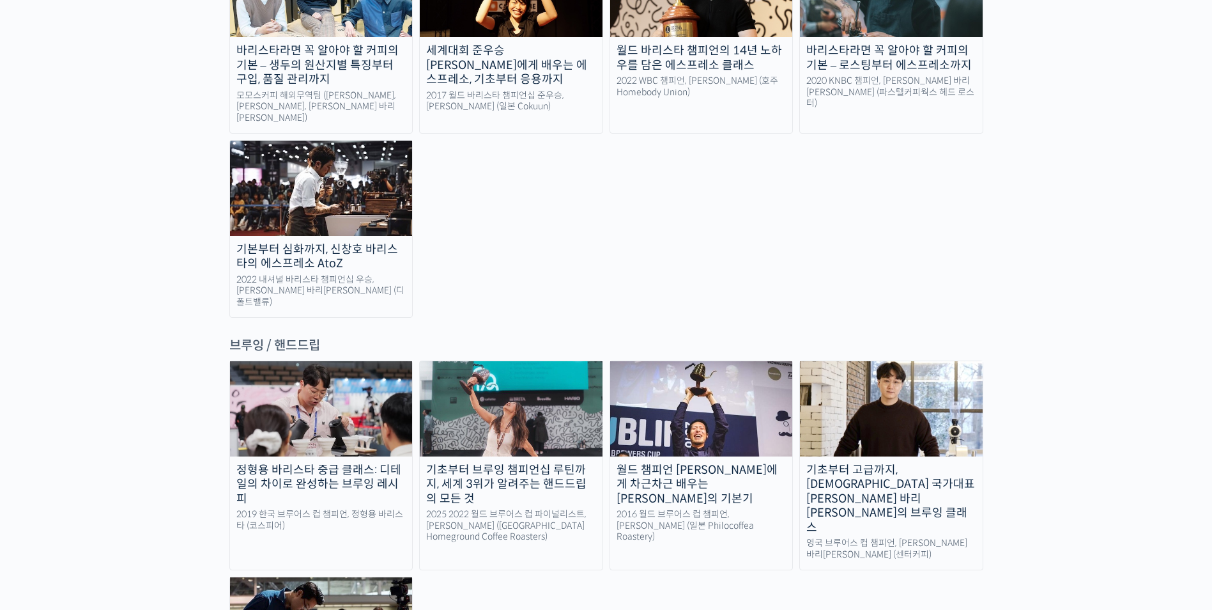
scroll to position [1917, 0]
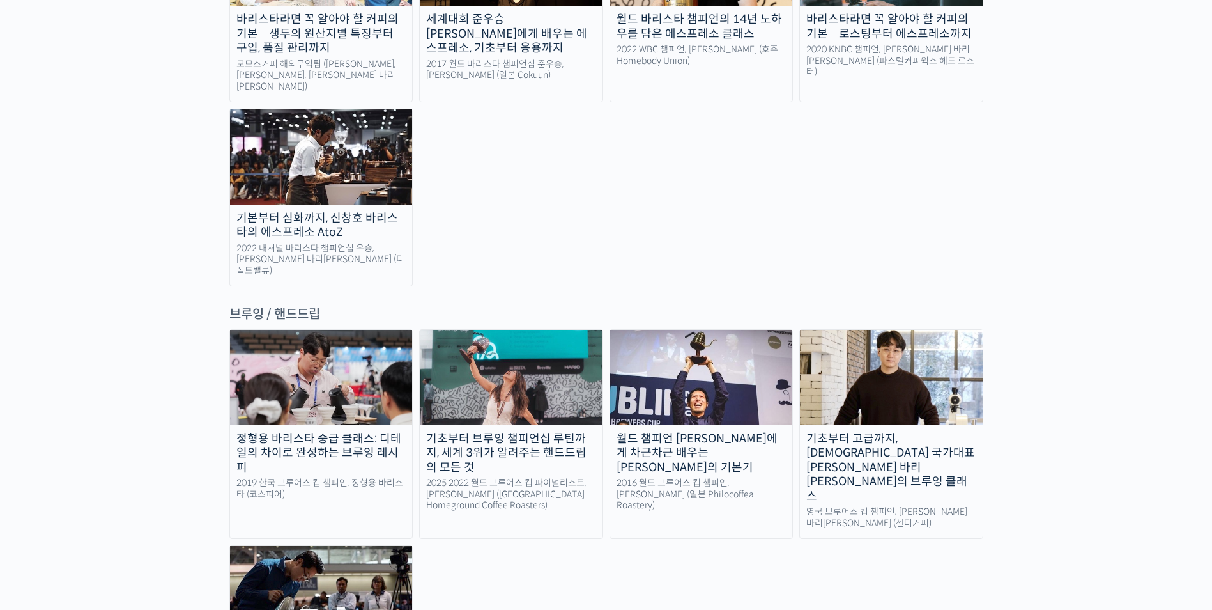
click at [332, 546] on img at bounding box center [321, 593] width 183 height 95
click at [280, 330] on img at bounding box center [321, 377] width 183 height 95
click at [915, 330] on img at bounding box center [891, 377] width 183 height 95
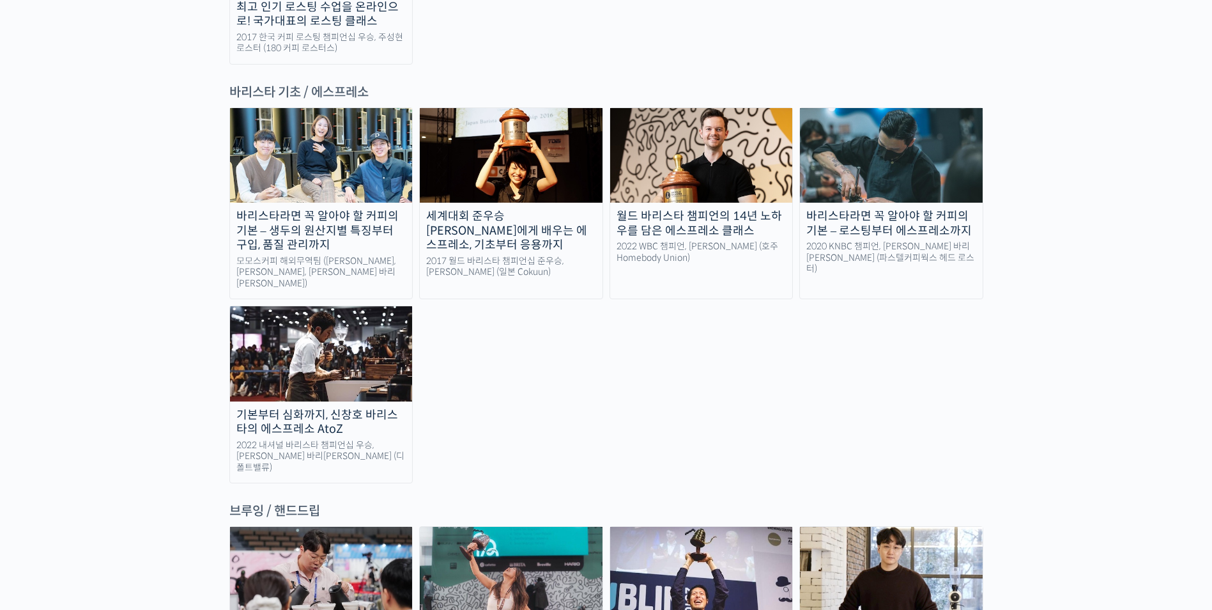
scroll to position [1597, 0]
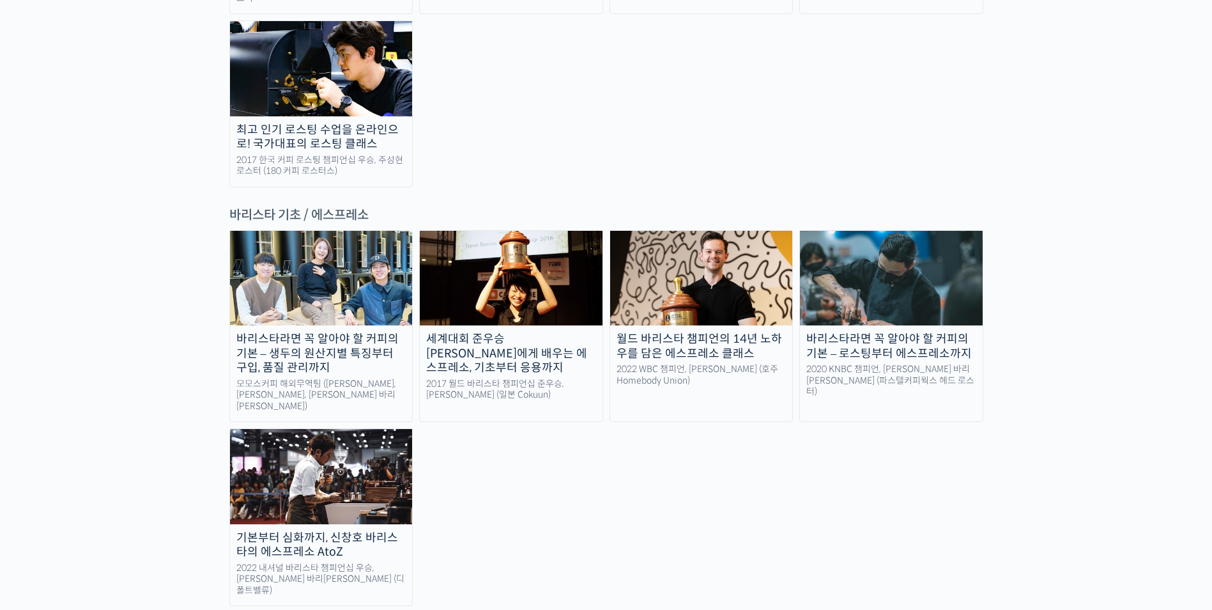
click at [318, 429] on img at bounding box center [321, 476] width 183 height 95
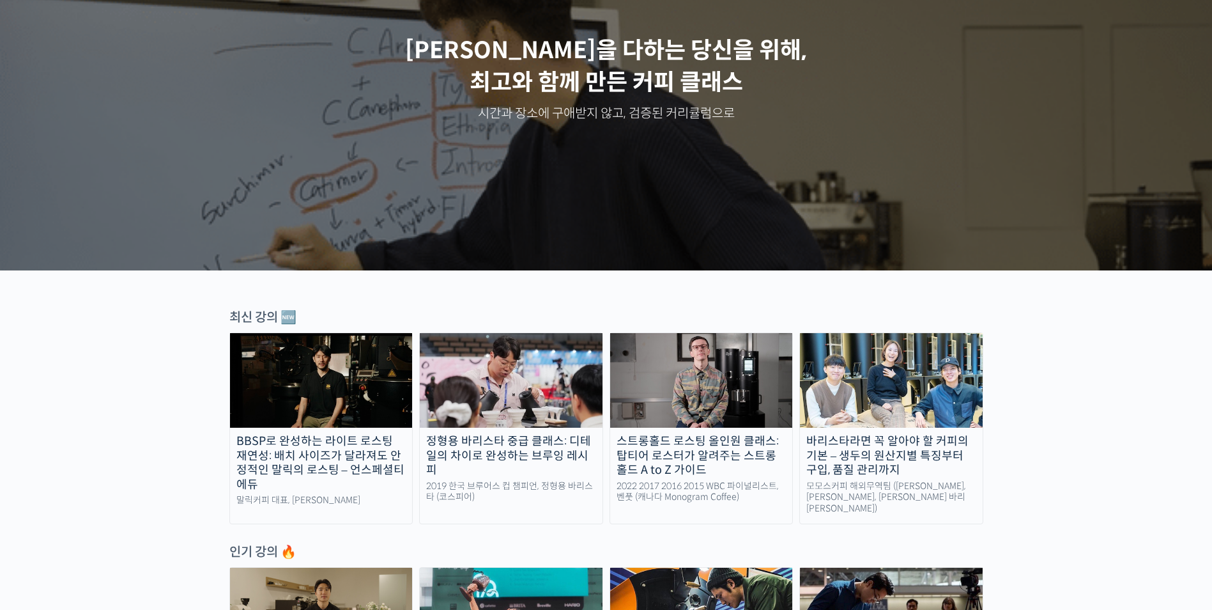
scroll to position [0, 0]
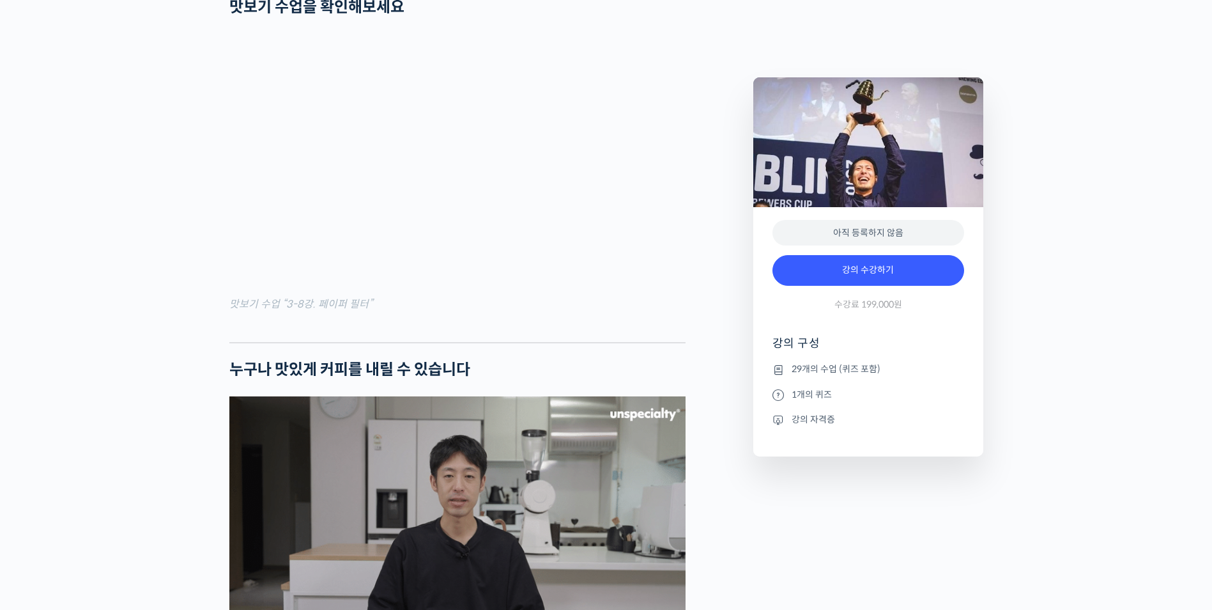
scroll to position [1704, 0]
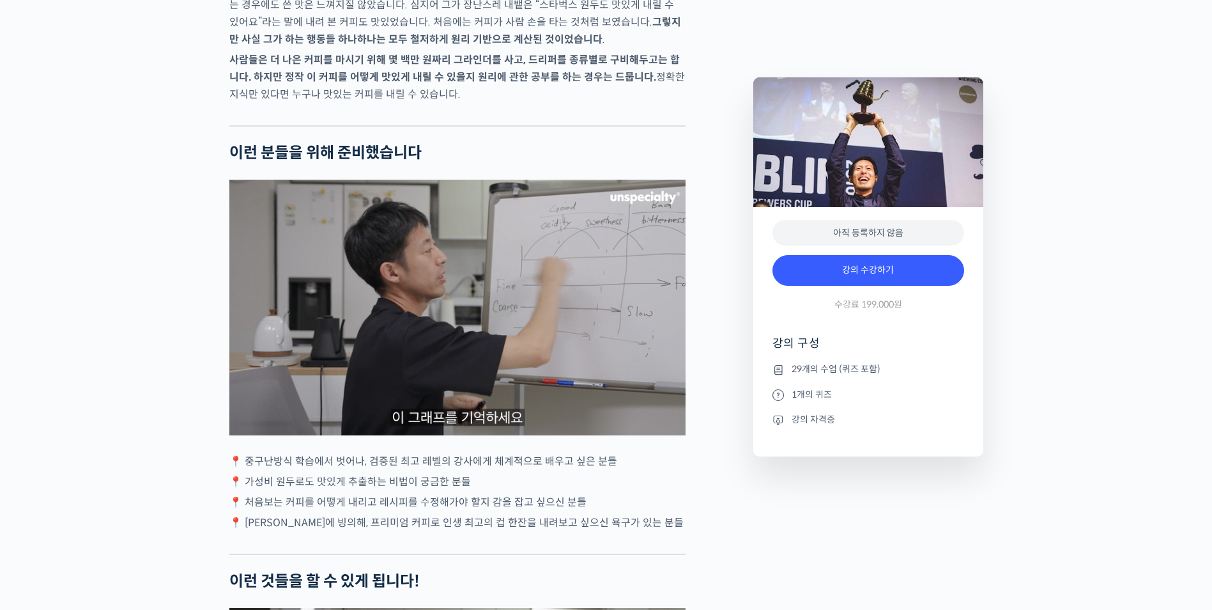
scroll to position [2556, 0]
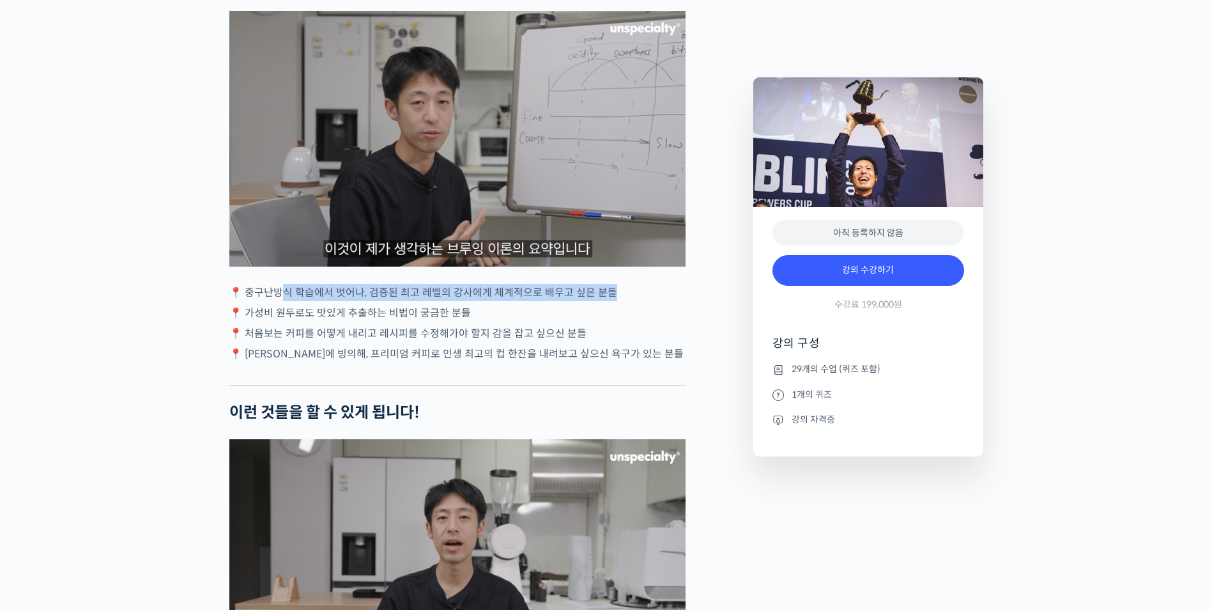
drag, startPoint x: 300, startPoint y: 300, endPoint x: 635, endPoint y: 305, distance: 335.5
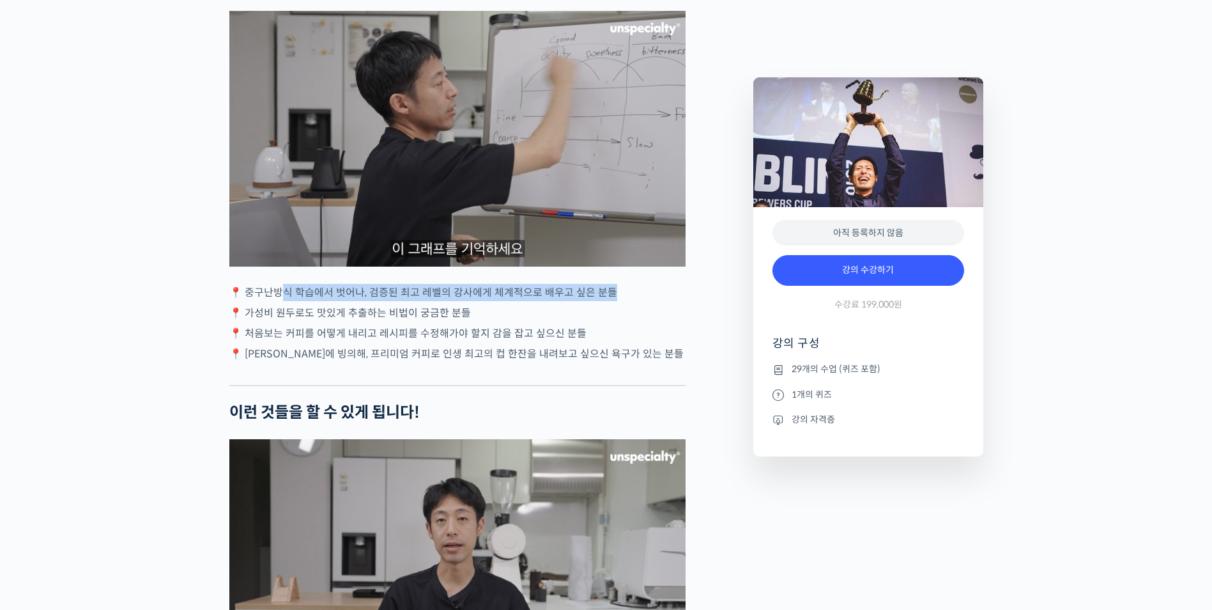
click at [635, 301] on p "📍 중구난방식 학습에서 벗어나, 검증된 최고 레벨의 강사에게 체계적으로 배우고 싶은 분들" at bounding box center [457, 292] width 456 height 17
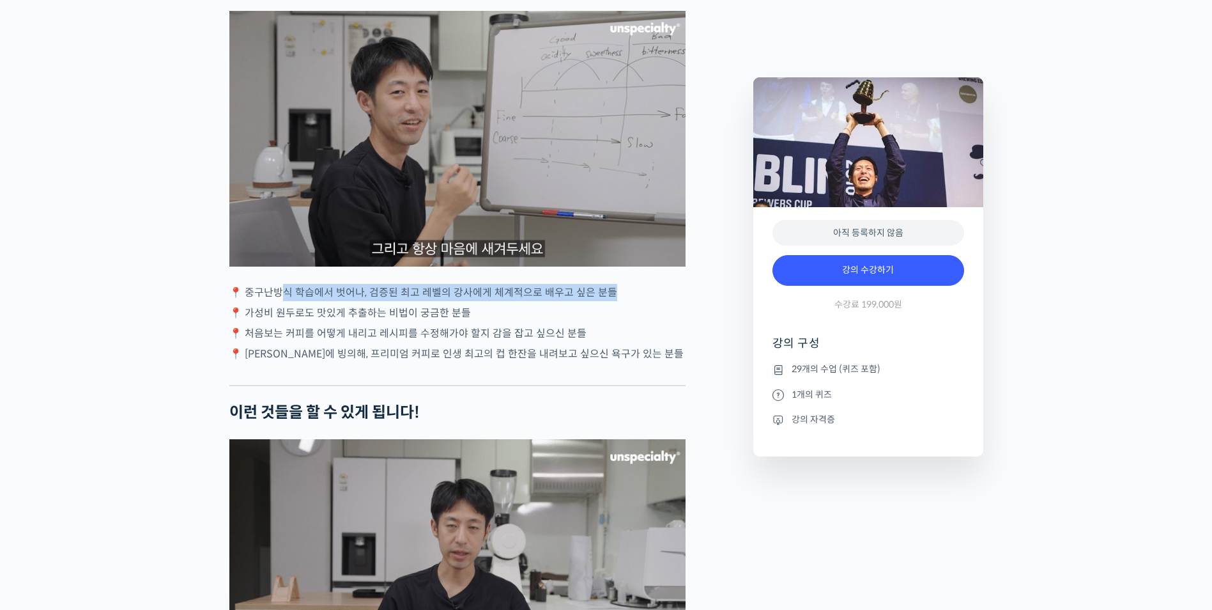
click at [635, 301] on p "📍 중구난방식 학습에서 벗어나, 검증된 최고 레벨의 강사에게 체계적으로 배우고 싶은 분들" at bounding box center [457, 292] width 456 height 17
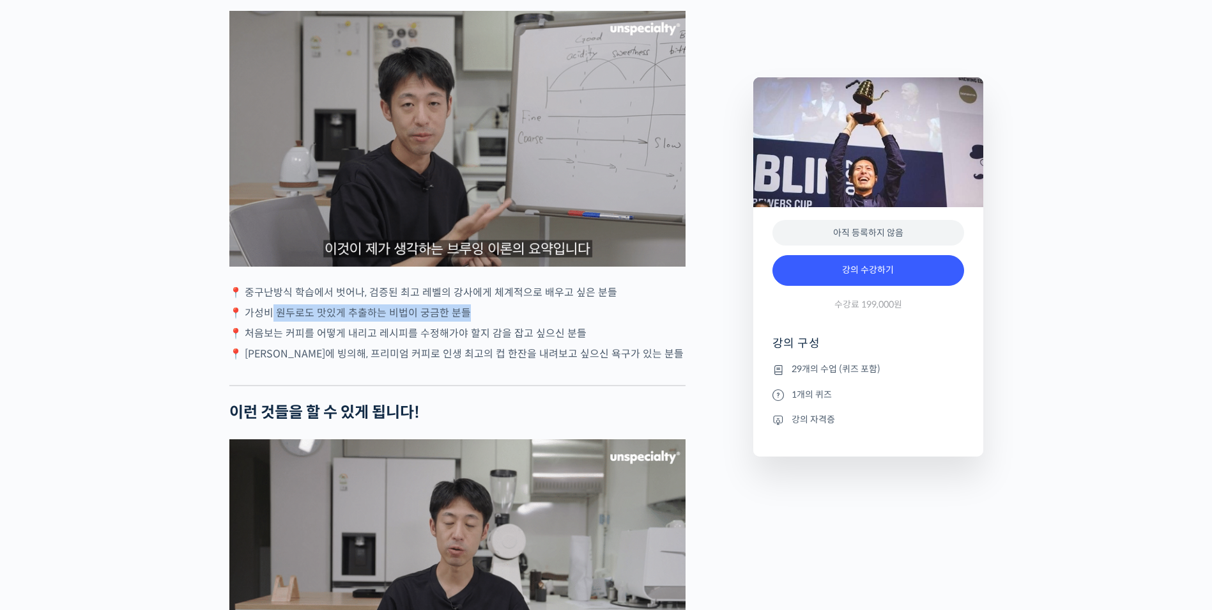
drag, startPoint x: 271, startPoint y: 327, endPoint x: 541, endPoint y: 328, distance: 270.3
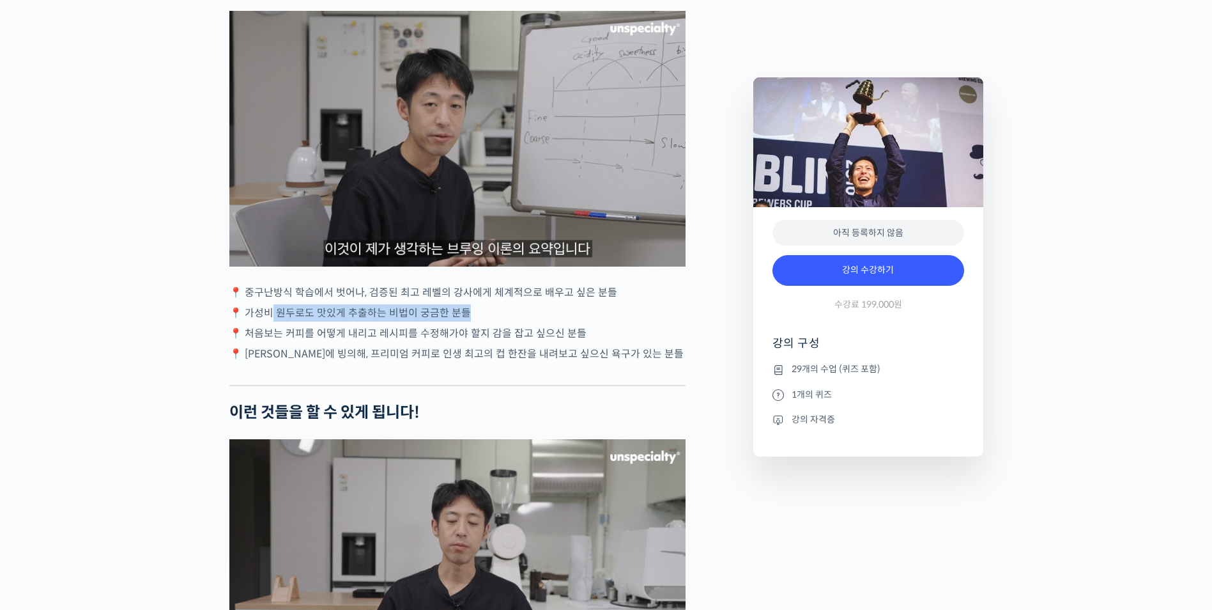
click at [541, 321] on p "📍 가성비 원두로도 맛있게 추출하는 비법이 궁금한 분들" at bounding box center [457, 312] width 456 height 17
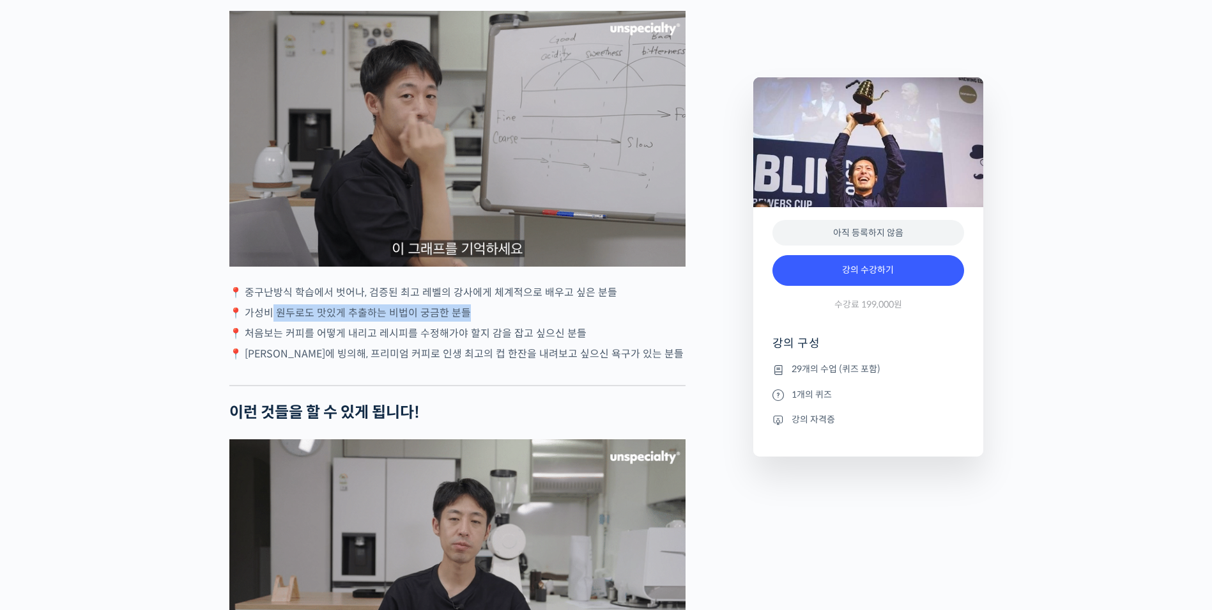
drag, startPoint x: 541, startPoint y: 328, endPoint x: 355, endPoint y: 344, distance: 187.3
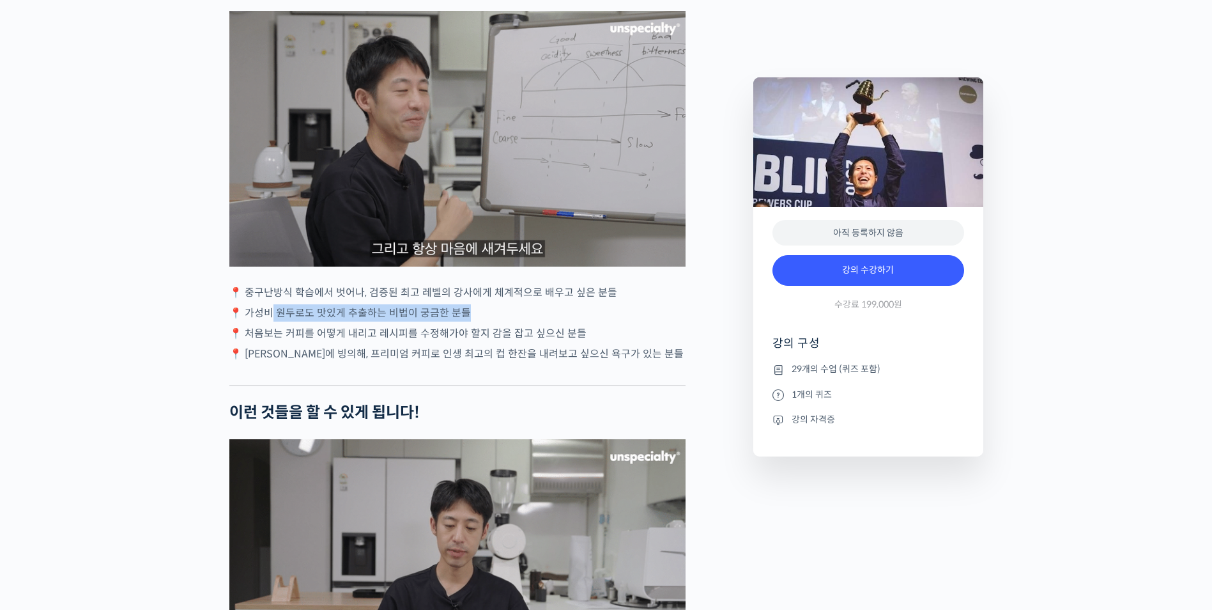
click at [541, 321] on p "📍 가성비 원두로도 맛있게 추출하는 비법이 궁금한 분들" at bounding box center [457, 312] width 456 height 17
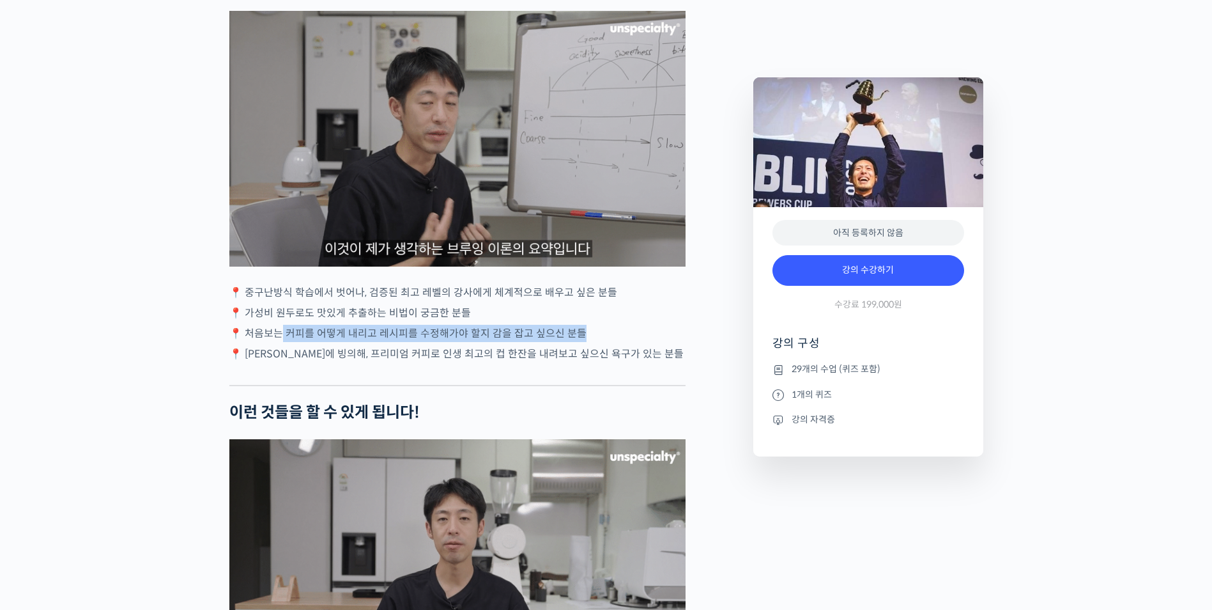
drag, startPoint x: 354, startPoint y: 346, endPoint x: 601, endPoint y: 345, distance: 247.3
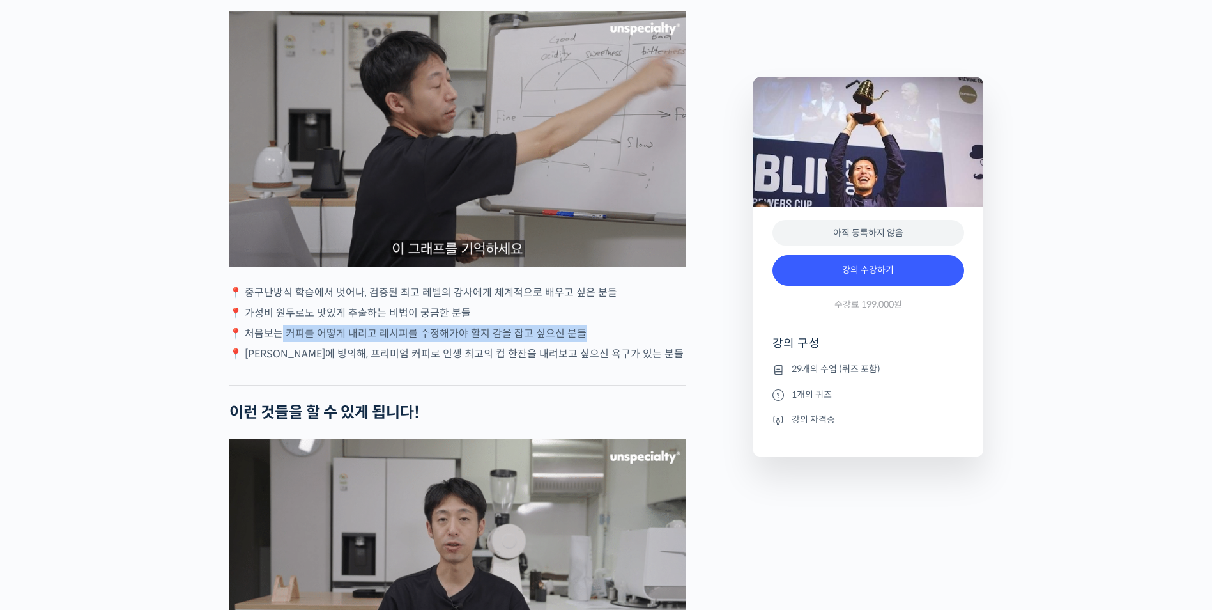
click at [601, 342] on p "📍 처음보는 커피를 어떻게 내리고 레시피를 수정해가야 할지 감을 잡고 싶으신 분들" at bounding box center [457, 333] width 456 height 17
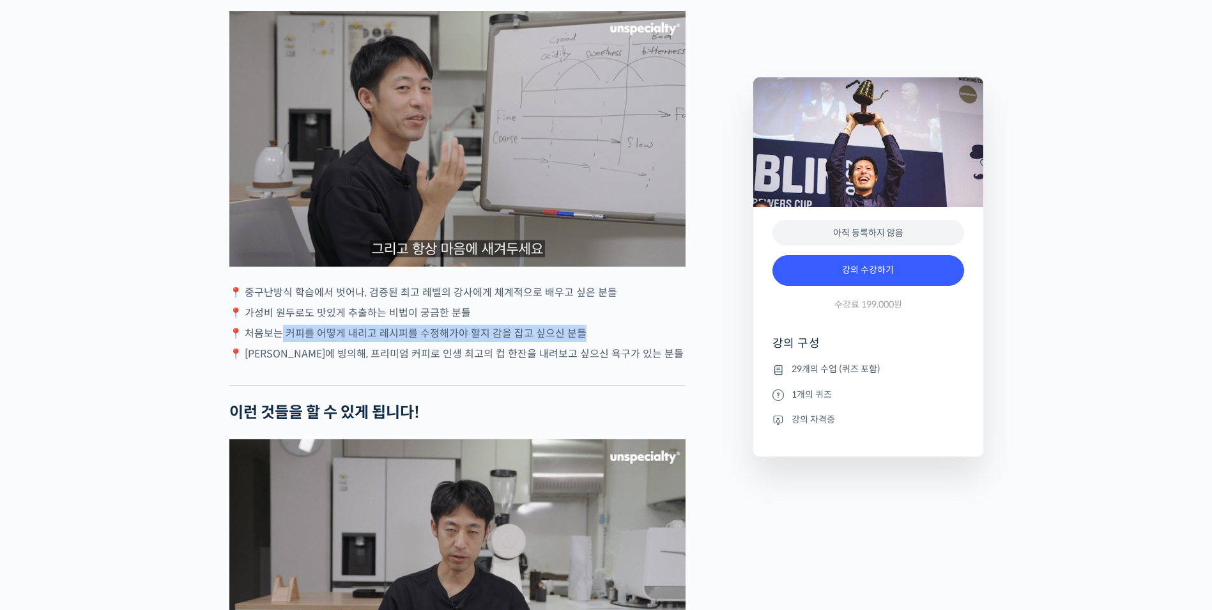
click at [601, 342] on p "📍 처음보는 커피를 어떻게 내리고 레시피를 수정해가야 할지 감을 잡고 싶으신 분들" at bounding box center [457, 333] width 456 height 17
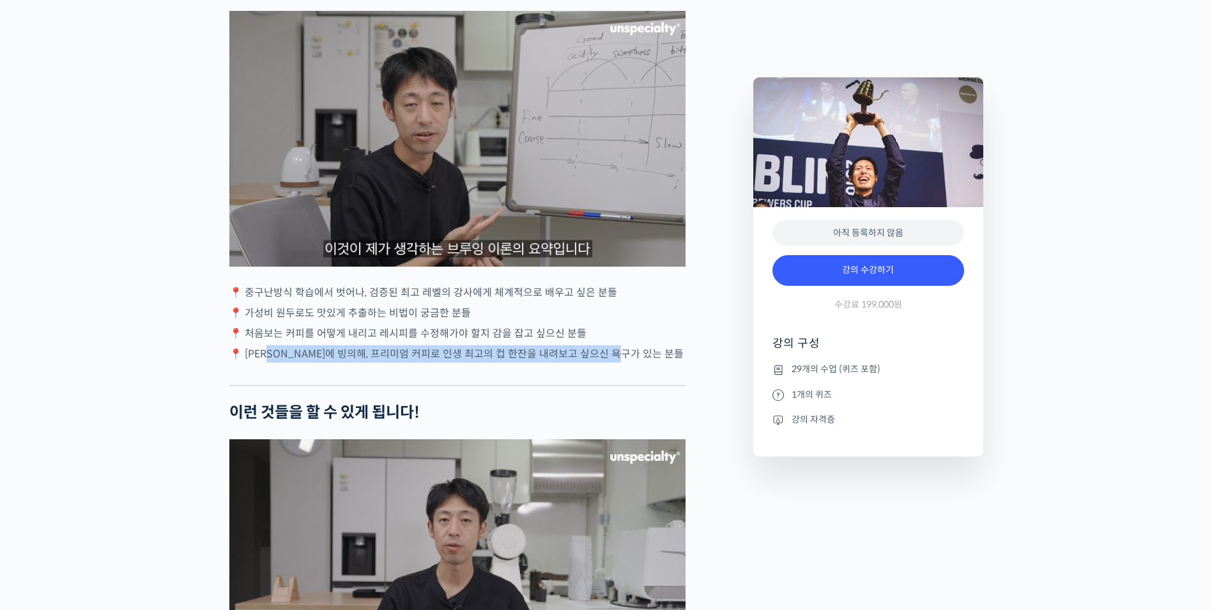
drag, startPoint x: 544, startPoint y: 366, endPoint x: 631, endPoint y: 374, distance: 87.3
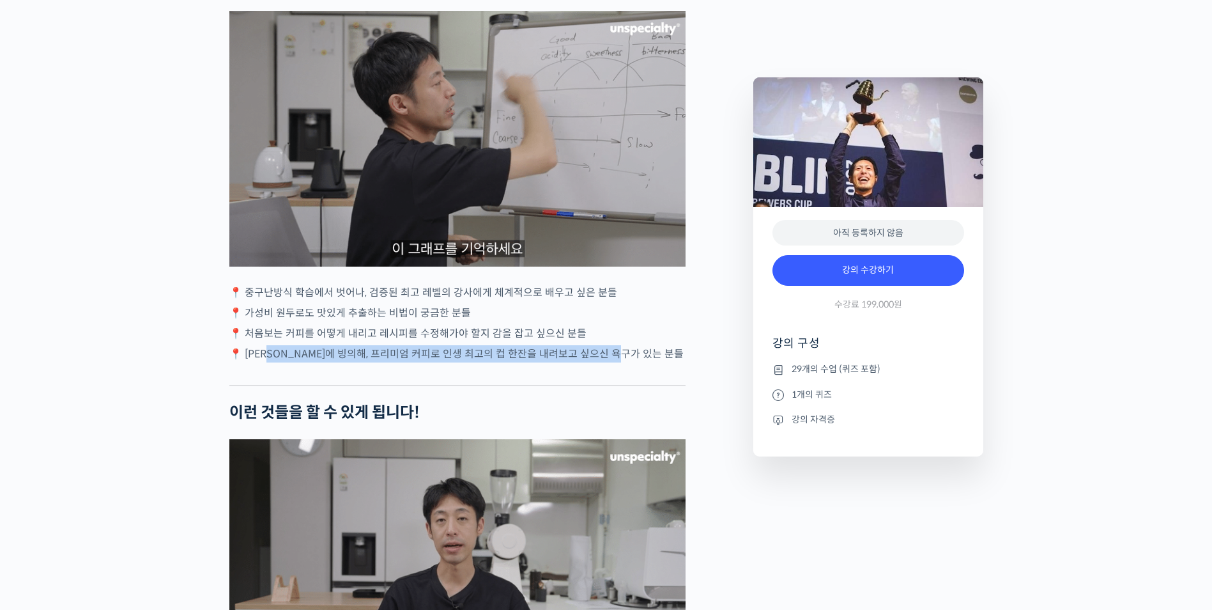
click at [631, 362] on p "📍 테츠 카스야에 빙의해, 프리미엄 커피로 인생 최고의 컵 한잔을 내려보고 싶으신 욕구가 있는 분들" at bounding box center [457, 353] width 456 height 17
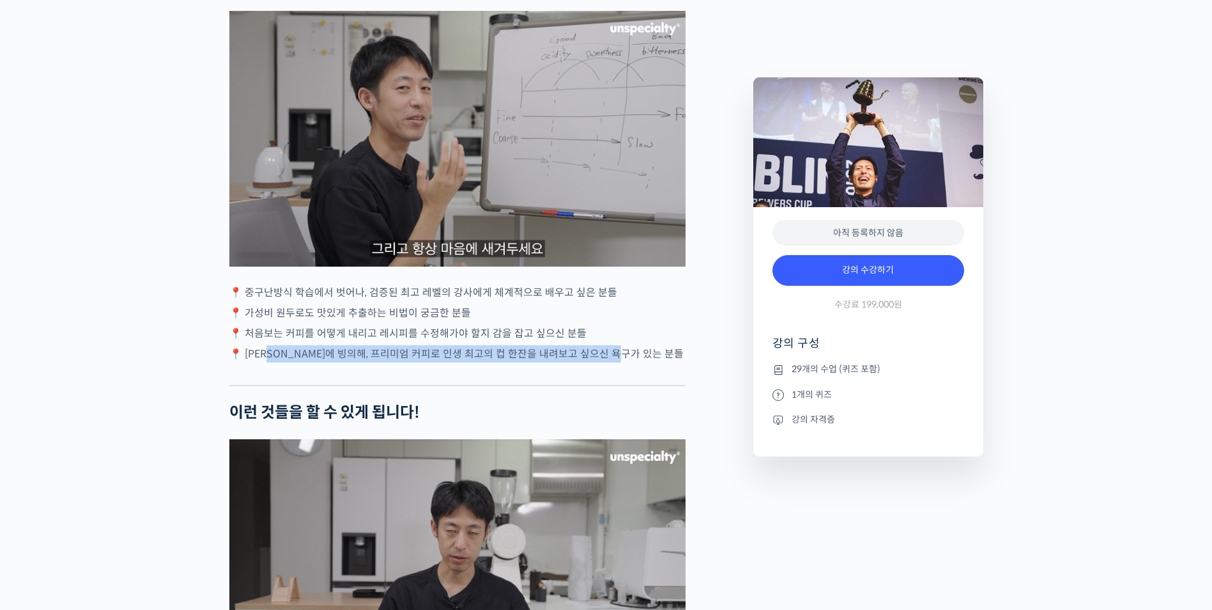
click at [631, 362] on p "📍 테츠 카스야에 빙의해, 프리미엄 커피로 인생 최고의 컵 한잔을 내려보고 싶으신 욕구가 있는 분들" at bounding box center [457, 353] width 456 height 17
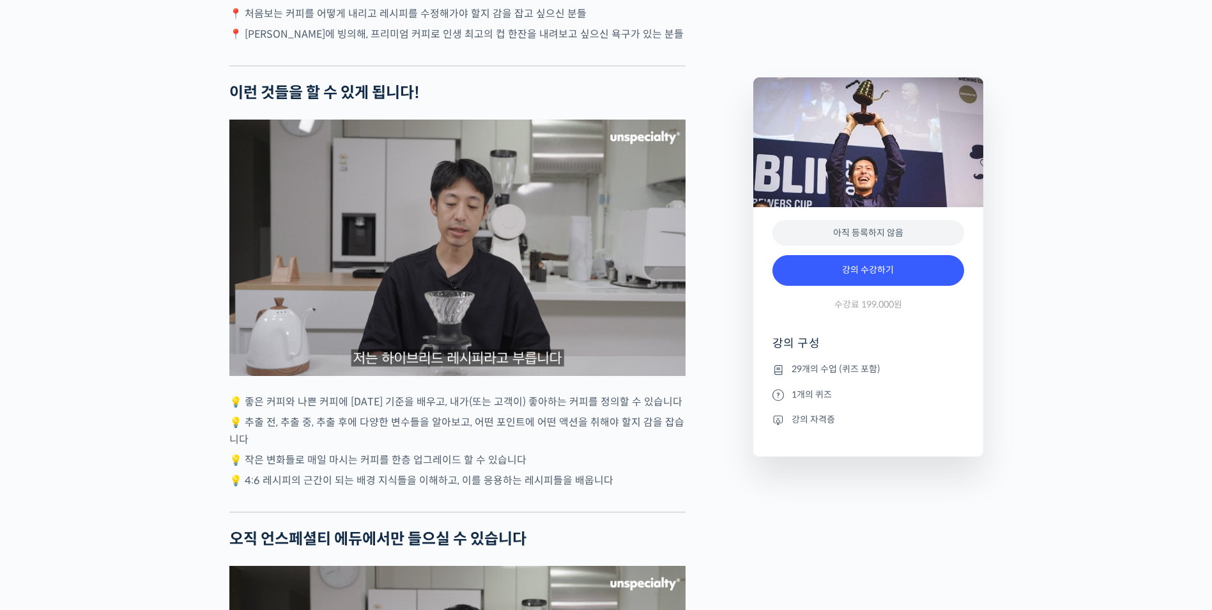
scroll to position [2982, 0]
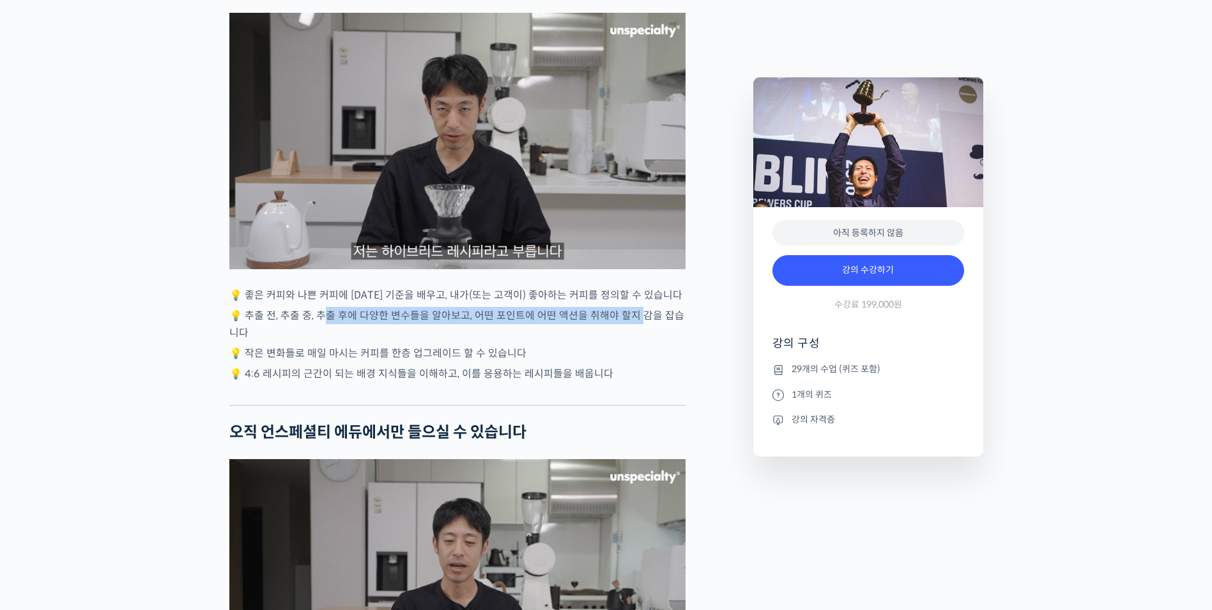
drag, startPoint x: 336, startPoint y: 335, endPoint x: 639, endPoint y: 335, distance: 302.8
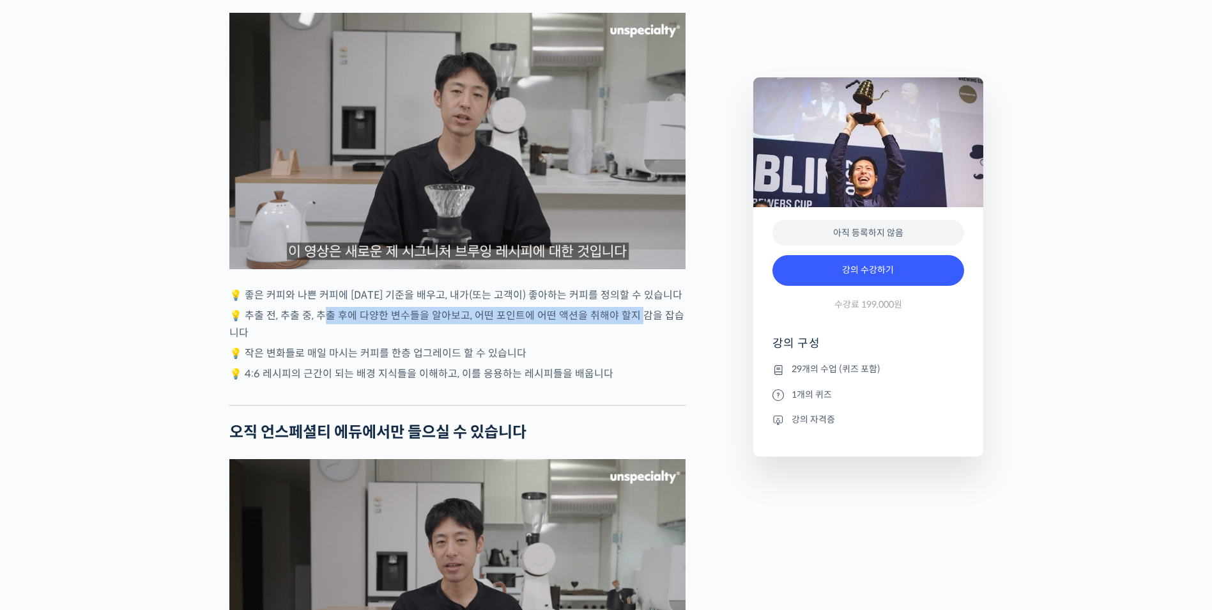
click at [636, 335] on p "💡 추출 전, 추출 중, 추출 후에 다양한 변수들을 알아보고, 어떤 포인트에 어떤 액션을 취해야 할지 감을 잡습니다" at bounding box center [457, 324] width 456 height 35
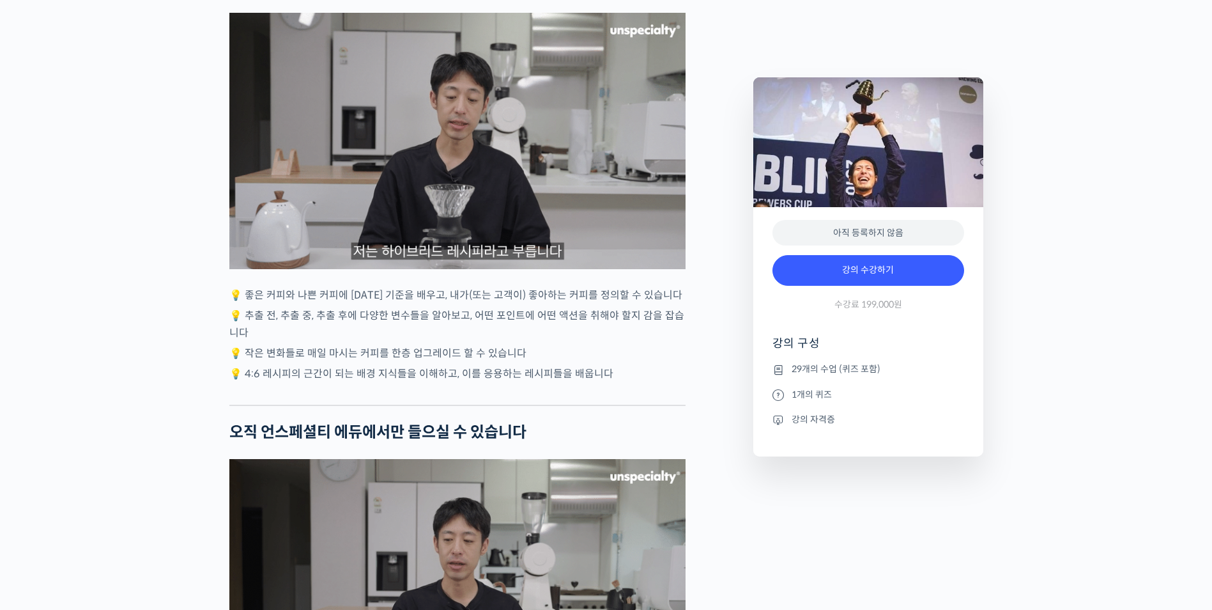
click at [643, 335] on p "💡 추출 전, 추출 중, 추출 후에 다양한 변수들을 알아보고, 어떤 포인트에 어떤 액션을 취해야 할지 감을 잡습니다" at bounding box center [457, 324] width 456 height 35
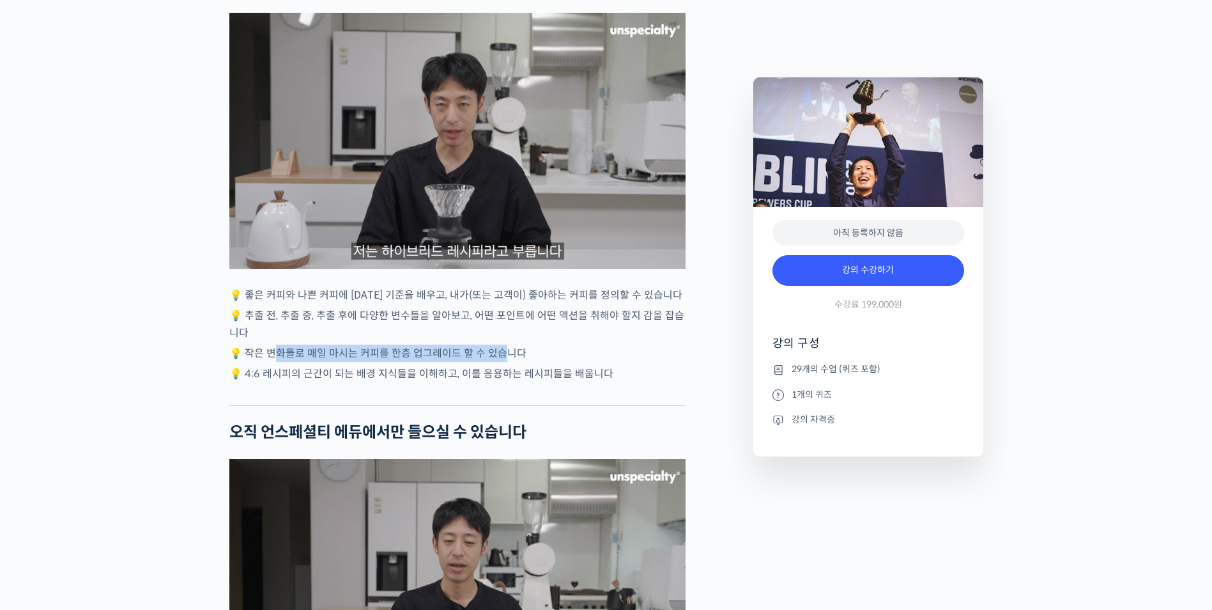
drag, startPoint x: 275, startPoint y: 369, endPoint x: 539, endPoint y: 357, distance: 263.5
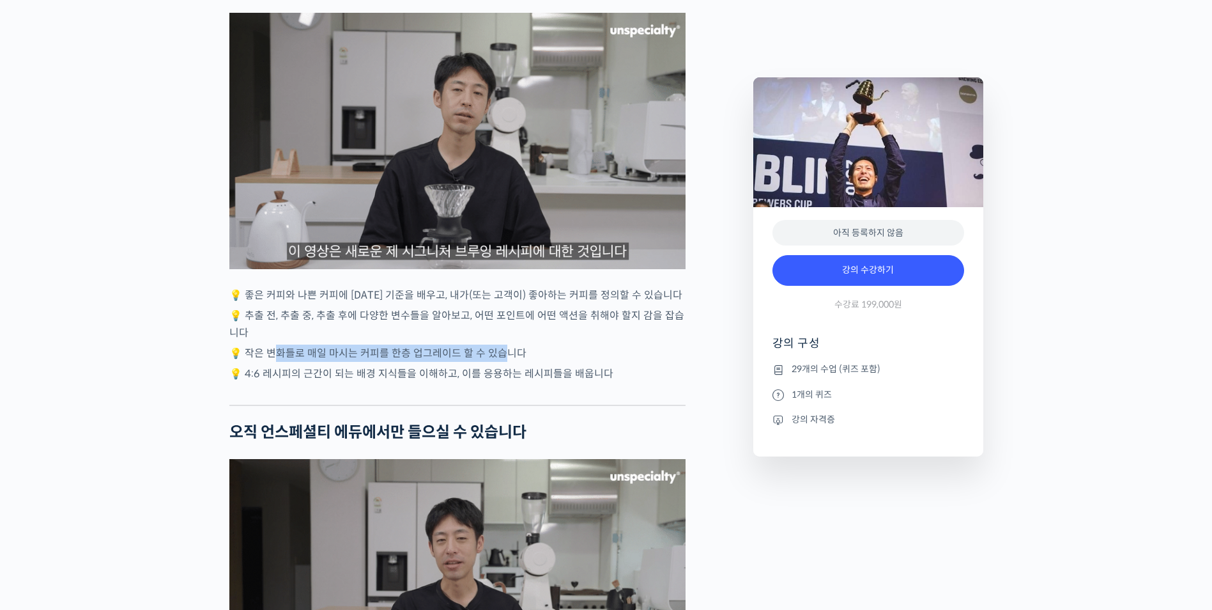
click at [528, 357] on p "💡 작은 변화들로 매일 마시는 커피를 한층 업그레이드 할 수 있습니다" at bounding box center [457, 352] width 456 height 17
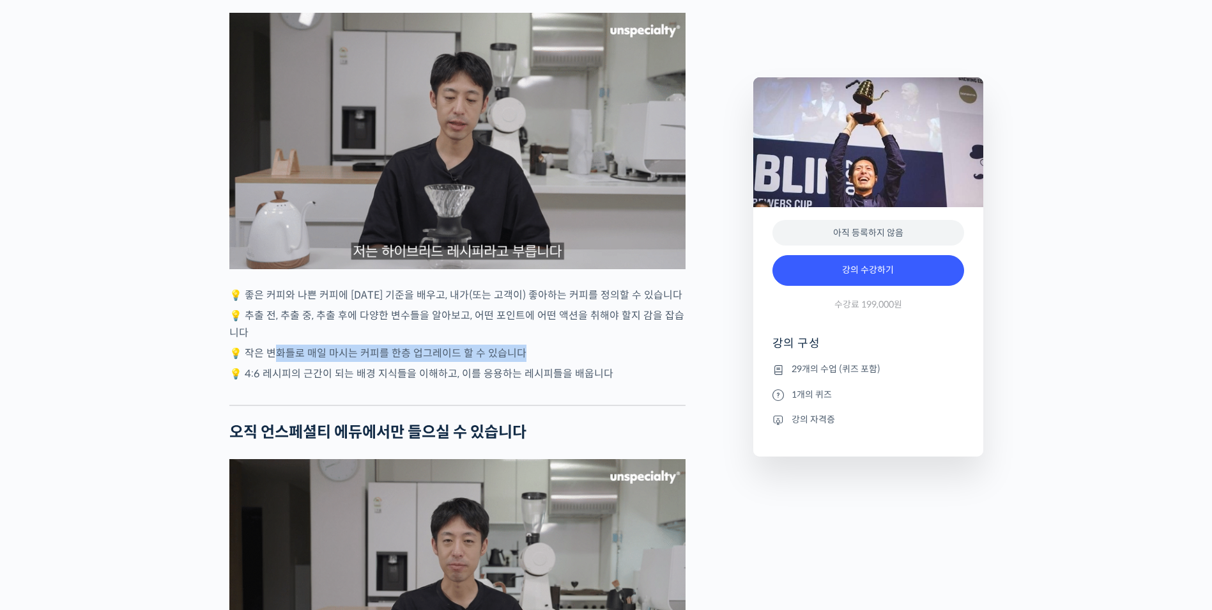
click at [540, 357] on p "💡 작은 변화들로 매일 마시는 커피를 한층 업그레이드 할 수 있습니다" at bounding box center [457, 352] width 456 height 17
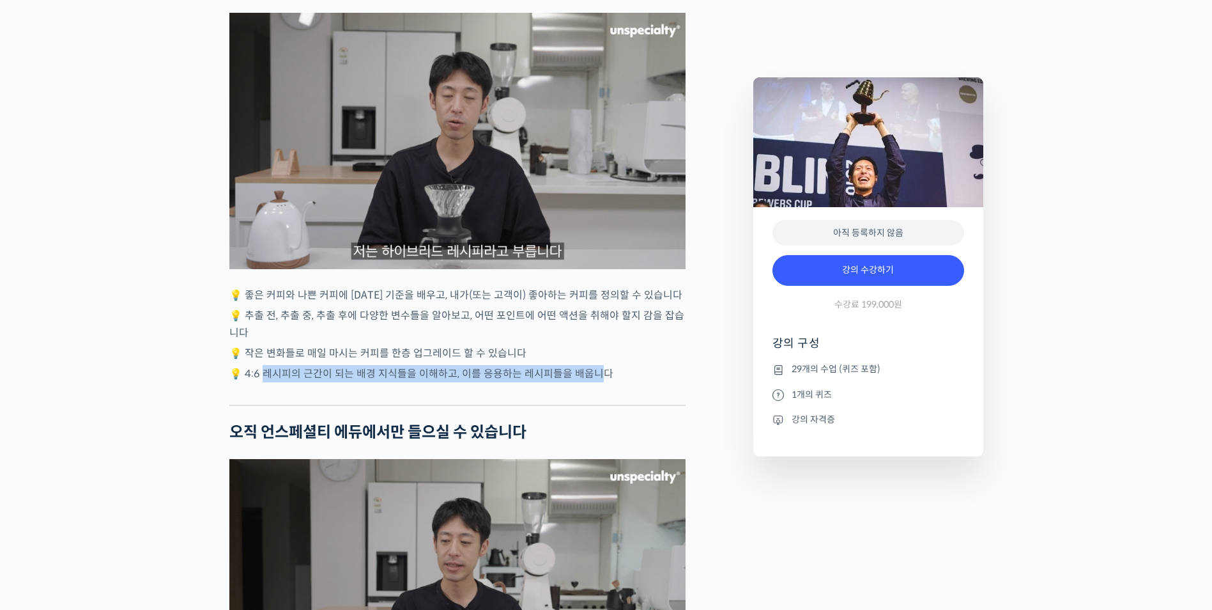
drag, startPoint x: 266, startPoint y: 387, endPoint x: 597, endPoint y: 384, distance: 331.0
click at [597, 382] on p "💡 4:6 레시피의 근간이 되는 배경 지식들을 이해하고, 이를 응용하는 레시피들을 배웁니다" at bounding box center [457, 373] width 456 height 17
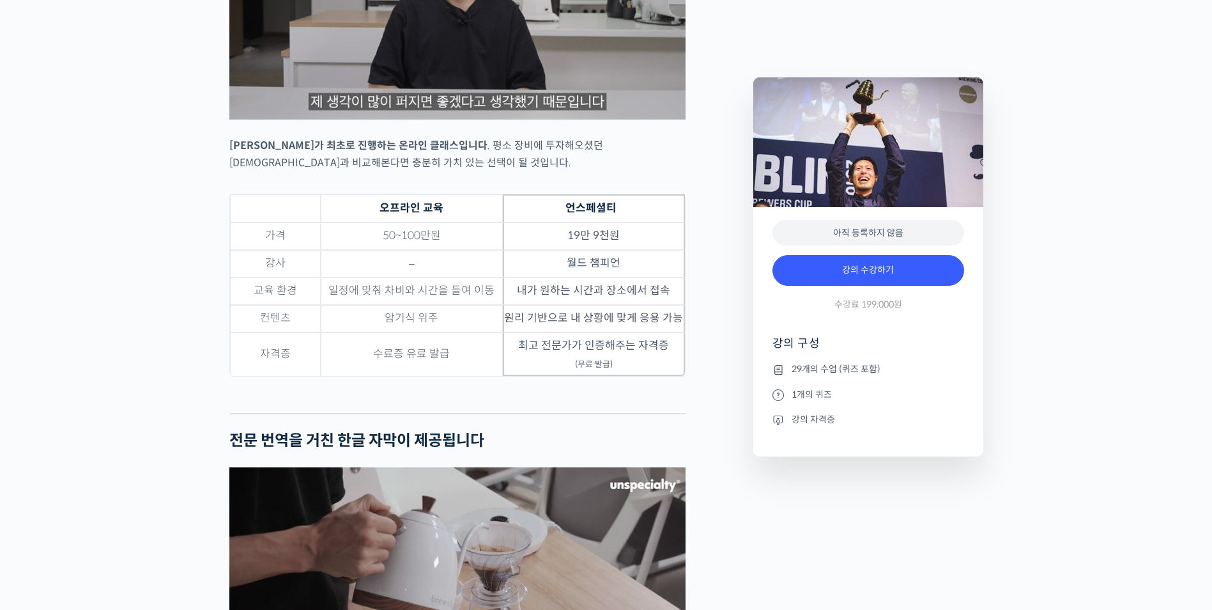
scroll to position [3621, 0]
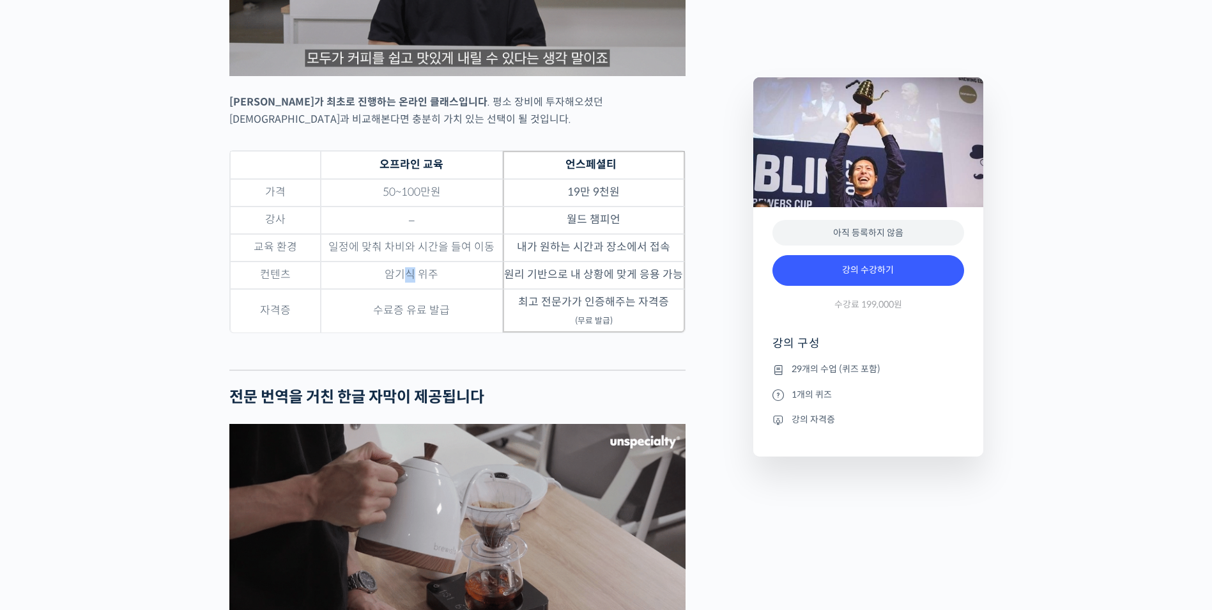
drag, startPoint x: 403, startPoint y: 291, endPoint x: 428, endPoint y: 289, distance: 25.0
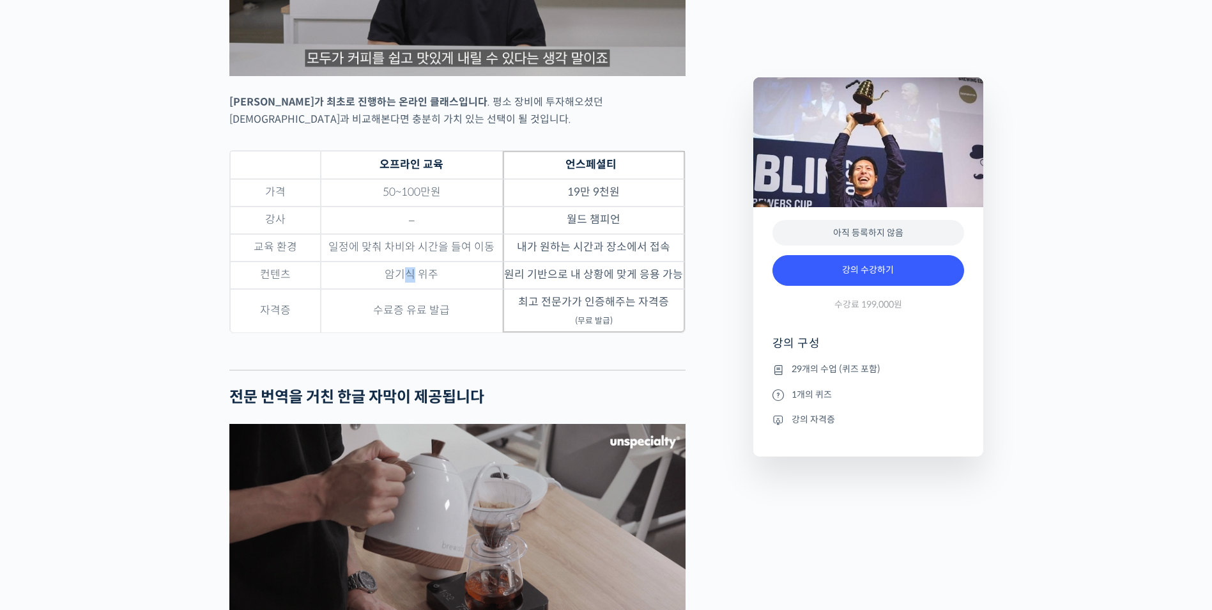
click at [426, 289] on td "암기식 위주" at bounding box center [412, 274] width 182 height 27
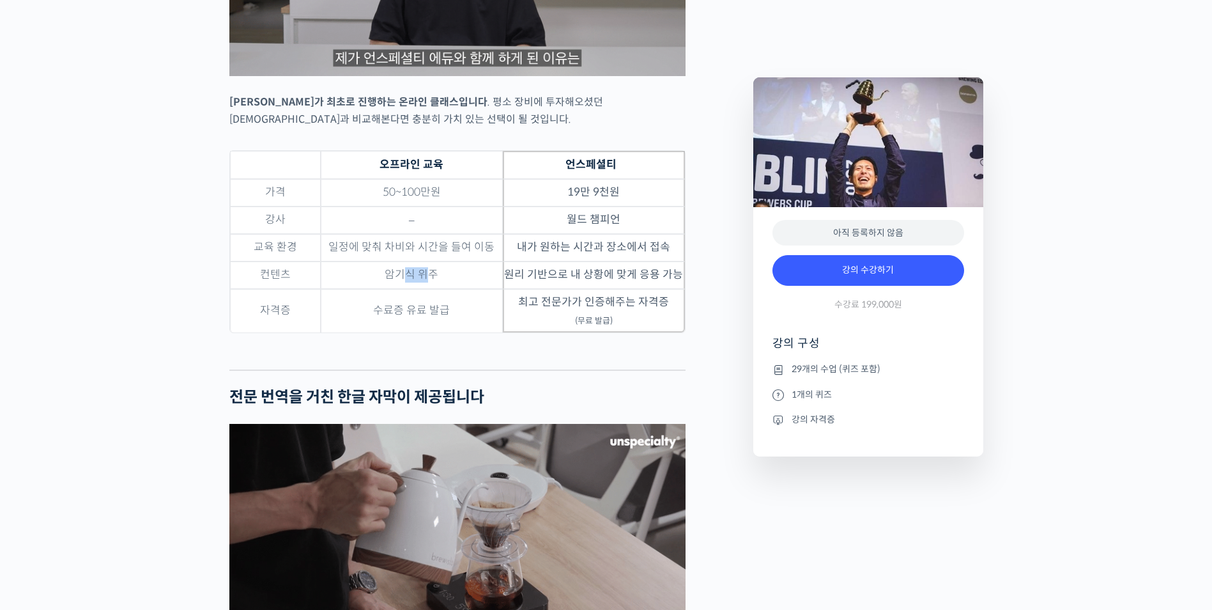
click at [428, 289] on td "암기식 위주" at bounding box center [412, 274] width 182 height 27
drag, startPoint x: 599, startPoint y: 290, endPoint x: 644, endPoint y: 290, distance: 44.7
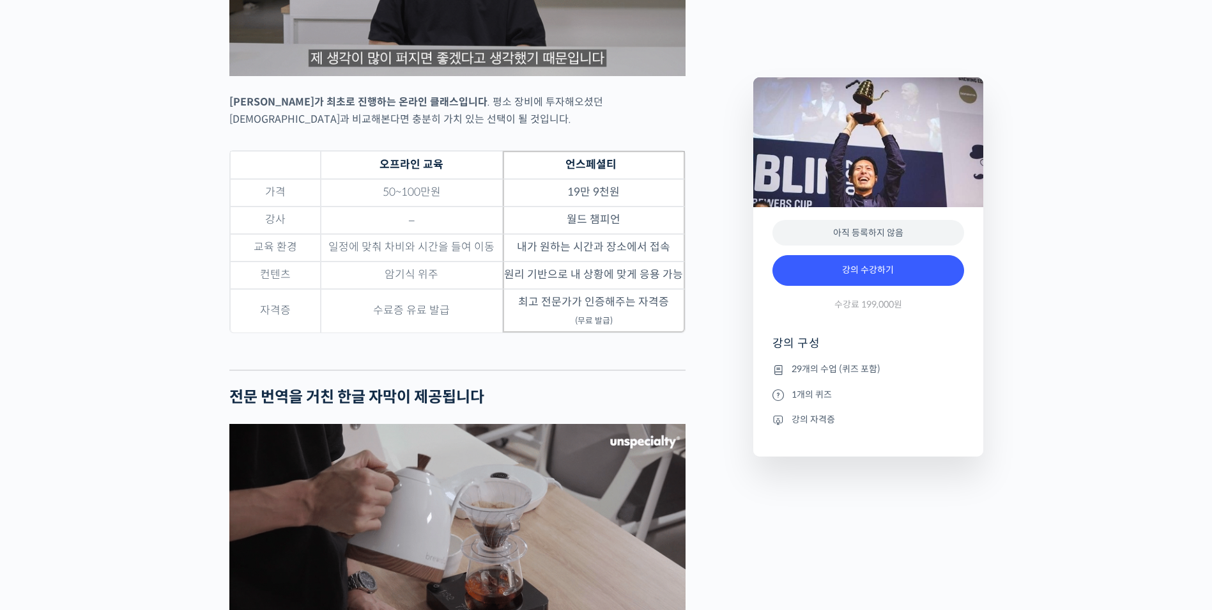
click at [624, 289] on td "원리 기반으로 내 상황에 맞게 응용 가능" at bounding box center [594, 274] width 182 height 27
drag, startPoint x: 644, startPoint y: 290, endPoint x: 653, endPoint y: 290, distance: 8.9
click at [653, 289] on td "원리 기반으로 내 상황에 맞게 응용 가능" at bounding box center [594, 274] width 182 height 27
drag, startPoint x: 397, startPoint y: 329, endPoint x: 456, endPoint y: 325, distance: 59.0
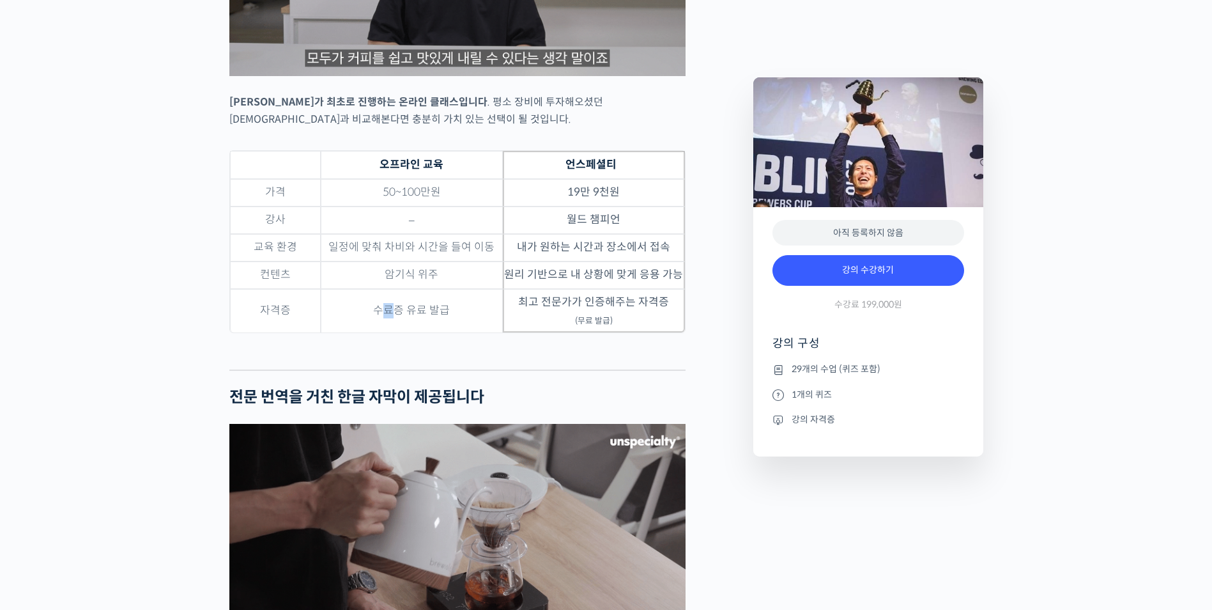
click at [452, 325] on td "수료증 유료 발급" at bounding box center [412, 310] width 182 height 43
drag, startPoint x: 456, startPoint y: 325, endPoint x: 474, endPoint y: 325, distance: 18.5
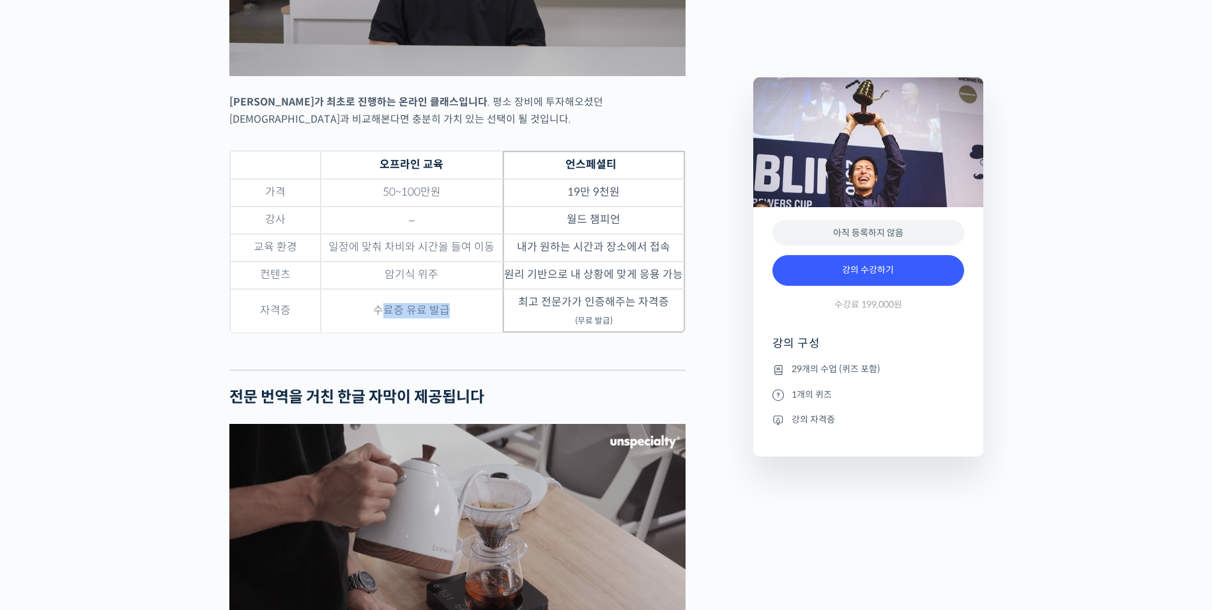
click at [456, 325] on td "수료증 유료 발급" at bounding box center [412, 310] width 182 height 43
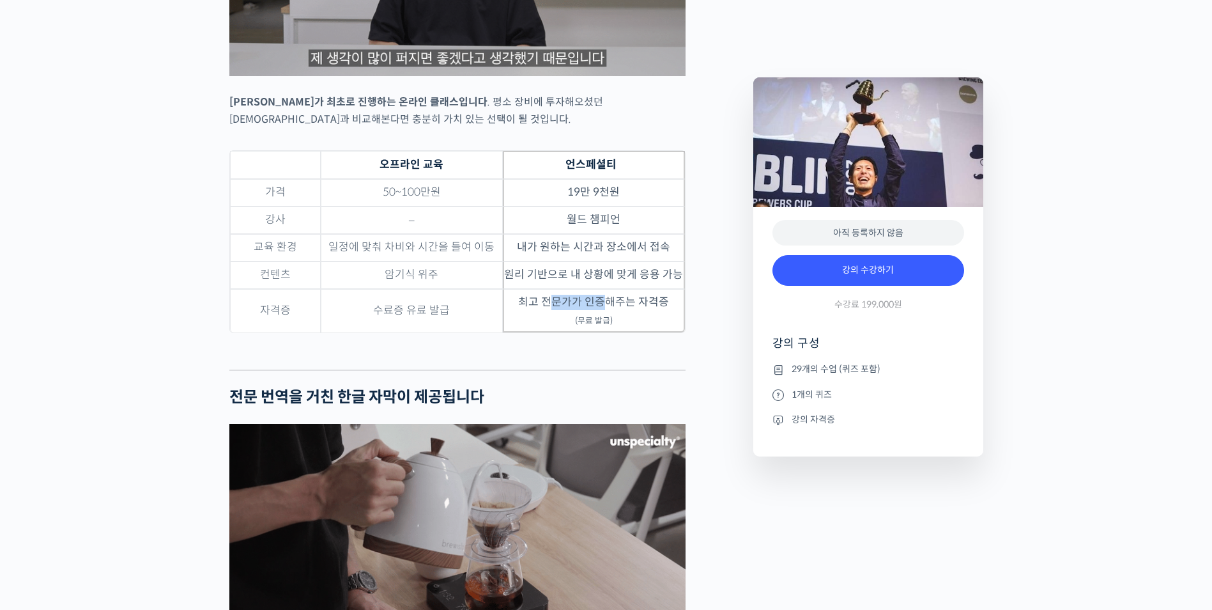
click at [649, 317] on td "최고 전문가가 인증해주는 자격증 (무료 발급)" at bounding box center [594, 310] width 182 height 43
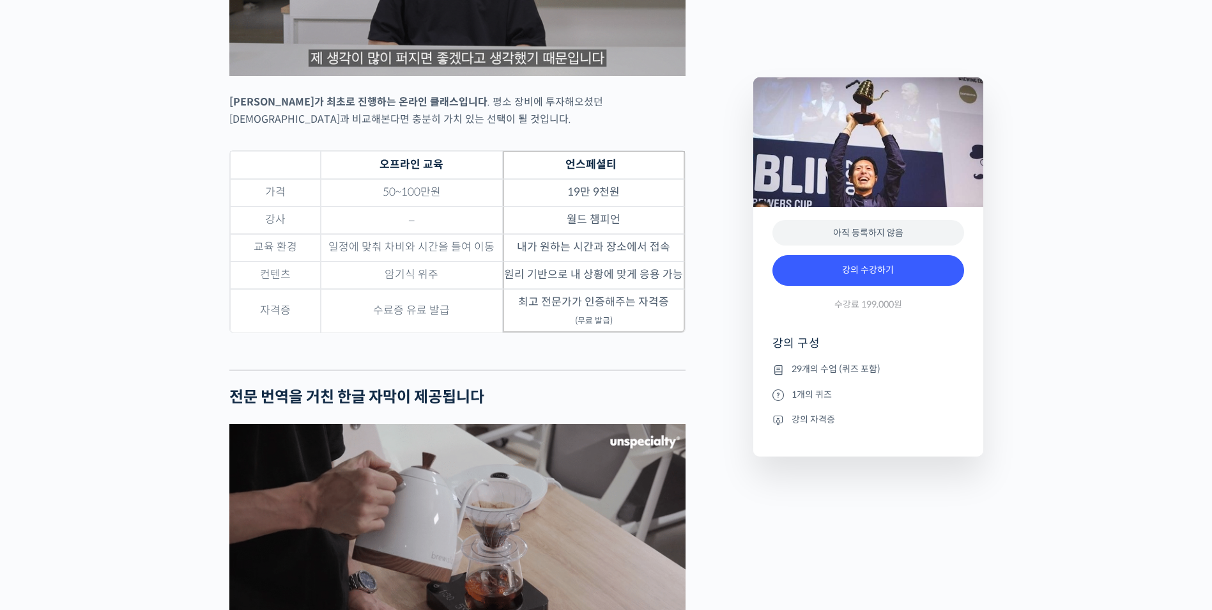
drag, startPoint x: 662, startPoint y: 317, endPoint x: 633, endPoint y: 337, distance: 34.9
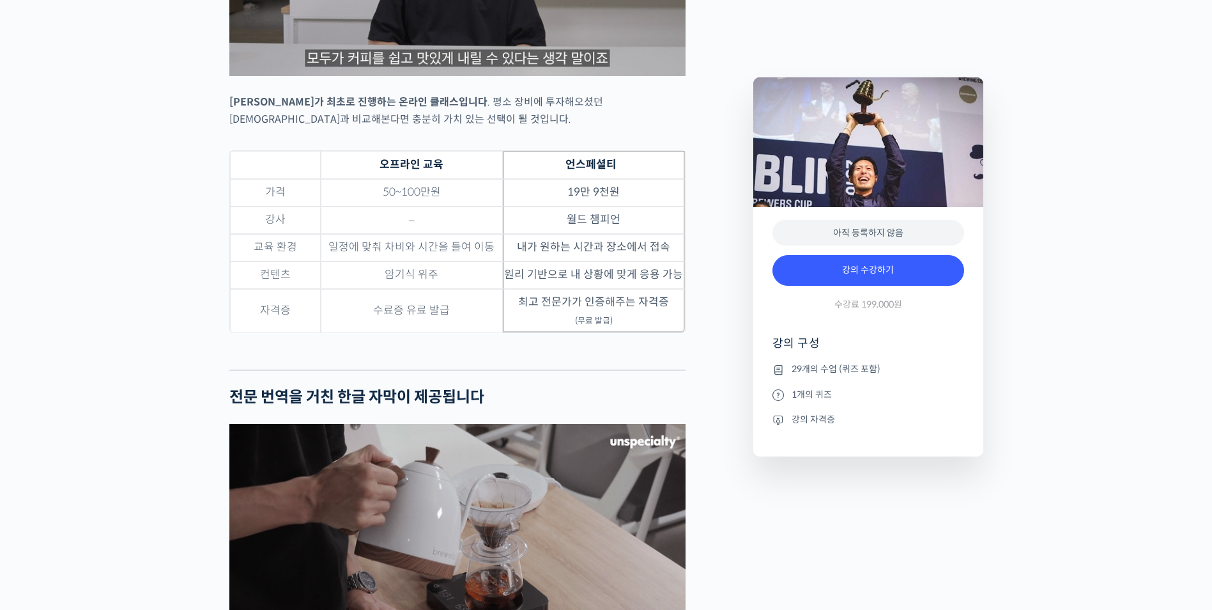
click at [664, 317] on td "최고 전문가가 인증해주는 자격증 (무료 발급)" at bounding box center [594, 310] width 182 height 43
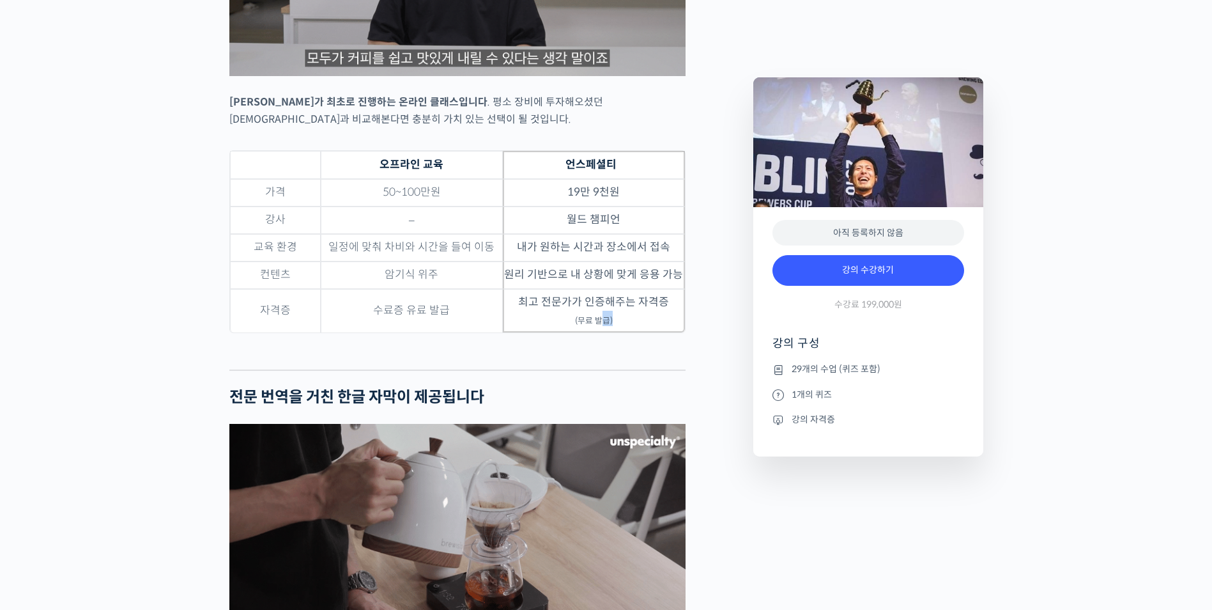
click at [559, 332] on td "최고 전문가가 인증해주는 자격증 (무료 발급)" at bounding box center [594, 310] width 182 height 43
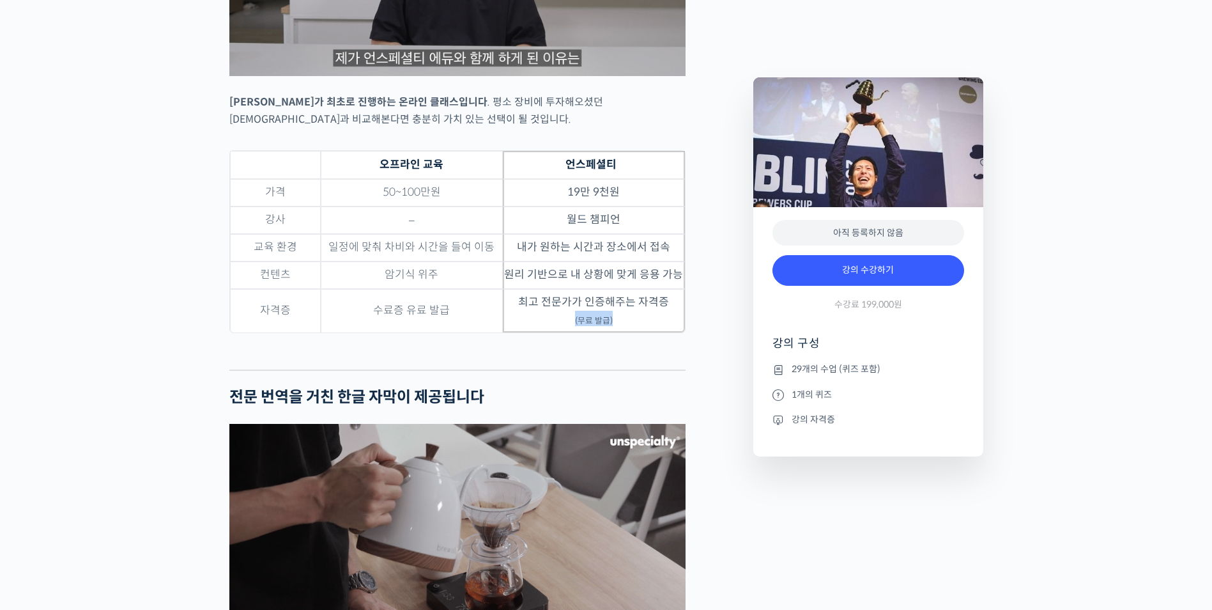
click at [540, 332] on td "최고 전문가가 인증해주는 자격증 (무료 발급)" at bounding box center [594, 310] width 182 height 43
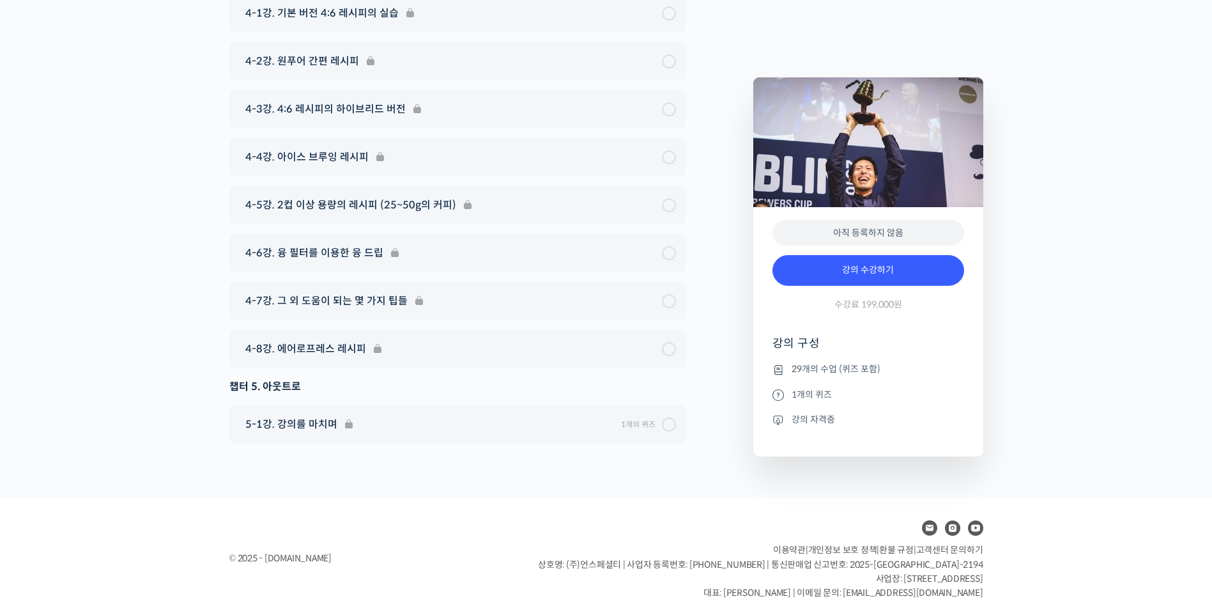
scroll to position [6518, 0]
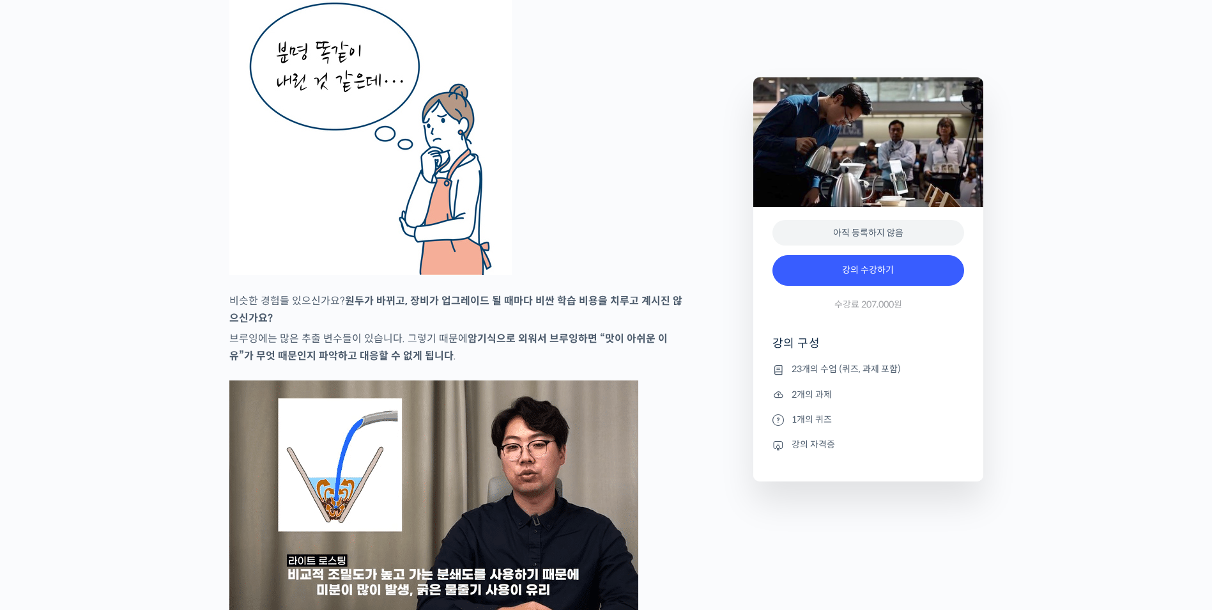
scroll to position [2449, 0]
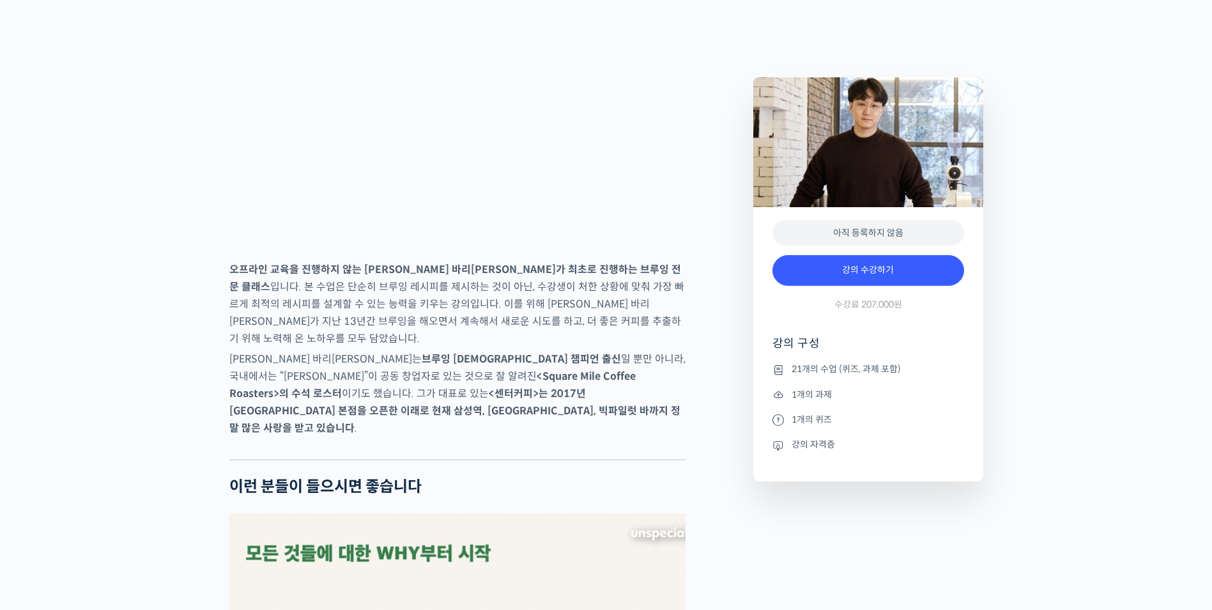
scroll to position [2023, 0]
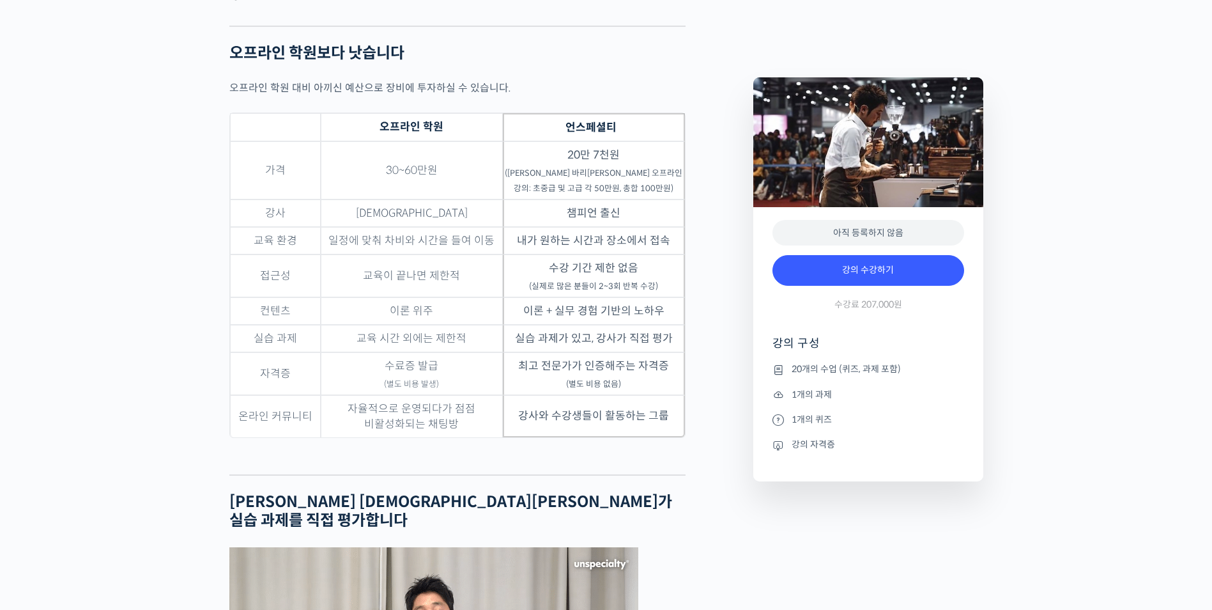
scroll to position [3195, 0]
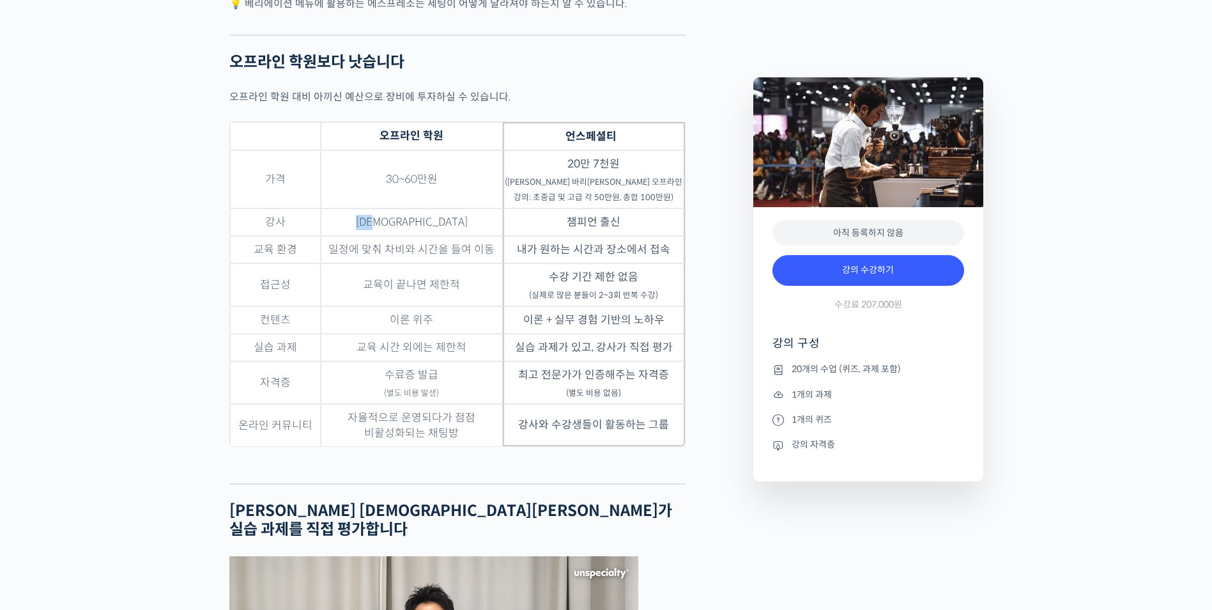
drag, startPoint x: 397, startPoint y: 274, endPoint x: 447, endPoint y: 268, distance: 50.9
click at [447, 236] on td "복불복" at bounding box center [412, 221] width 182 height 27
drag, startPoint x: 447, startPoint y: 268, endPoint x: 468, endPoint y: 268, distance: 21.1
click at [448, 236] on td "복불복" at bounding box center [412, 221] width 182 height 27
drag, startPoint x: 615, startPoint y: 268, endPoint x: 625, endPoint y: 270, distance: 9.7
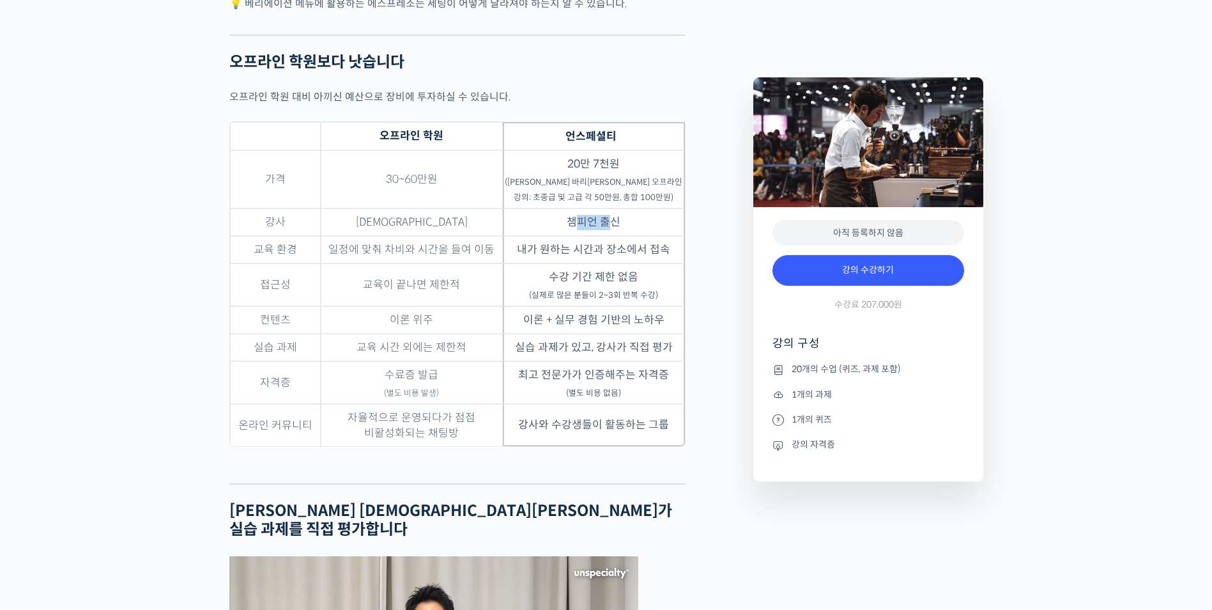
click at [618, 236] on td "챔피언 출신" at bounding box center [594, 221] width 182 height 27
click at [627, 236] on td "챔피언 출신" at bounding box center [594, 221] width 182 height 27
drag, startPoint x: 457, startPoint y: 295, endPoint x: 496, endPoint y: 295, distance: 39.0
click at [495, 263] on td "일정에 맞춰 차비와 시간을 들여 이동" at bounding box center [412, 249] width 182 height 27
click at [496, 263] on td "일정에 맞춰 차비와 시간을 들여 이동" at bounding box center [412, 249] width 182 height 27
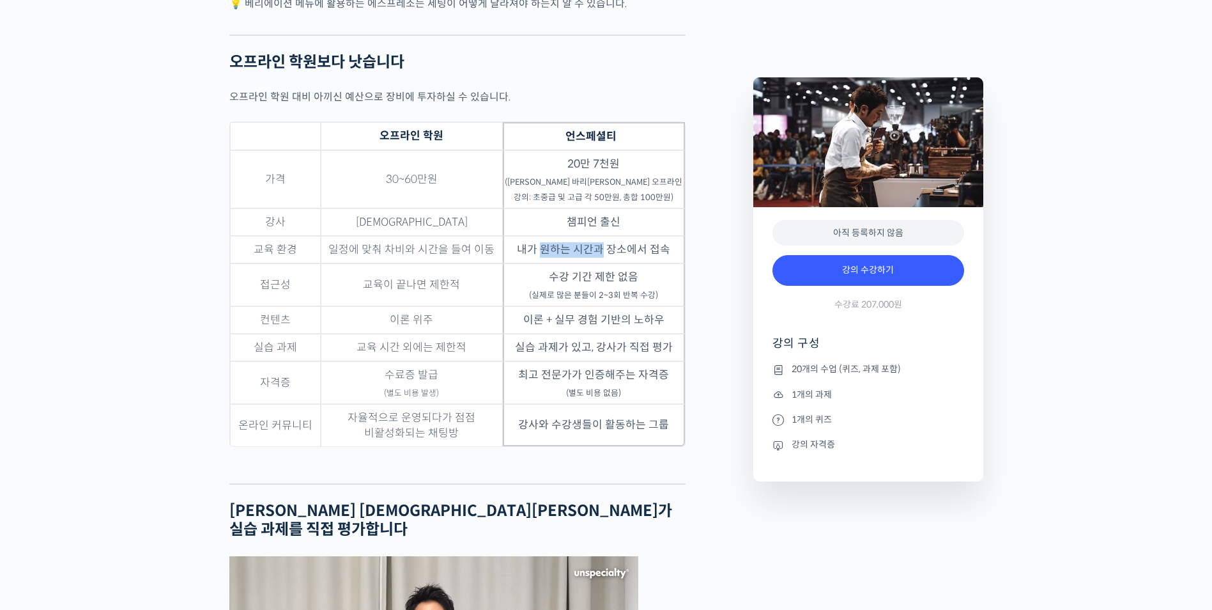
click at [640, 263] on td "내가 원하는 시간과 장소에서 접속" at bounding box center [594, 249] width 182 height 27
drag, startPoint x: 654, startPoint y: 289, endPoint x: 626, endPoint y: 297, distance: 29.3
click at [664, 263] on td "내가 원하는 시간과 장소에서 접속" at bounding box center [594, 249] width 182 height 27
drag, startPoint x: 395, startPoint y: 331, endPoint x: 450, endPoint y: 326, distance: 55.8
click at [434, 306] on td "교육이 끝나면 제한적" at bounding box center [412, 284] width 182 height 43
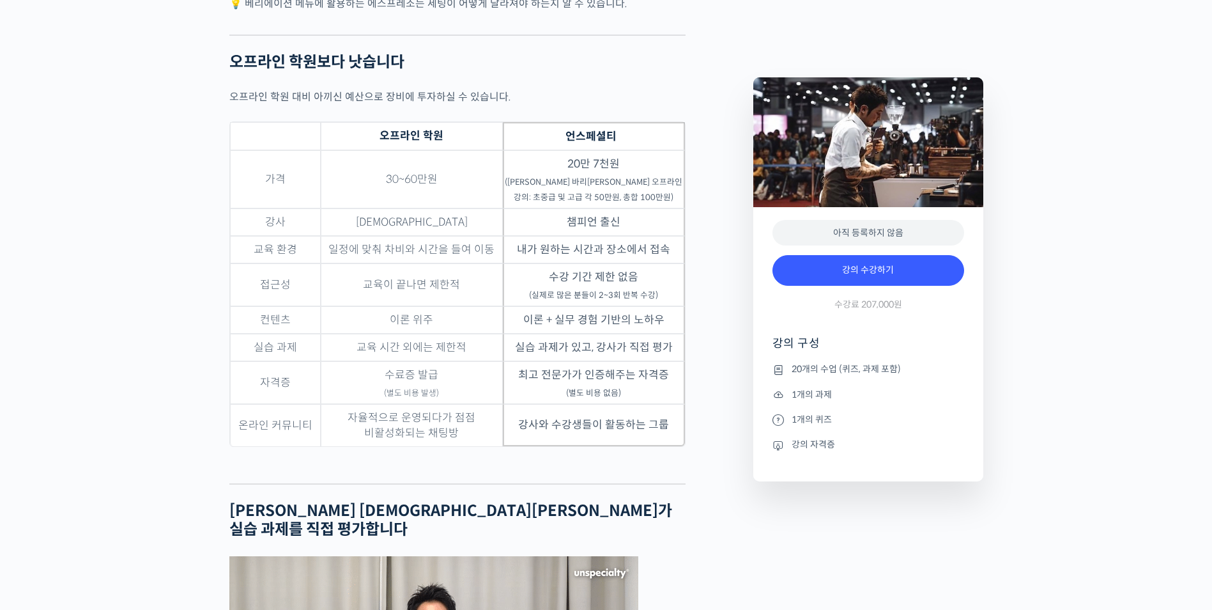
drag, startPoint x: 450, startPoint y: 326, endPoint x: 501, endPoint y: 330, distance: 50.6
click at [463, 306] on td "교육이 끝나면 제한적" at bounding box center [412, 284] width 182 height 43
drag, startPoint x: 577, startPoint y: 329, endPoint x: 654, endPoint y: 327, distance: 76.7
click at [643, 306] on td "수강 기간 제한 없음 (실제로 많은 분들이 2~3회 반복 수강)" at bounding box center [594, 284] width 182 height 43
click at [654, 306] on td "수강 기간 제한 없음 (실제로 많은 분들이 2~3회 반복 수강)" at bounding box center [594, 284] width 182 height 43
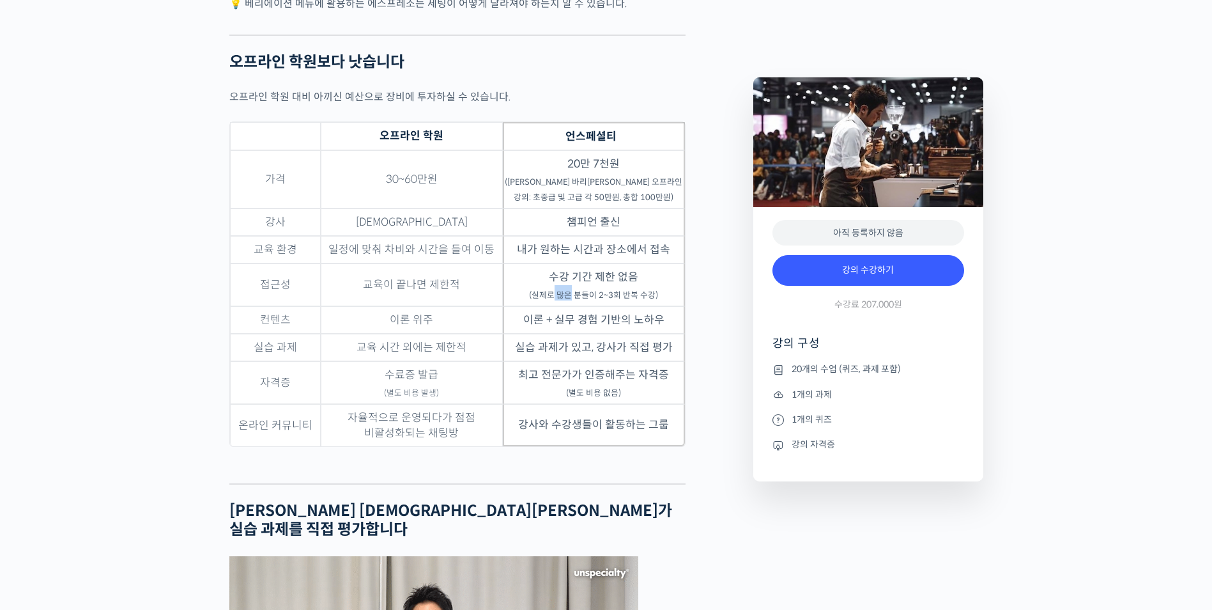
drag, startPoint x: 591, startPoint y: 336, endPoint x: 627, endPoint y: 336, distance: 36.4
click at [611, 306] on td "수강 기간 제한 없음 (실제로 많은 분들이 2~3회 반복 수강)" at bounding box center [594, 284] width 182 height 43
click at [636, 300] on sub "(실제로 많은 분들이 2~3회 반복 수강)" at bounding box center [593, 295] width 129 height 10
drag, startPoint x: 402, startPoint y: 365, endPoint x: 425, endPoint y: 365, distance: 23.0
click at [415, 334] on td "이론 위주" at bounding box center [412, 319] width 182 height 27
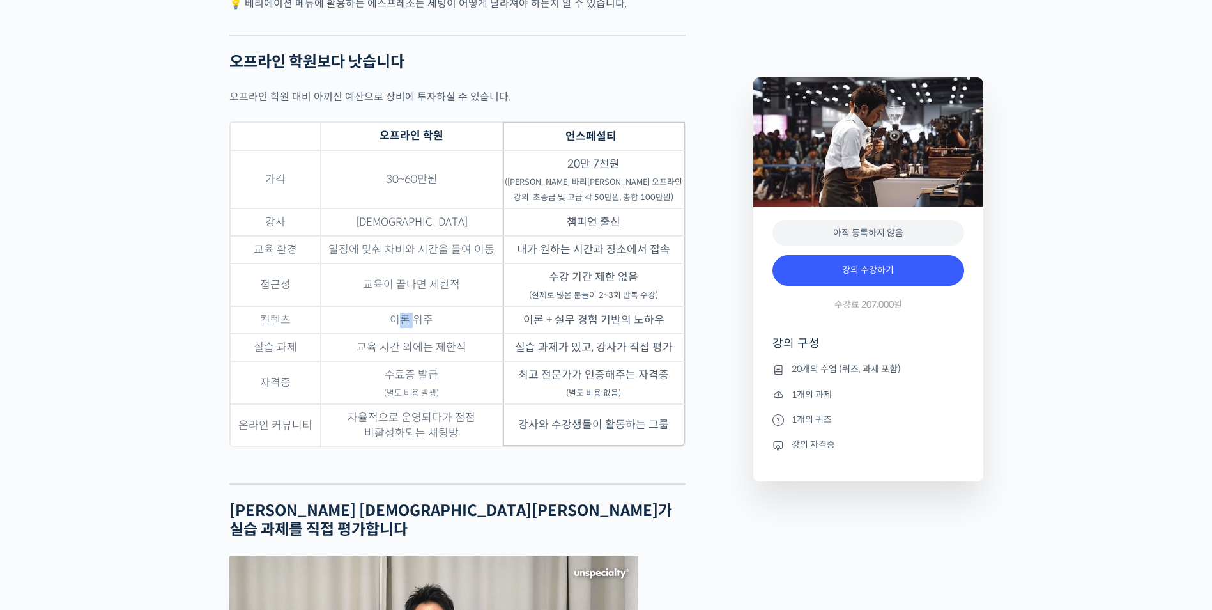
drag, startPoint x: 425, startPoint y: 365, endPoint x: 599, endPoint y: 369, distance: 173.8
click at [591, 334] on td "이론 + 실무 경험 기반의 노하우" at bounding box center [594, 319] width 182 height 27
drag, startPoint x: 599, startPoint y: 369, endPoint x: 606, endPoint y: 371, distance: 7.3
click at [606, 334] on td "이론 + 실무 경험 기반의 노하우" at bounding box center [594, 319] width 182 height 27
click at [433, 361] on td "교육 시간 외에는 제한적" at bounding box center [412, 347] width 182 height 27
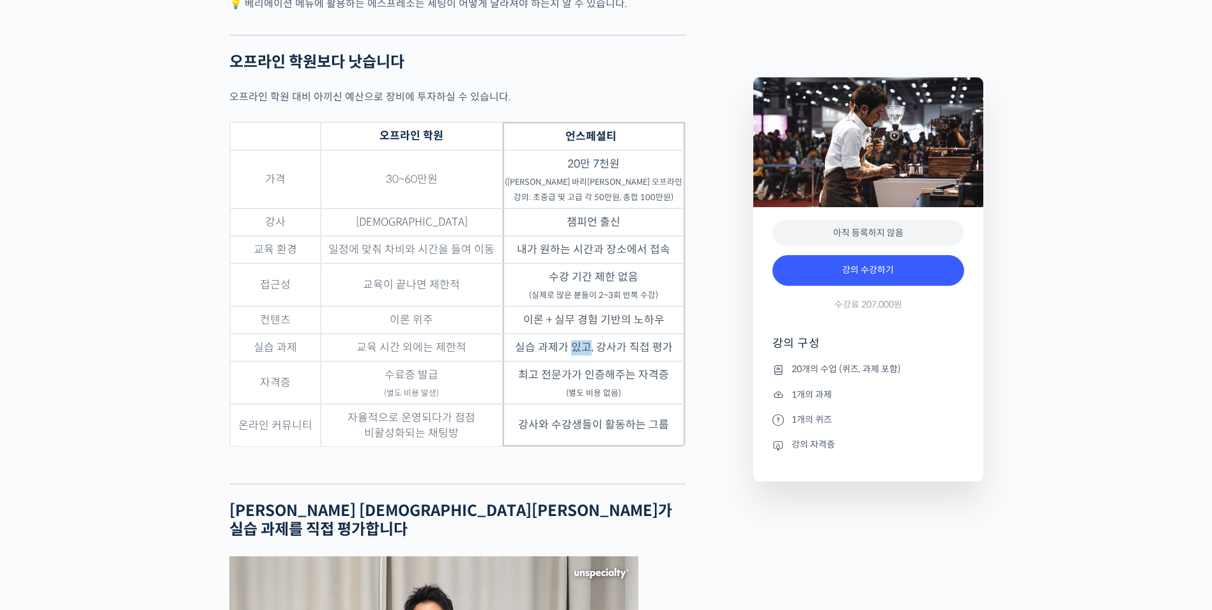
drag, startPoint x: 447, startPoint y: 395, endPoint x: 591, endPoint y: 399, distance: 143.8
click at [589, 361] on td "실습 과제가 있고, 강사가 직접 평가" at bounding box center [594, 347] width 182 height 27
click at [448, 404] on td "수료증 발급 (별도 비용 발생)" at bounding box center [412, 382] width 182 height 43
drag, startPoint x: 456, startPoint y: 427, endPoint x: 636, endPoint y: 427, distance: 180.8
click at [636, 404] on td "최고 전문가가 인증해주는 자격증 (별도 비용 없음)" at bounding box center [594, 382] width 182 height 43
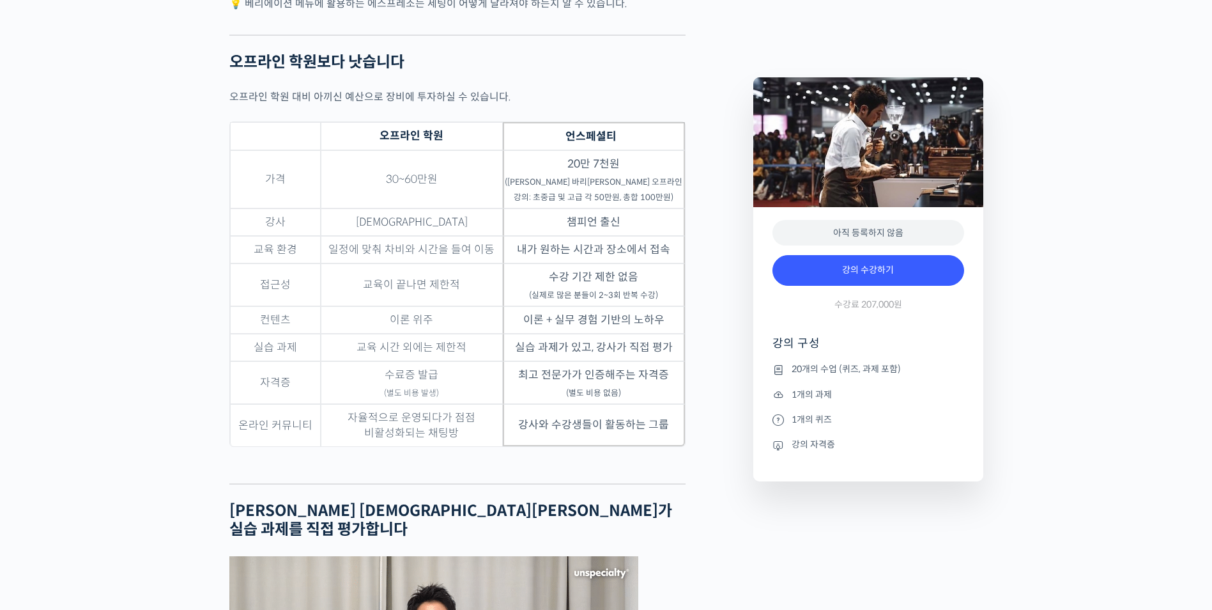
drag, startPoint x: 636, startPoint y: 427, endPoint x: 544, endPoint y: 452, distance: 95.8
click at [636, 404] on td "최고 전문가가 인증해주는 자격증 (별도 비용 없음)" at bounding box center [594, 382] width 182 height 43
drag, startPoint x: 407, startPoint y: 459, endPoint x: 440, endPoint y: 464, distance: 33.6
click at [440, 446] on td "자율적으로 운영되다가 점점 비활성화되는 채팅방" at bounding box center [412, 425] width 182 height 42
drag, startPoint x: 440, startPoint y: 464, endPoint x: 440, endPoint y: 482, distance: 17.9
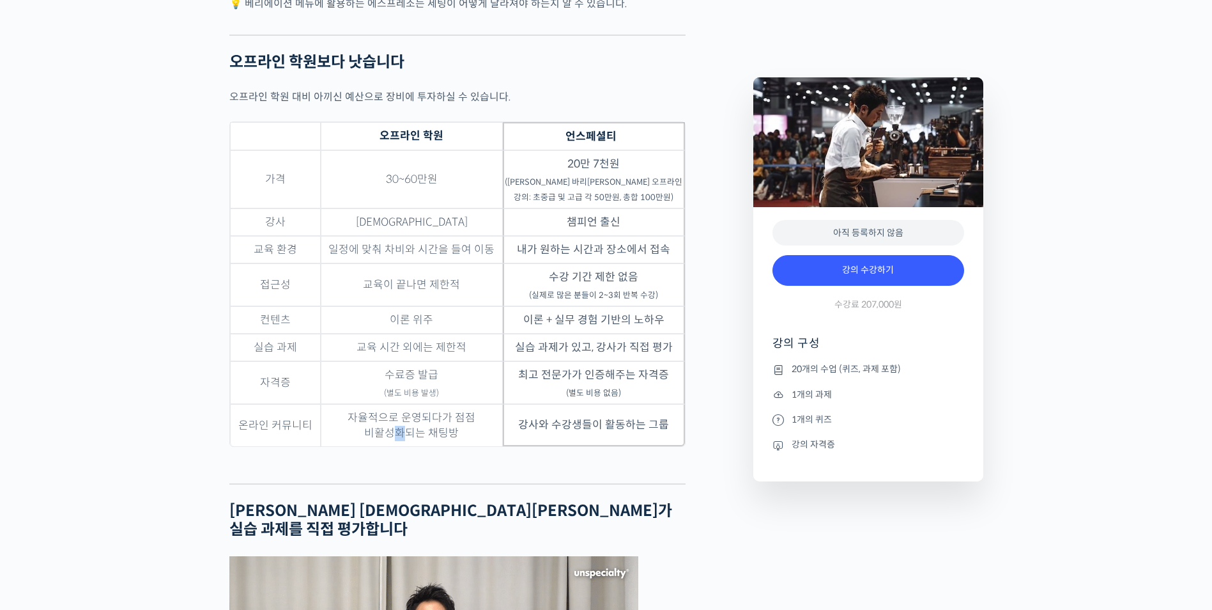
click at [434, 446] on td "자율적으로 운영되다가 점점 비활성화되는 채팅방" at bounding box center [412, 425] width 182 height 42
click at [444, 446] on td "자율적으로 운영되다가 점점 비활성화되는 채팅방" at bounding box center [412, 425] width 182 height 42
click at [633, 446] on td "강사와 수강생들이 활동하는 그룹" at bounding box center [594, 425] width 182 height 42
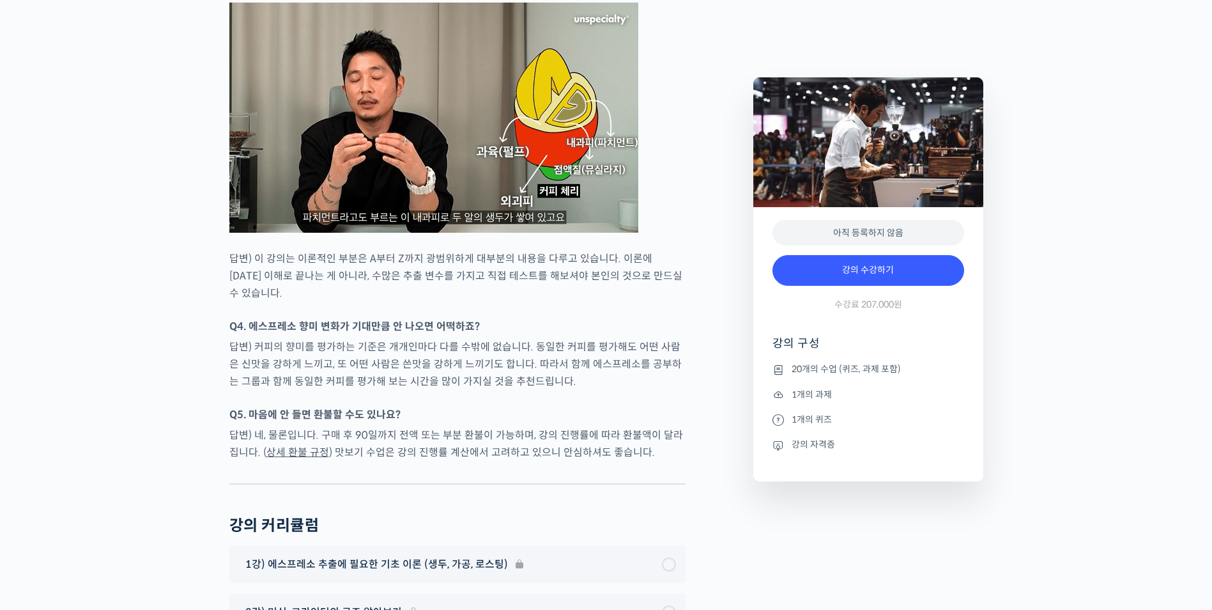
scroll to position [5815, 0]
